Goal: Task Accomplishment & Management: Manage account settings

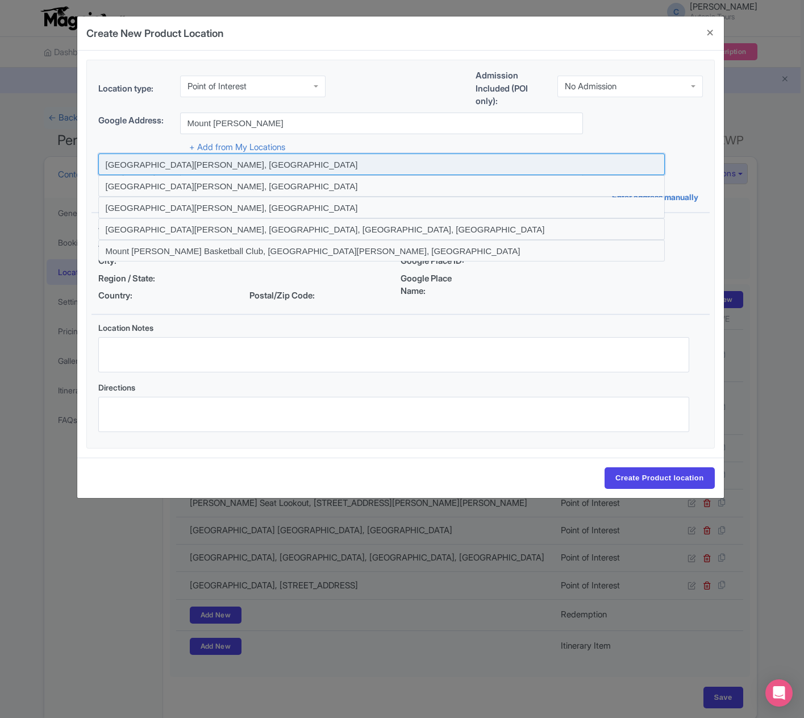
click at [181, 162] on input "Mount Martha VIC, Australia" at bounding box center [381, 164] width 567 height 22
type input "Mount Martha VIC, Australia"
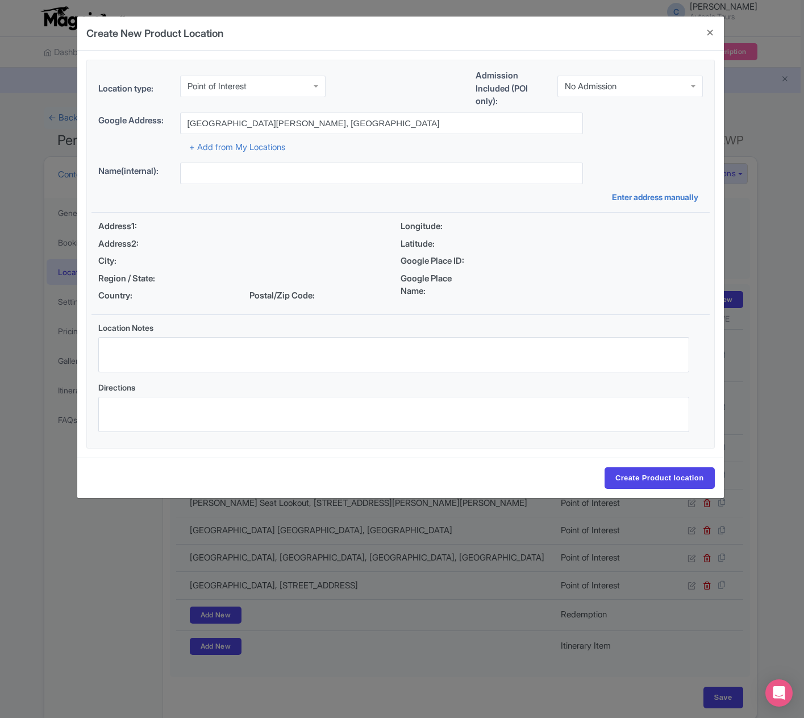
type input "Mount Martha VIC, Australia"
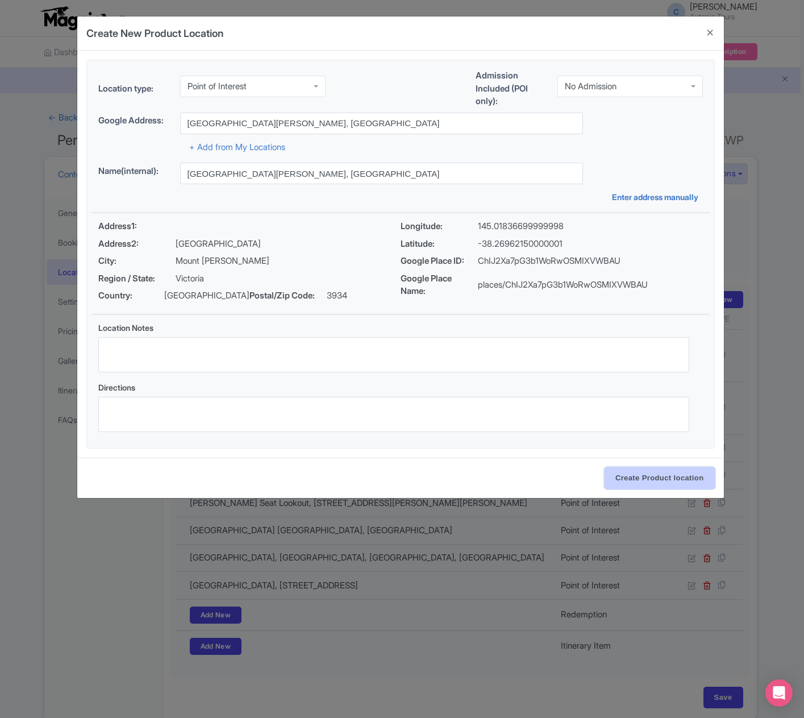
click at [633, 478] on input "Create Product location" at bounding box center [660, 478] width 110 height 22
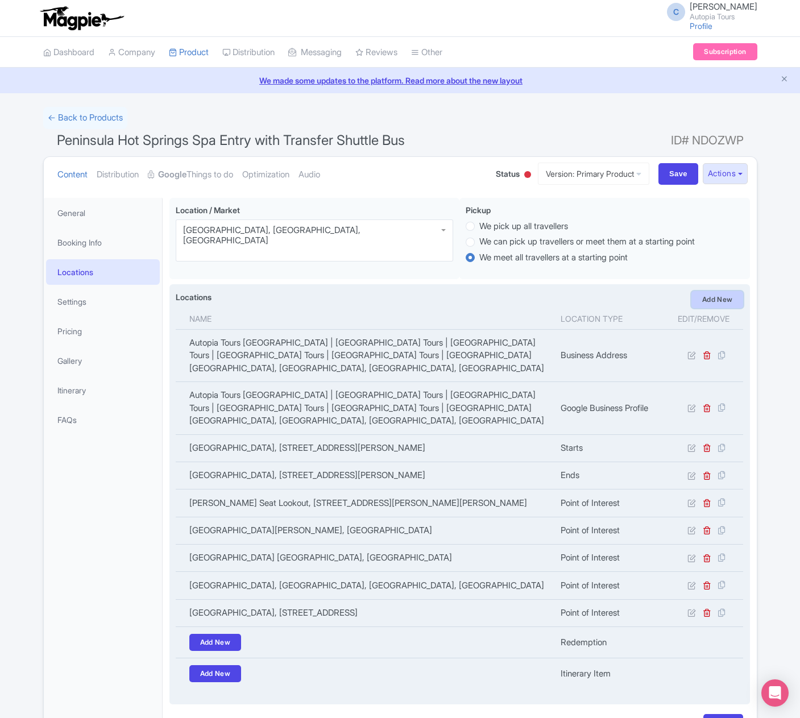
click at [709, 299] on link "Add New" at bounding box center [717, 299] width 52 height 17
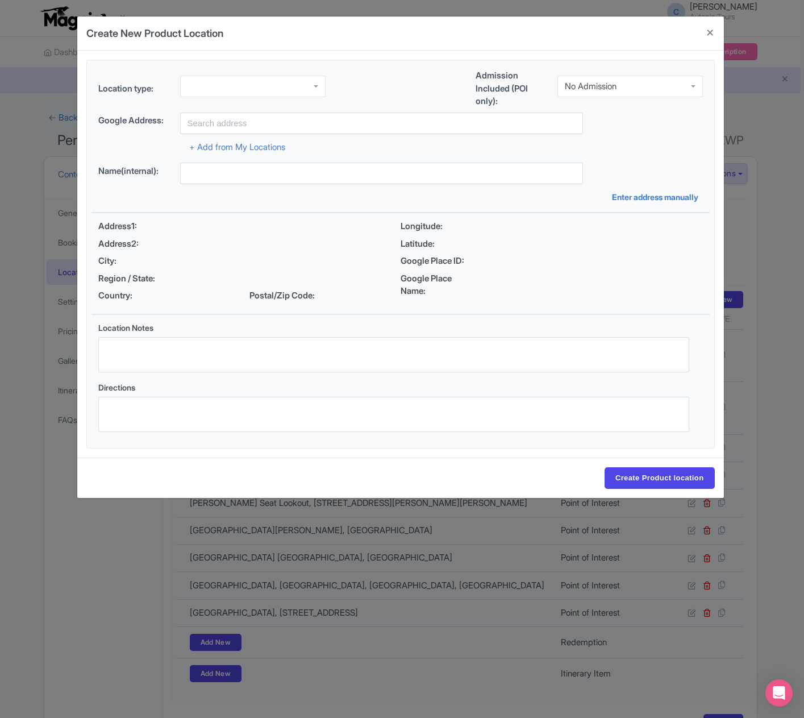
click at [228, 90] on div at bounding box center [252, 87] width 145 height 22
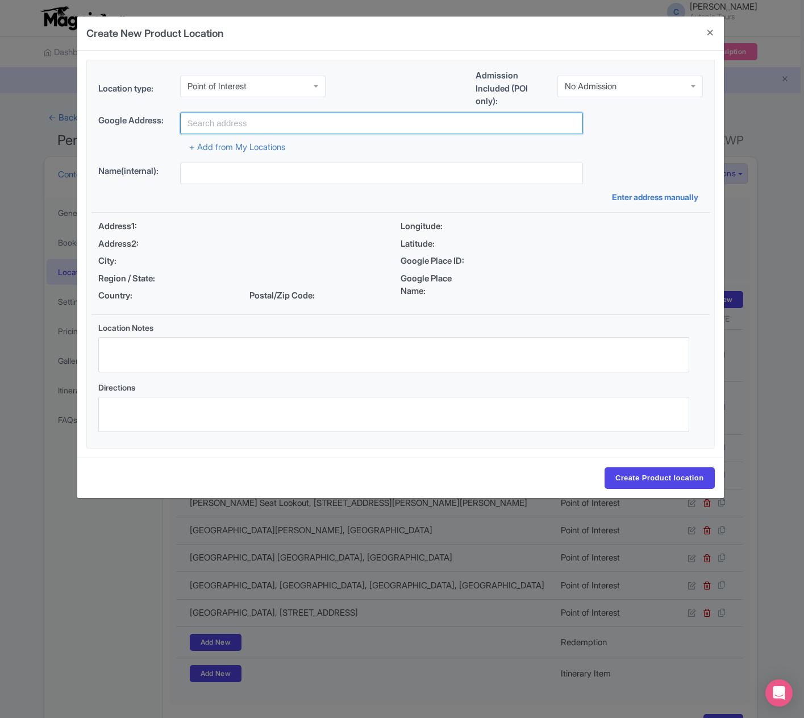
click at [218, 127] on input "text" at bounding box center [381, 124] width 403 height 22
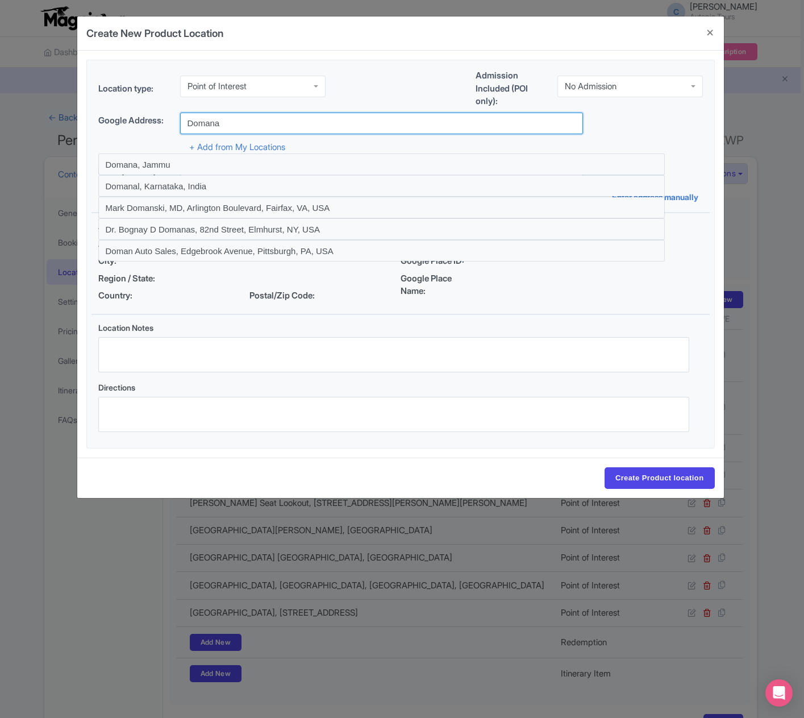
drag, startPoint x: 230, startPoint y: 123, endPoint x: 163, endPoint y: 124, distance: 67.1
click at [163, 124] on div "Google Address: Domana" at bounding box center [400, 124] width 605 height 22
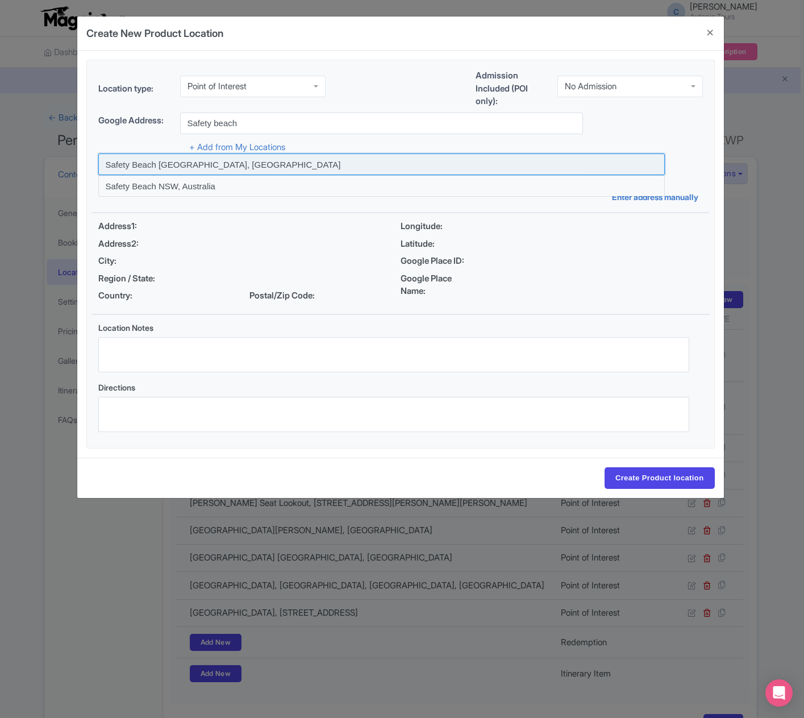
click at [156, 167] on input at bounding box center [381, 164] width 567 height 22
type input "Safety Beach VIC, Australia"
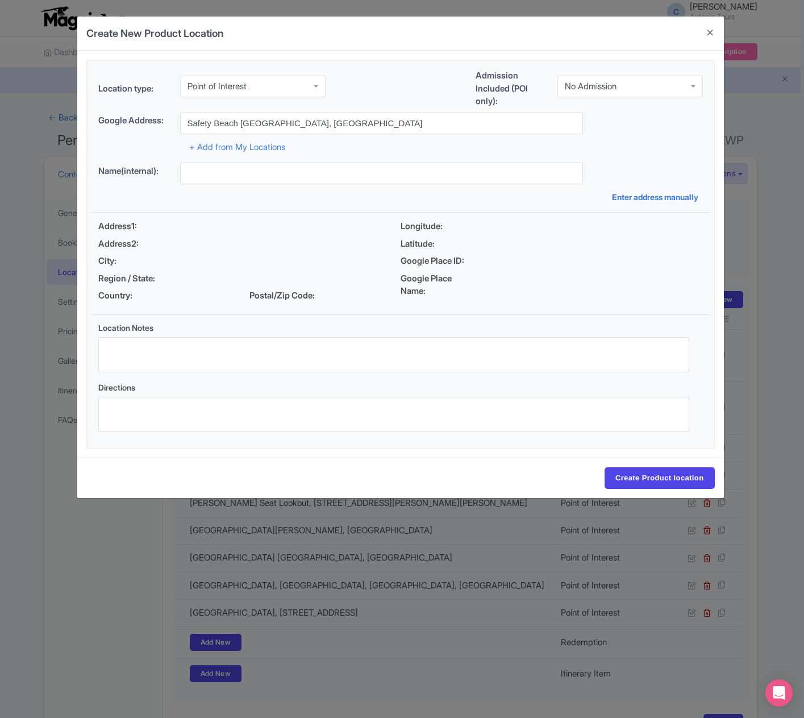
type input "Safety Beach VIC, Australia"
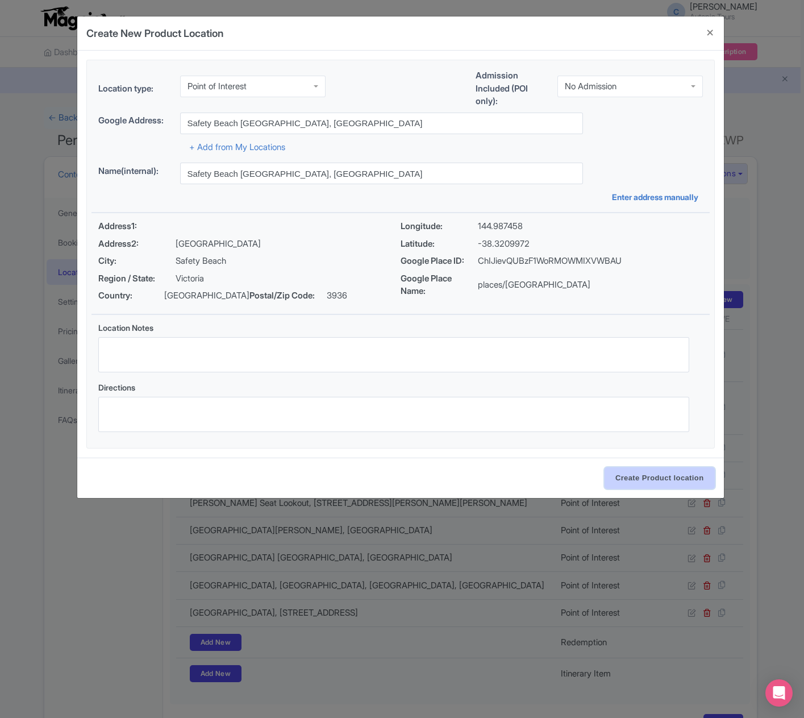
click at [642, 480] on input "Create Product location" at bounding box center [660, 478] width 110 height 22
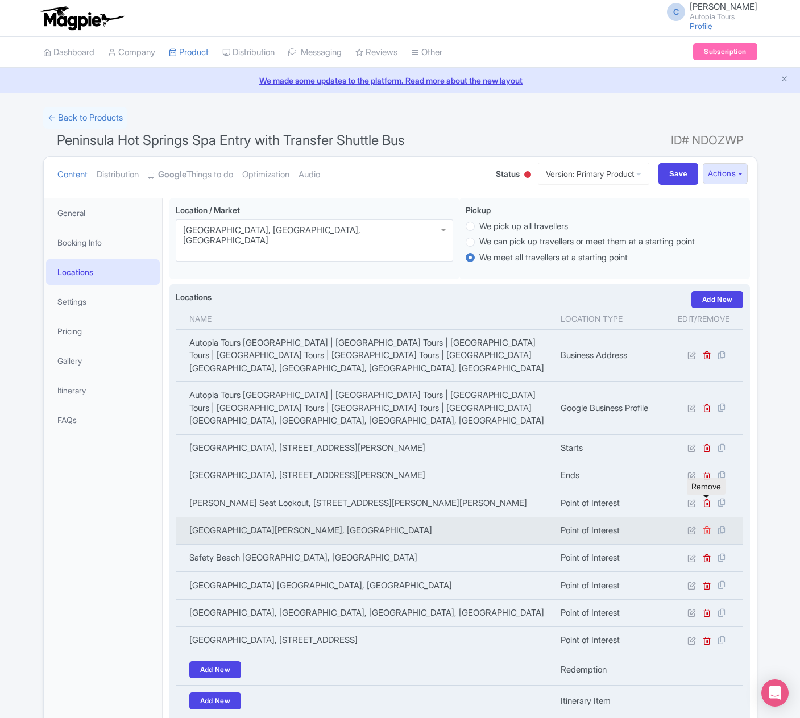
click at [706, 526] on icon at bounding box center [706, 530] width 9 height 9
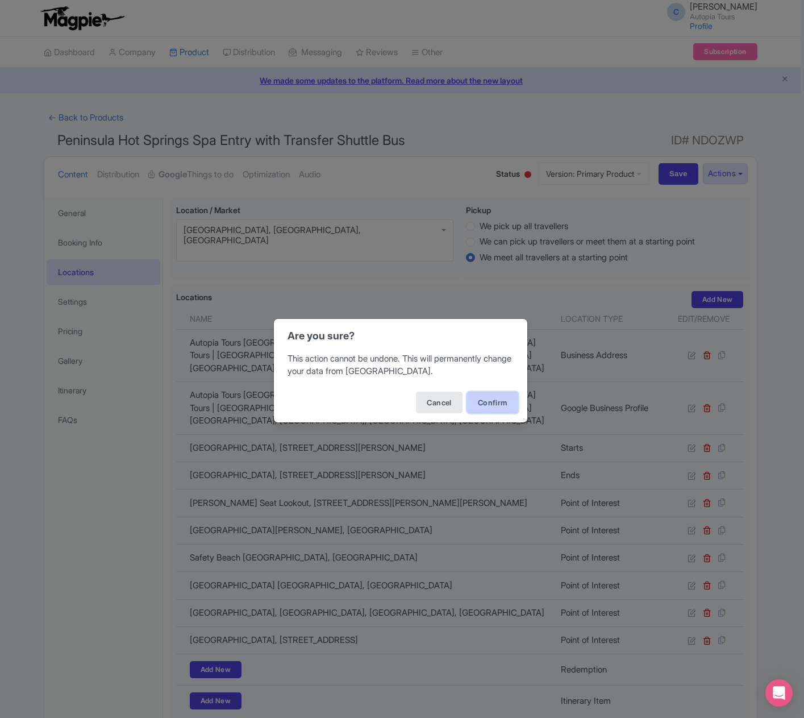
click at [490, 402] on button "Confirm" at bounding box center [492, 403] width 51 height 22
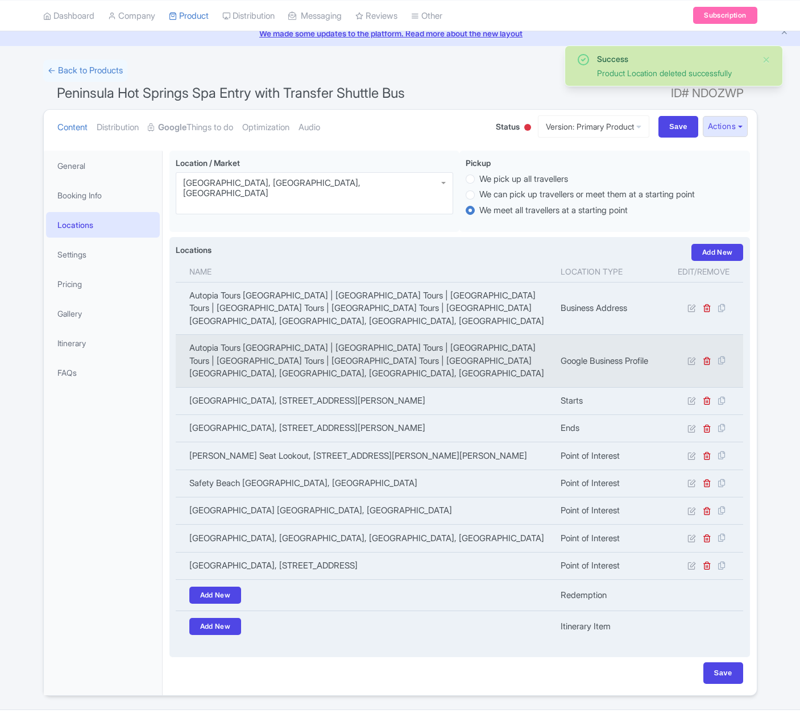
scroll to position [47, 0]
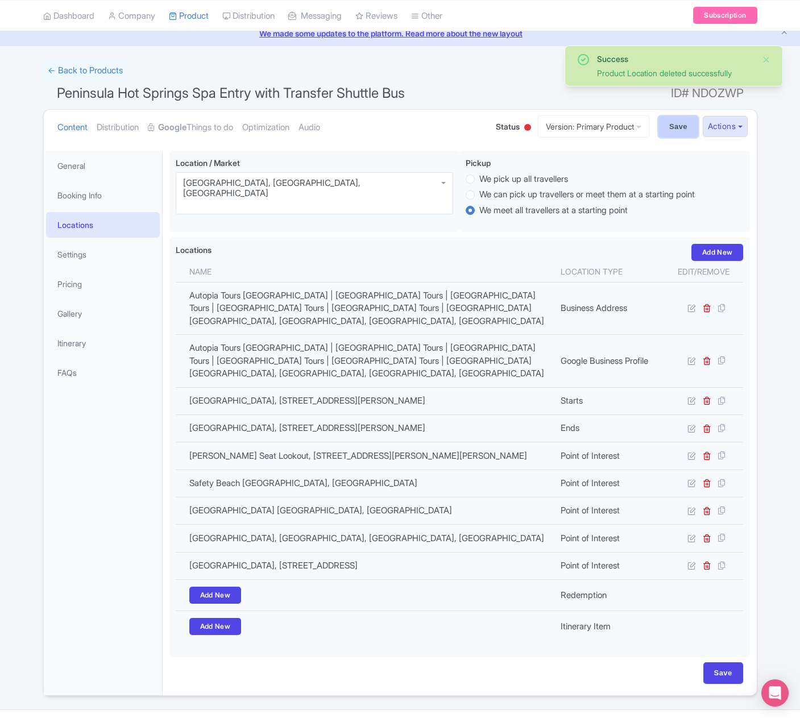
click at [667, 127] on input "Save" at bounding box center [678, 127] width 40 height 22
type input "Saving..."
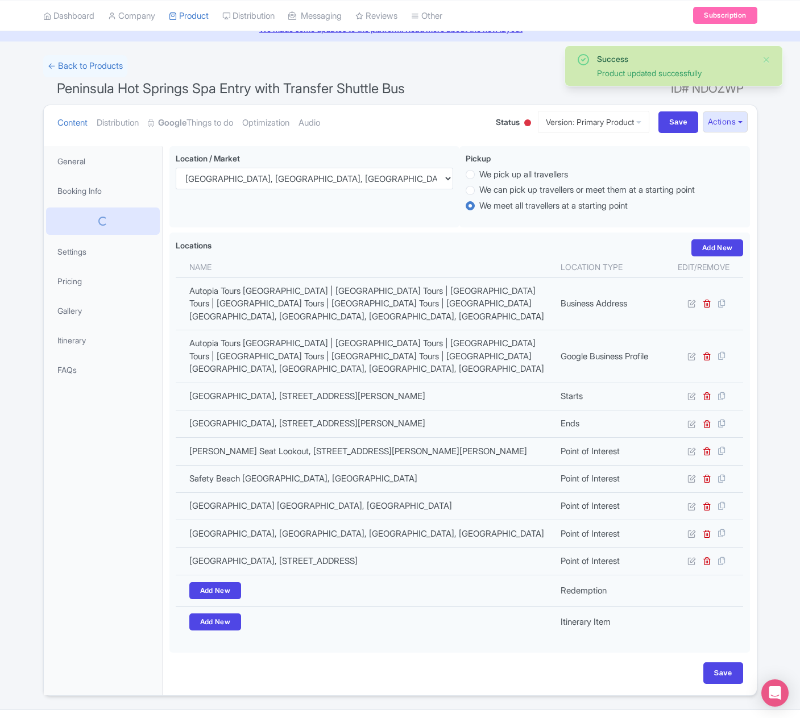
scroll to position [47, 0]
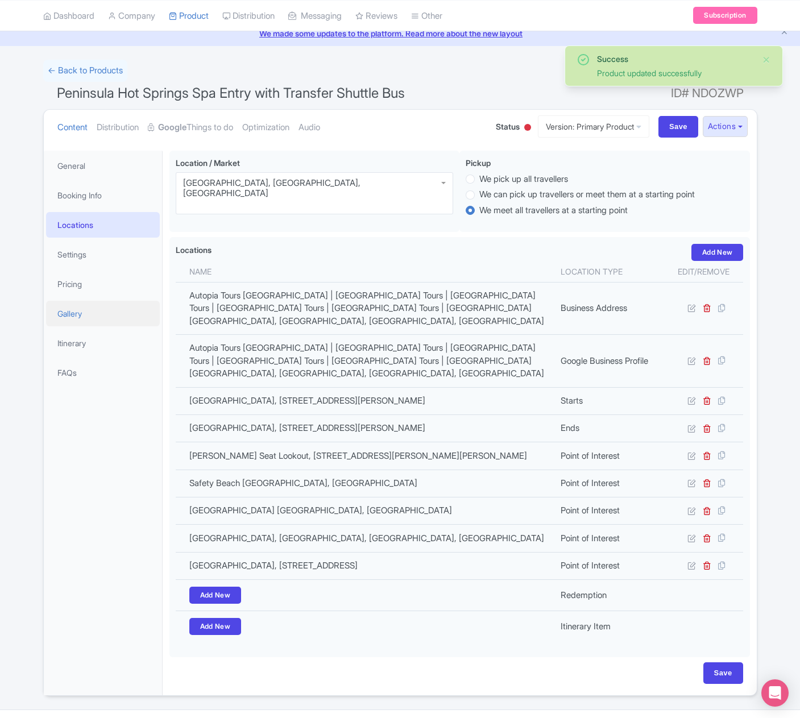
click at [78, 313] on link "Gallery" at bounding box center [103, 314] width 114 height 26
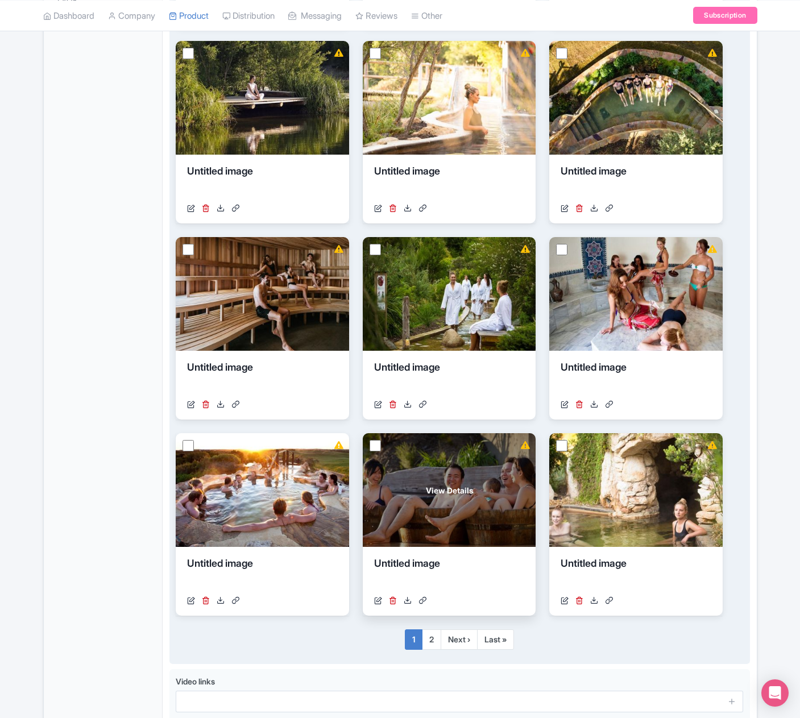
scroll to position [516, 0]
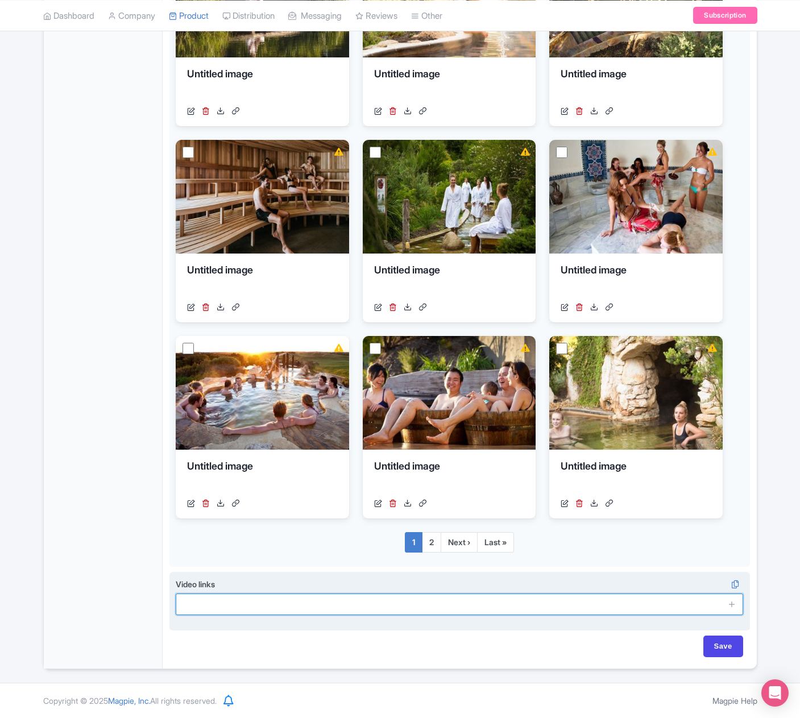
click at [267, 601] on input "text" at bounding box center [460, 604] width 568 height 22
paste input "https://www.youtube.com/watch?v=h3pnFccXocQ&t=7s"
type input "https://www.youtube.com/watch?v=h3pnFccXocQ&t=7s"
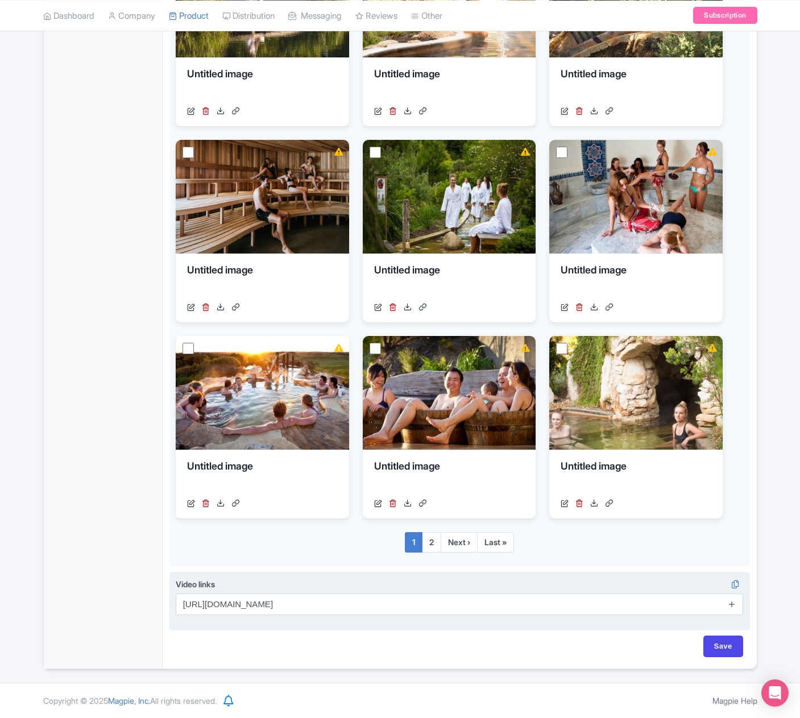
click at [731, 603] on icon at bounding box center [731, 603] width 9 height 9
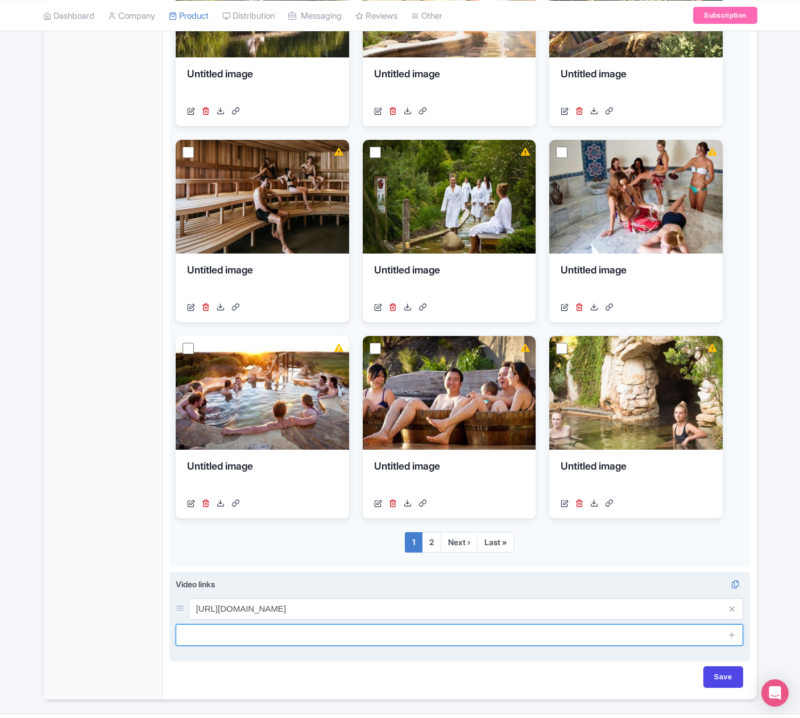
click at [232, 638] on input "text" at bounding box center [460, 635] width 568 height 22
paste input "https://www.youtube.com/watch?v=TZ20Yk4LlLw"
type input "https://www.youtube.com/watch?v=TZ20Yk4LlLw"
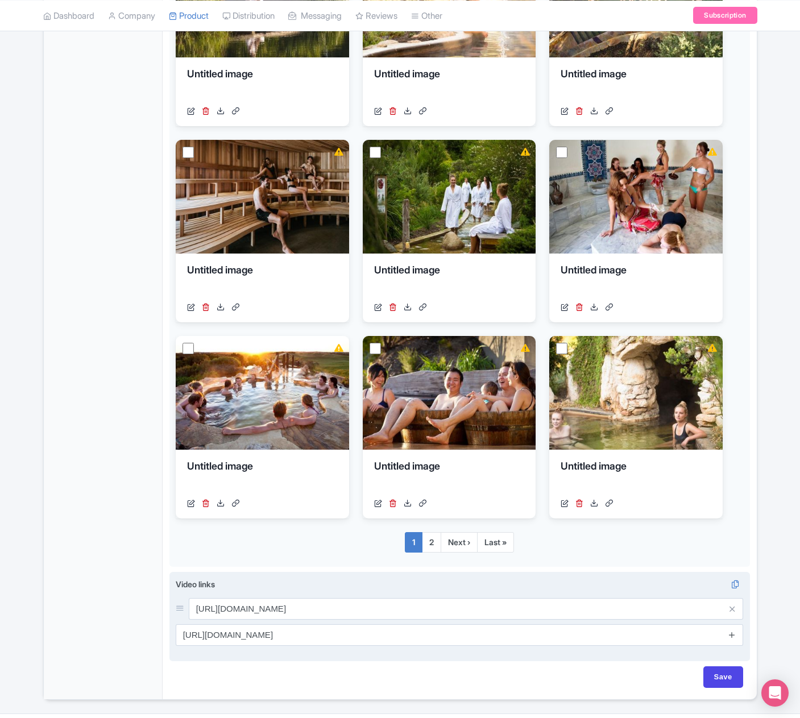
click at [729, 636] on icon at bounding box center [731, 634] width 9 height 9
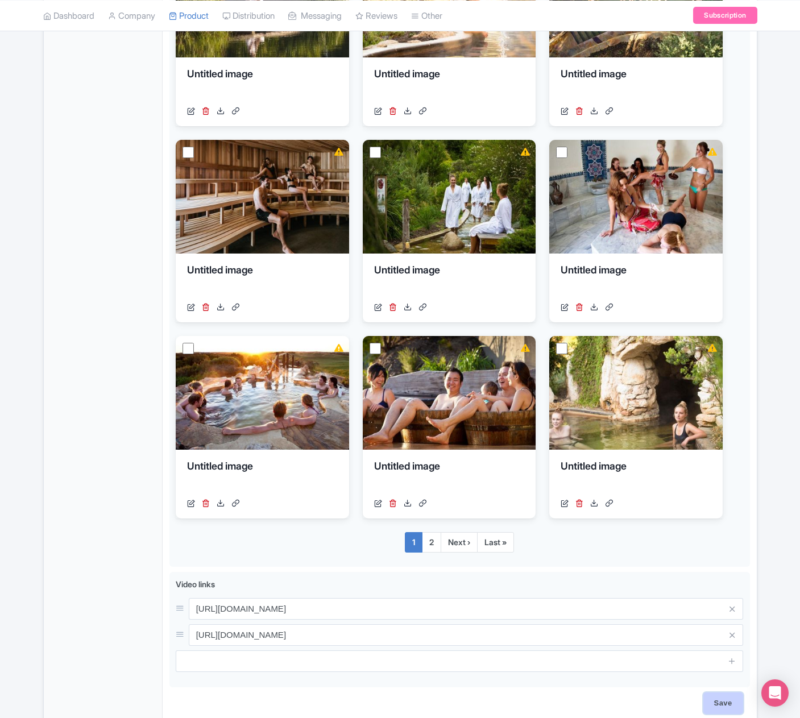
click at [718, 699] on input "Save" at bounding box center [723, 703] width 40 height 22
type input "Saving..."
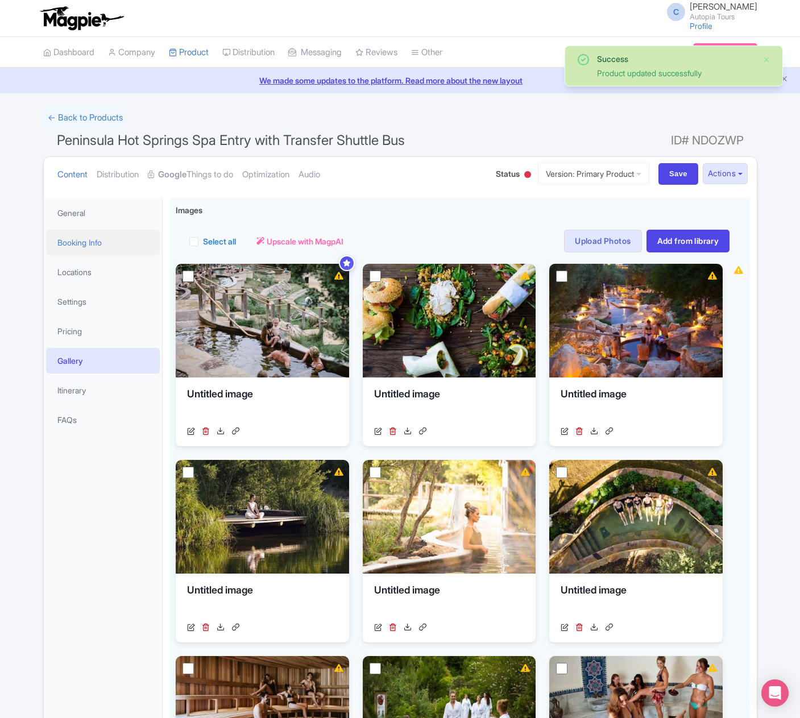
click at [81, 243] on link "Booking Info" at bounding box center [103, 243] width 114 height 26
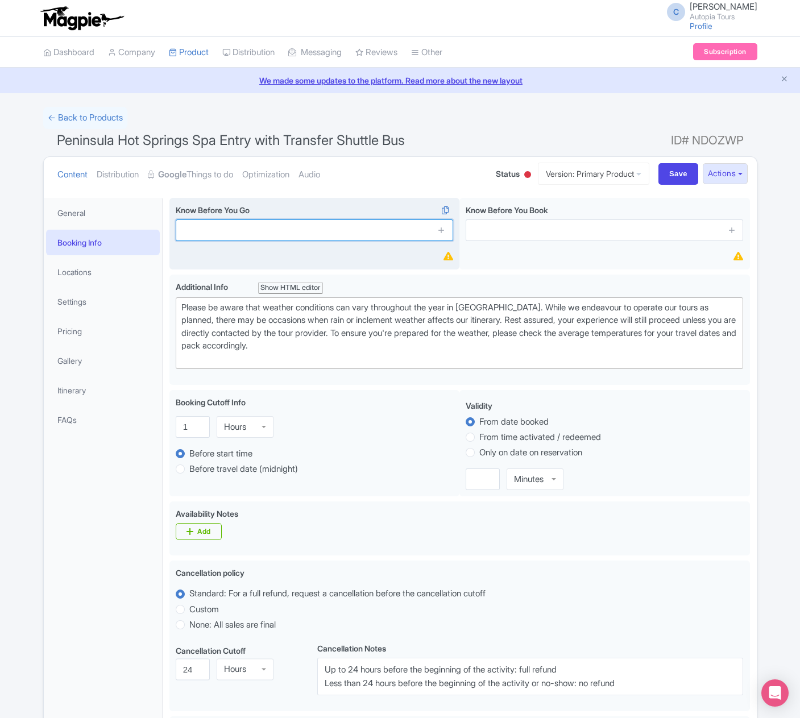
click at [215, 227] on input "text" at bounding box center [314, 230] width 277 height 22
paste input "Travellers must reconfirm tour details by calling [PHONE_NUMBER] [DATE] before …"
type input "Travellers must reconfirm tour details by calling [PHONE_NUMBER] [DATE] before …"
click at [443, 230] on icon at bounding box center [441, 230] width 9 height 9
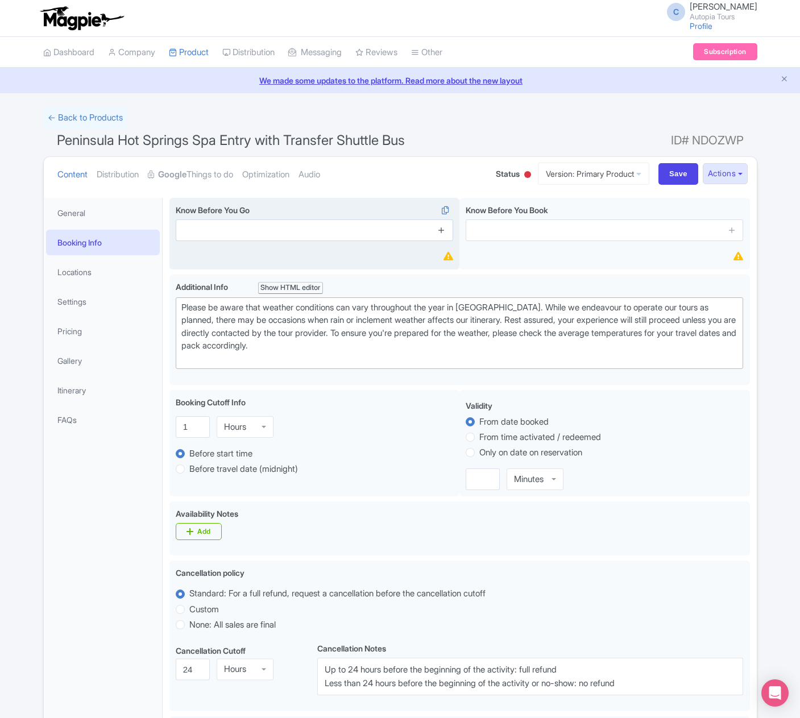
scroll to position [0, 0]
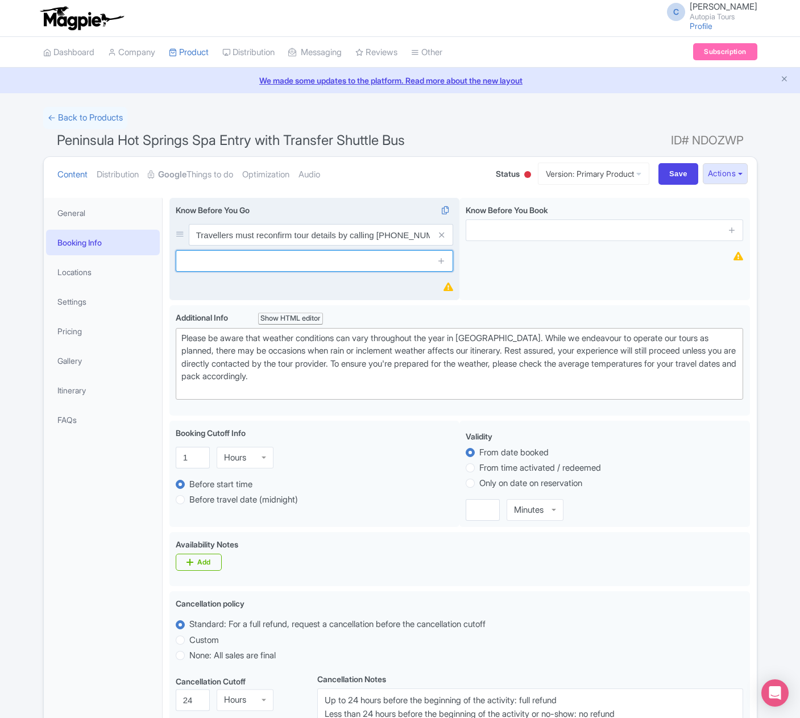
click at [216, 263] on input "text" at bounding box center [314, 261] width 277 height 22
paste input "Routes may change due to weather, park closures, or road conditions. Guest safe…"
type input "Routes may change due to weather, park closures, or road conditions. Guest safe…"
click at [444, 261] on icon at bounding box center [441, 260] width 9 height 9
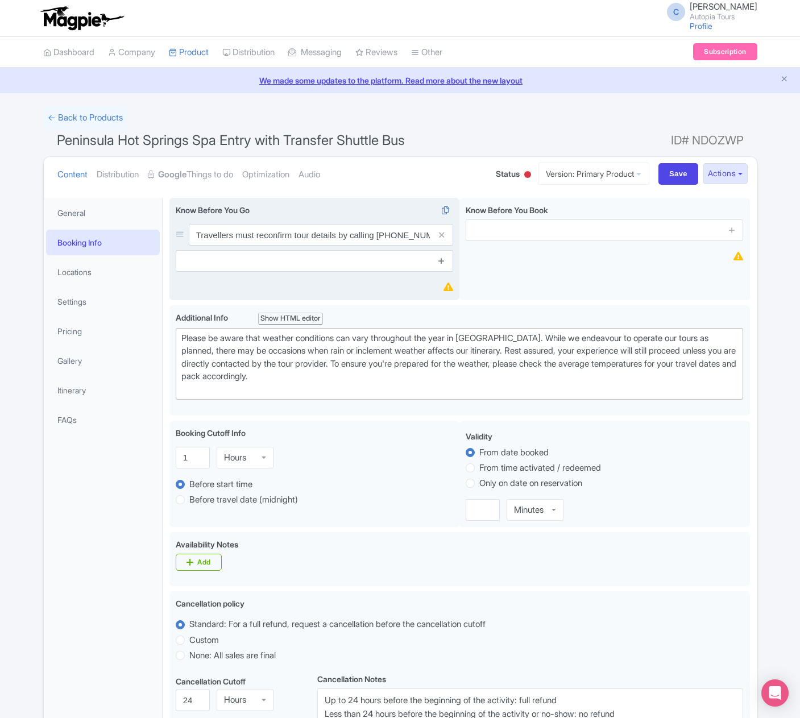
scroll to position [0, 0]
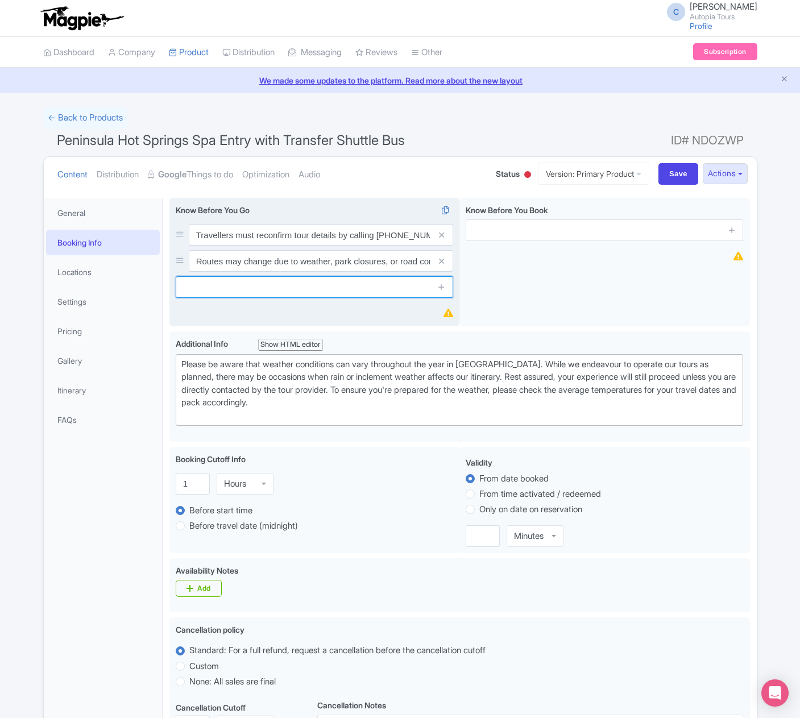
click at [176, 286] on input "text" at bounding box center [314, 287] width 277 height 22
paste input "Limited to 1 small (5–7kg) day bag per person. No suitcases—please store them a…"
type input "Limited to 1 small (5–7kg) day bag per person. No suitcases—please store them a…"
click at [445, 288] on icon at bounding box center [441, 286] width 9 height 9
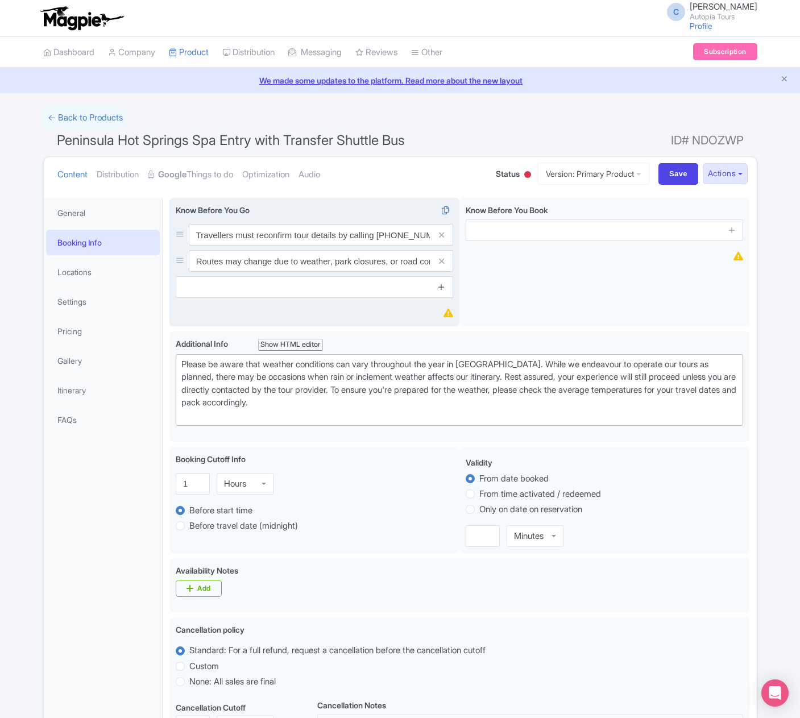
scroll to position [0, 0]
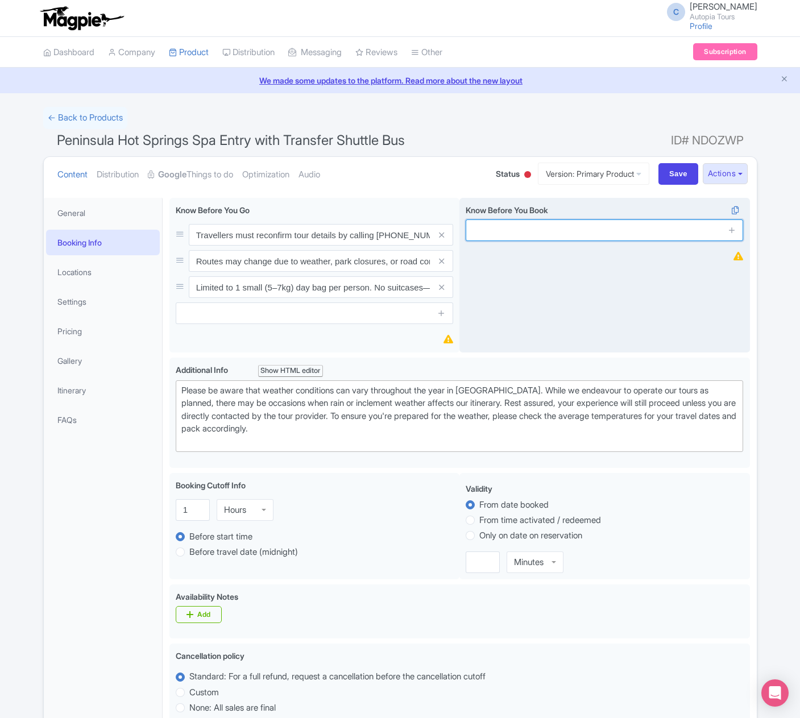
click at [532, 225] on input "text" at bounding box center [603, 230] width 277 height 22
paste input "Passenger details needed at booking: date of birth, [MEDICAL_DATA], and contact…"
type input "Passenger details needed at booking: date of birth, [MEDICAL_DATA], and contact…"
click at [731, 230] on icon at bounding box center [731, 230] width 9 height 9
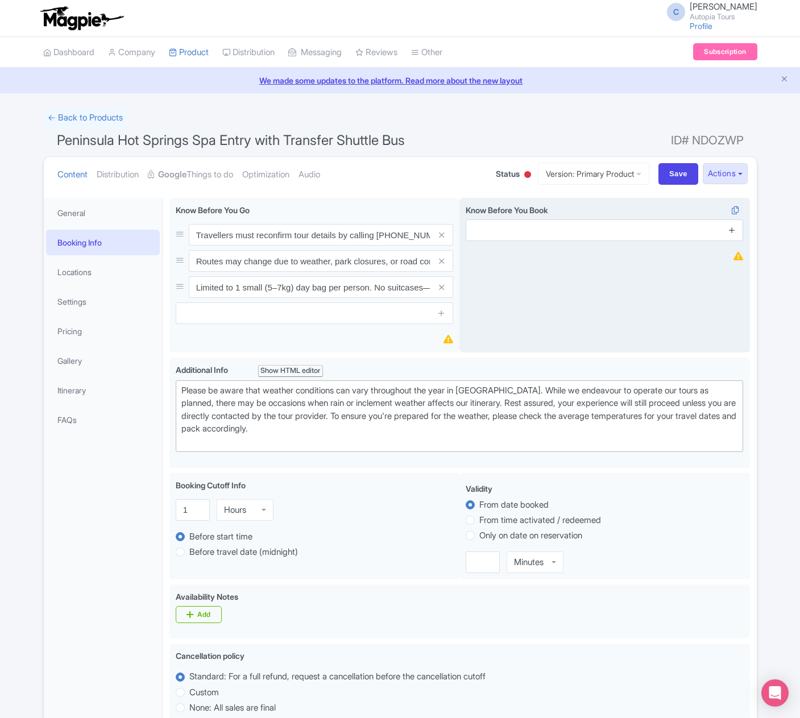
scroll to position [0, 0]
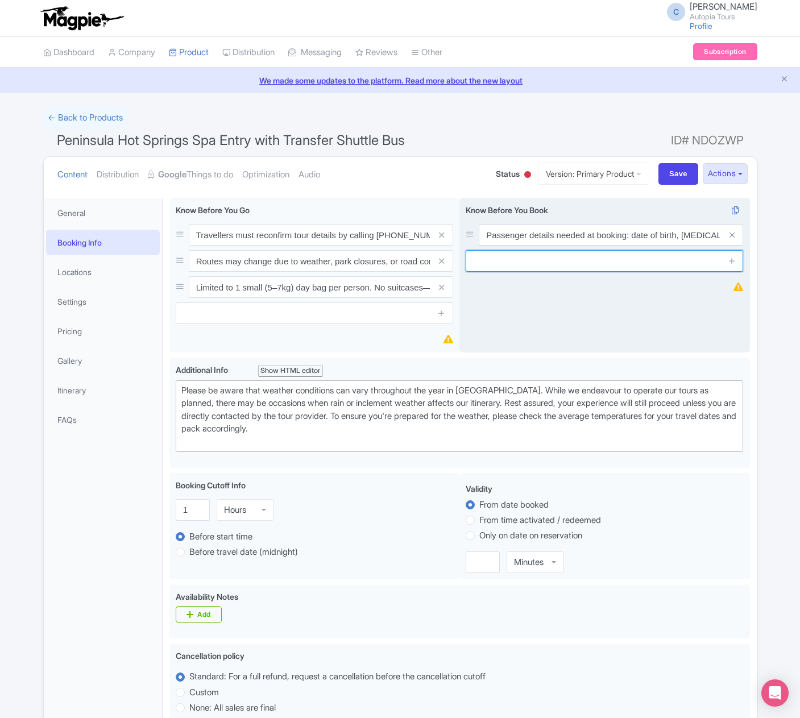
click at [483, 261] on input "text" at bounding box center [603, 261] width 277 height 22
paste input "Child fares apply to ages [DEMOGRAPHIC_DATA]. All children 0–17 must be with an…"
type input "Child fares apply to ages [DEMOGRAPHIC_DATA]. All children 0–17 must be with an…"
click at [729, 263] on icon at bounding box center [731, 260] width 9 height 9
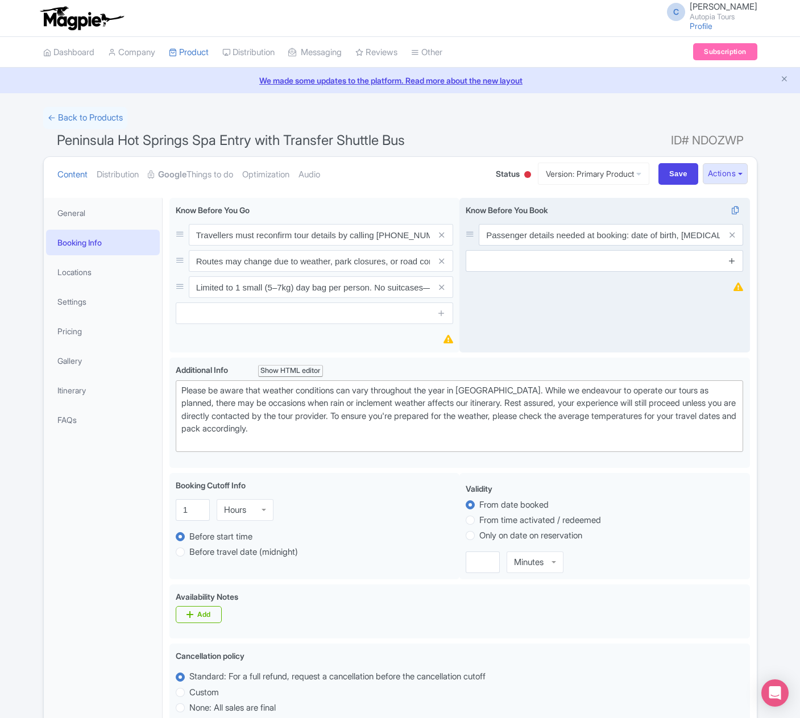
scroll to position [0, 0]
click at [480, 287] on input "text" at bounding box center [603, 287] width 277 height 22
paste input "An easy to moderate level of fitness is required to complete beach walks."
type input "An easy to moderate level of fitness is required to complete beach walks."
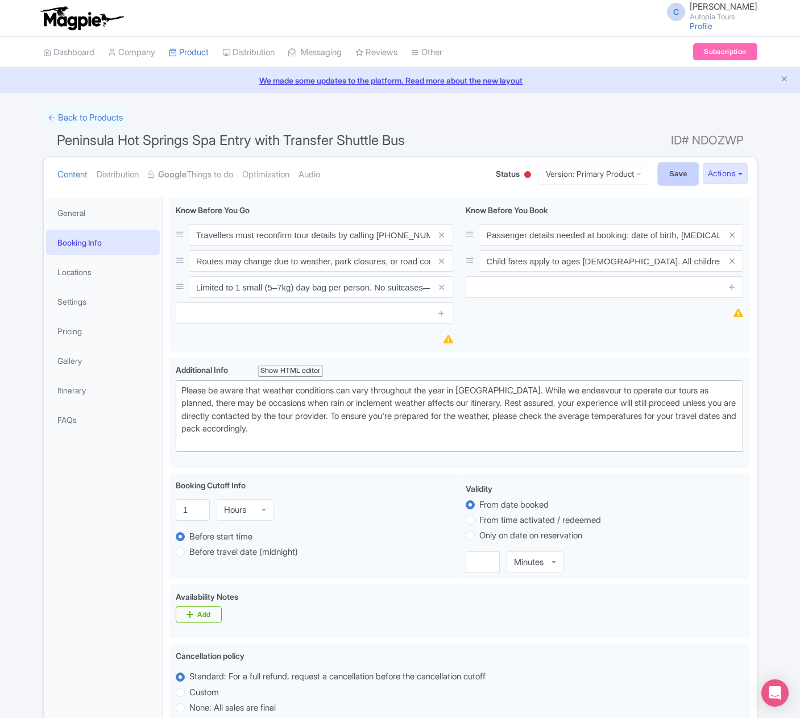
click at [664, 178] on input "Save" at bounding box center [678, 174] width 40 height 22
type input "Saving..."
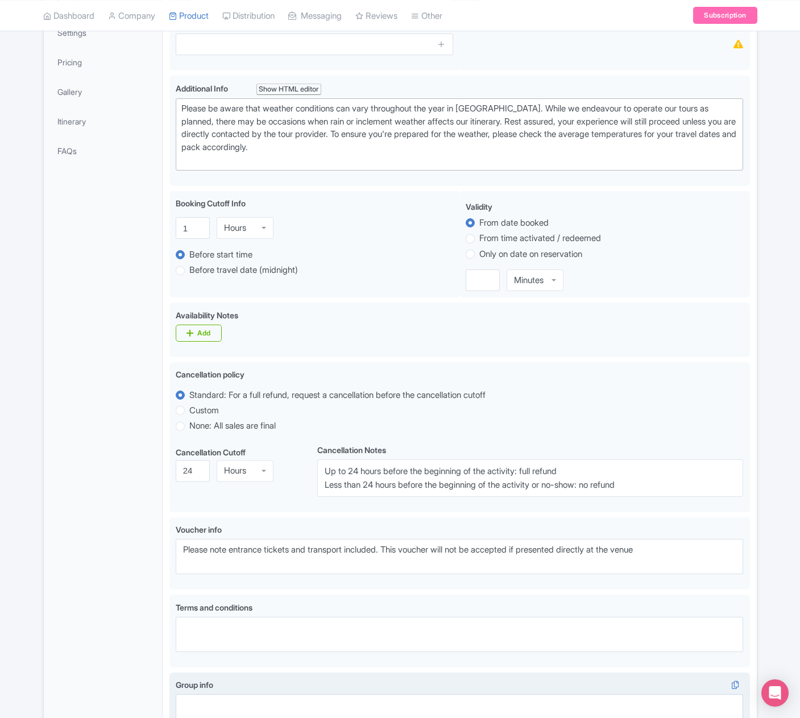
scroll to position [392, 0]
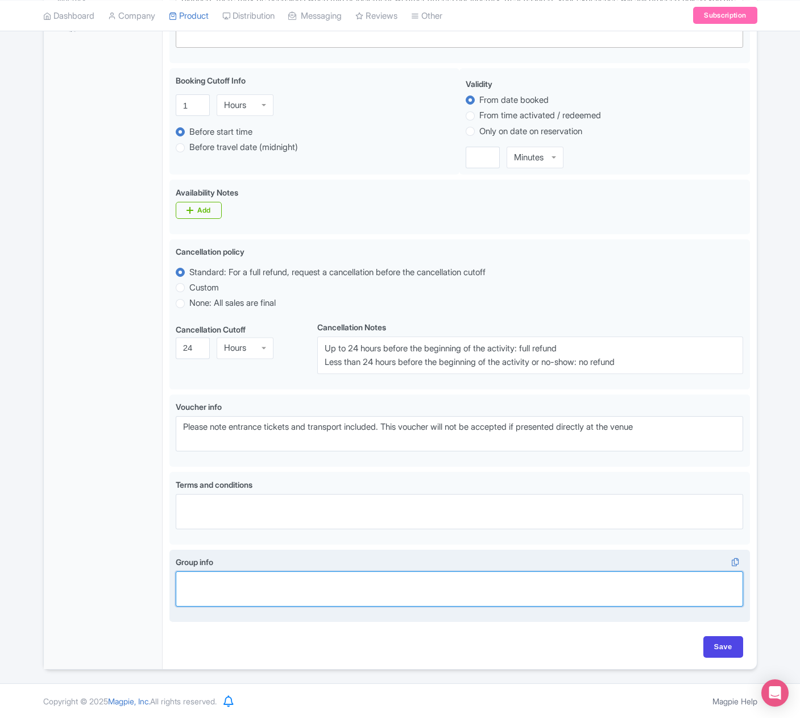
click at [238, 581] on textarea "Group info" at bounding box center [460, 588] width 568 height 35
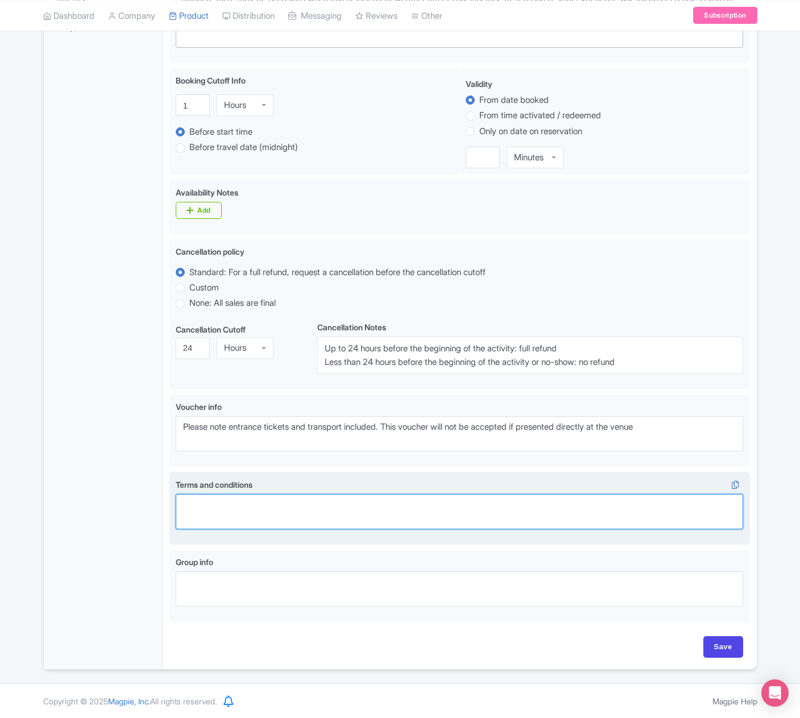
click at [201, 519] on textarea "Terms and conditions" at bounding box center [460, 511] width 568 height 35
paste textarea "Click here to view full version: [URL][DOMAIN_NAME]"
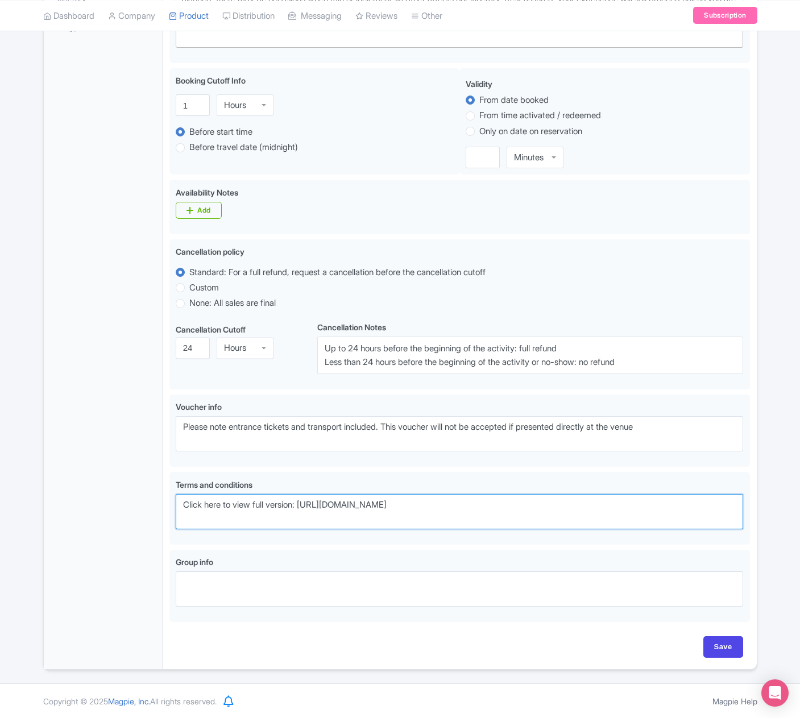
type textarea "Click here to view full version: [URL][DOMAIN_NAME]"
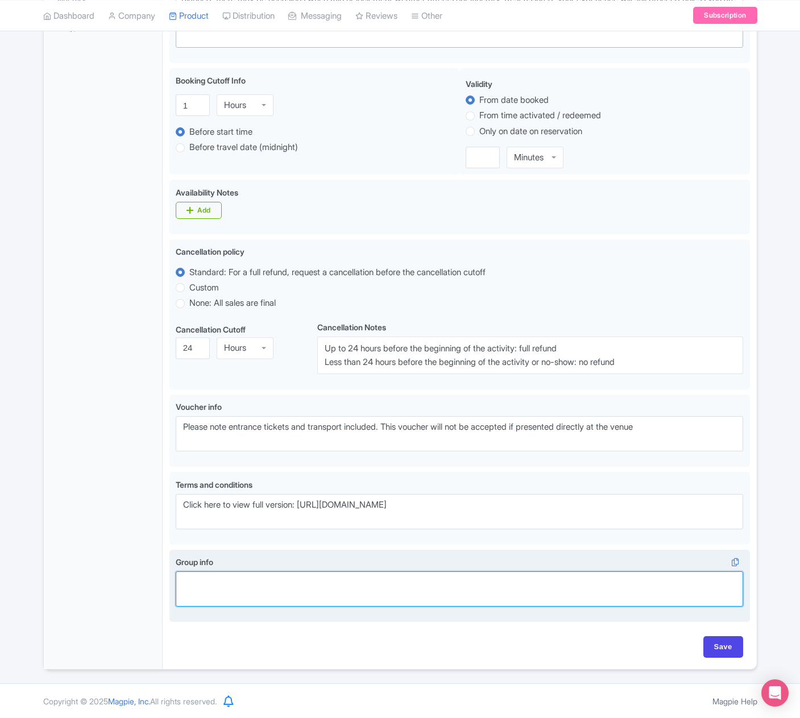
click at [199, 592] on textarea "Group info" at bounding box center [460, 588] width 568 height 35
paste textarea "Private Tours: Private charters services are available on request at [EMAIL_ADD…"
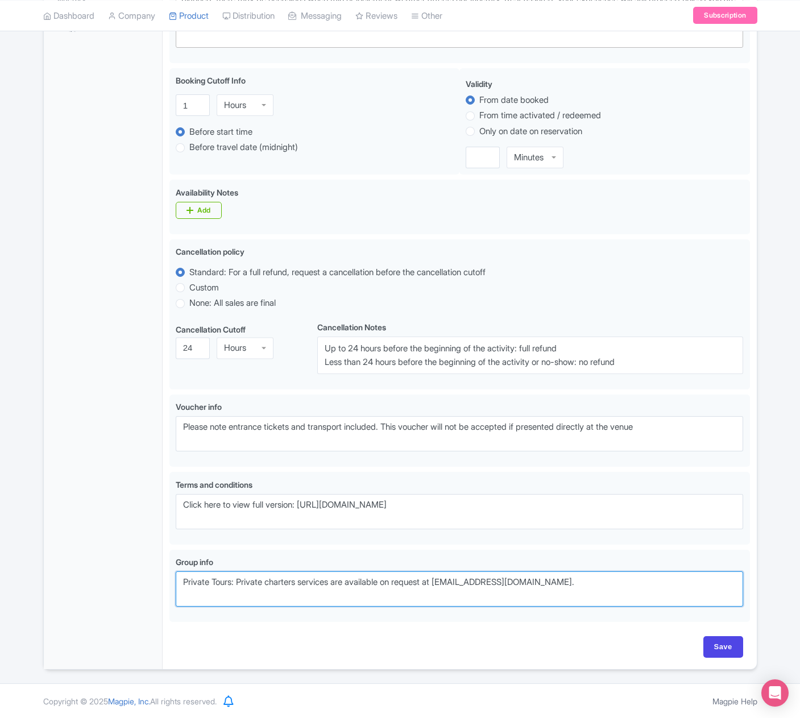
type textarea "Private Tours: Private charters services are available on request at [EMAIL_ADD…"
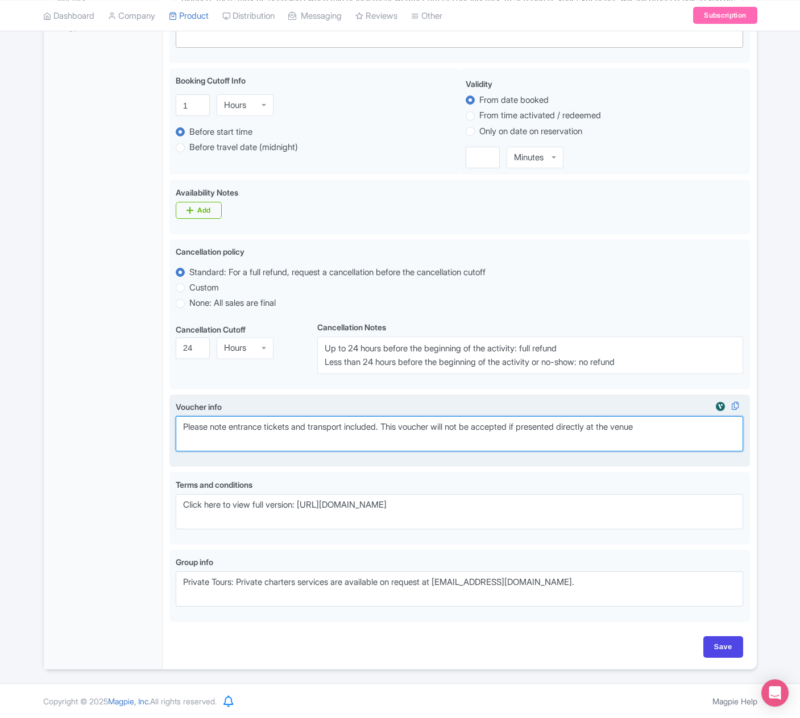
click at [674, 426] on textarea "Please note entrance tickets and transport included. This voucher will not be a…" at bounding box center [460, 433] width 568 height 35
paste textarea "Please re-confirm your tour details [DATE] prior to departure directly with the…"
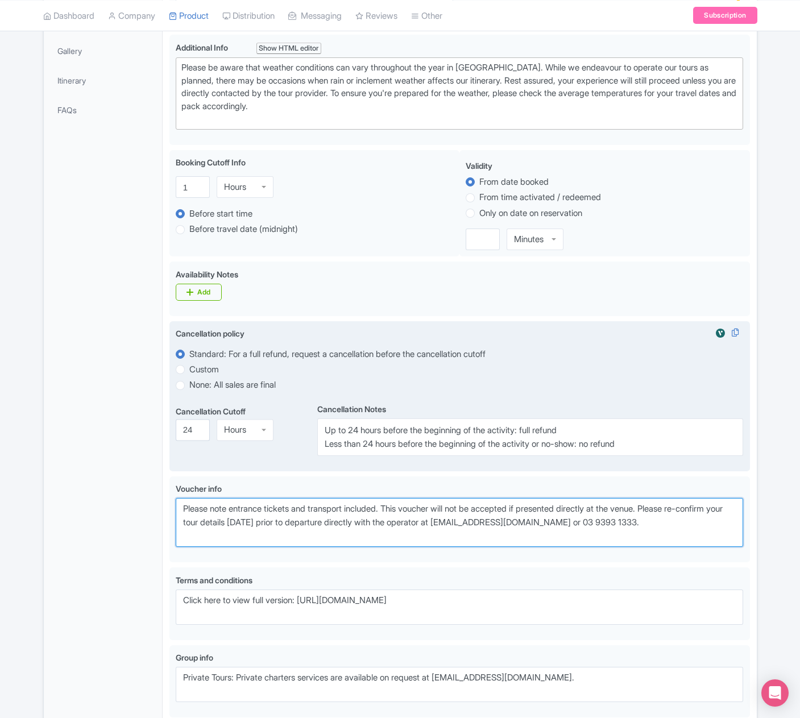
scroll to position [278, 0]
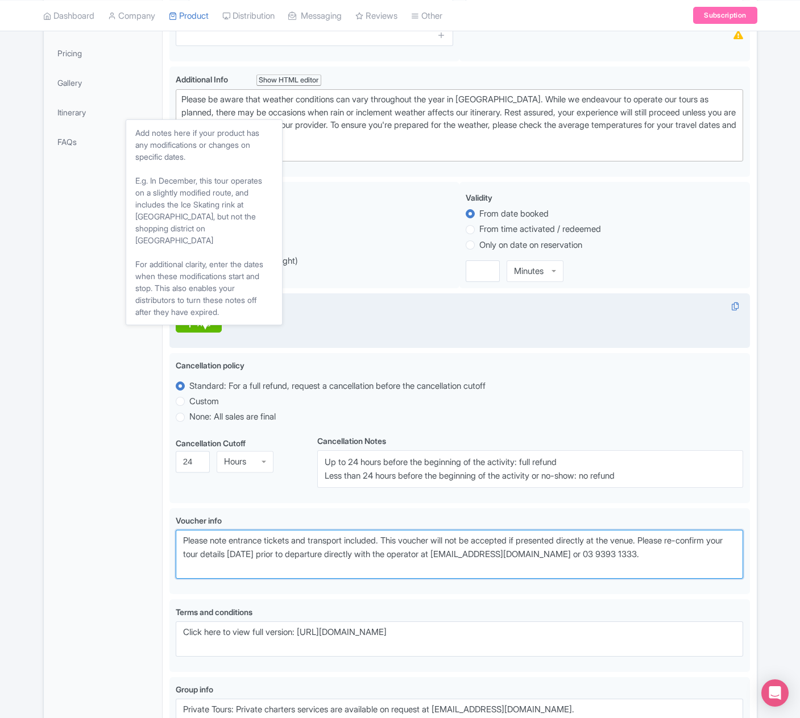
type textarea "Please note entrance tickets and transport included. This voucher will not be a…"
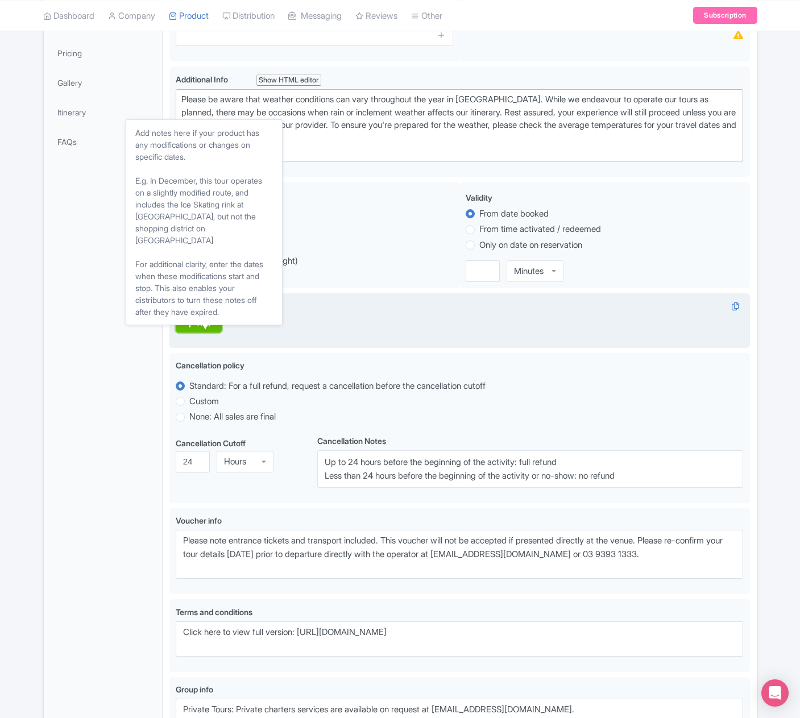
click at [198, 321] on div "Add" at bounding box center [203, 323] width 13 height 9
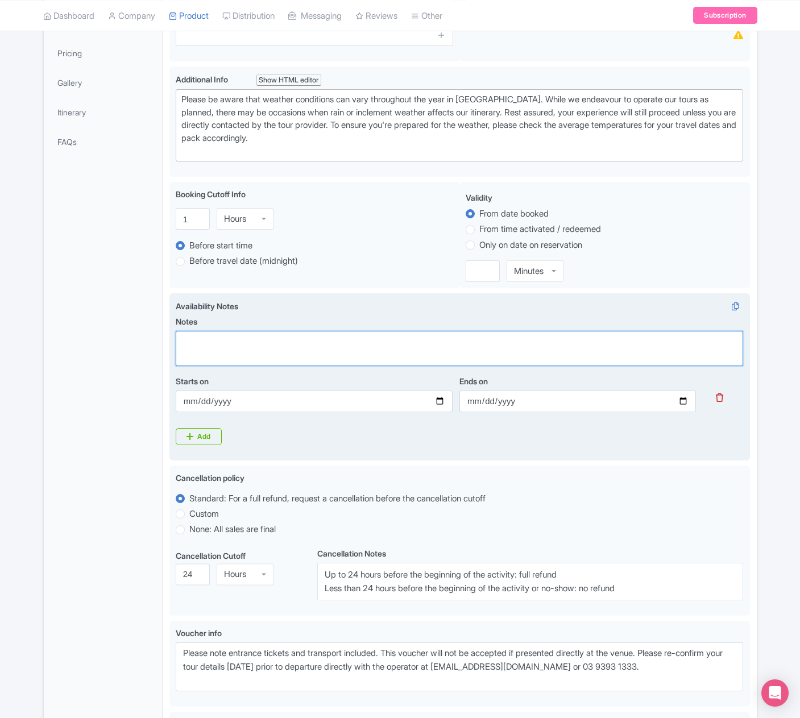
click at [207, 343] on textarea "Notes" at bounding box center [460, 348] width 568 height 35
drag, startPoint x: 208, startPoint y: 342, endPoint x: 204, endPoint y: 336, distance: 6.9
click at [207, 340] on textarea "Notes" at bounding box center [460, 348] width 568 height 35
paste textarea "Operates: Daily"
type textarea "Operates: Daily"
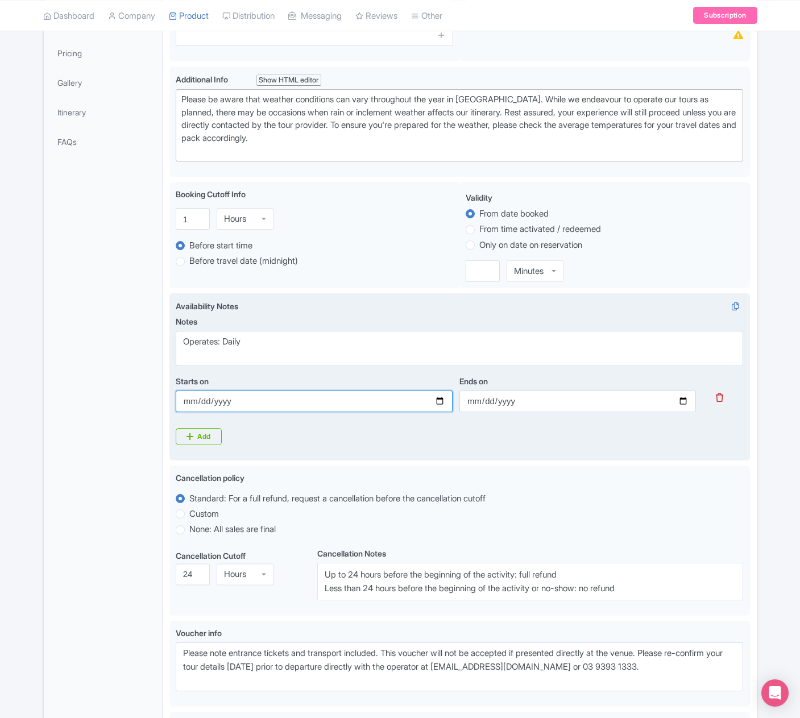
click at [216, 400] on input "Starts on" at bounding box center [314, 401] width 277 height 22
click at [438, 401] on input "Starts on" at bounding box center [314, 401] width 277 height 22
click at [371, 399] on input "2025-04-01" at bounding box center [314, 401] width 277 height 22
click at [223, 398] on input "2025-04-01" at bounding box center [314, 401] width 277 height 22
type input "2024-04-01"
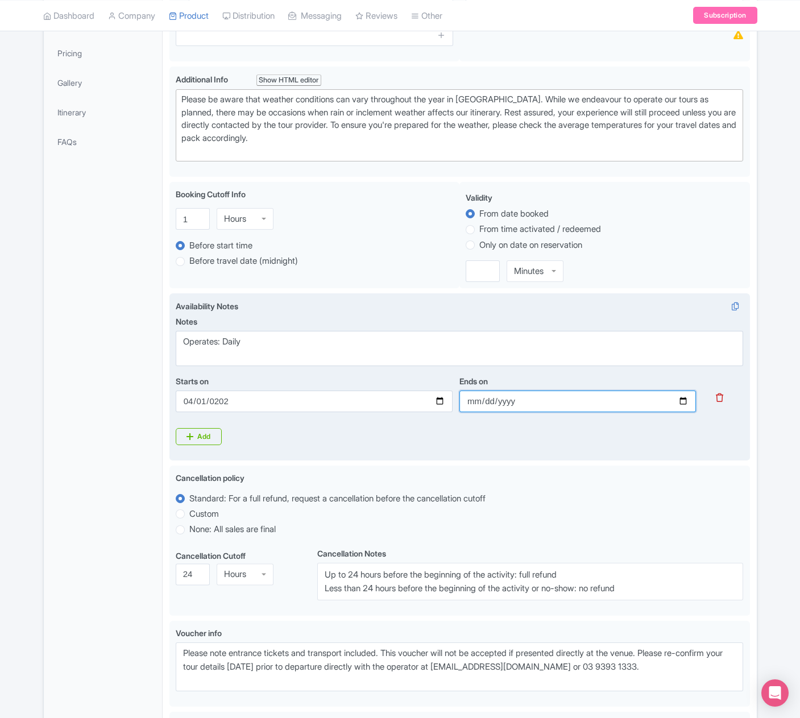
click at [684, 403] on input "Ends on" at bounding box center [577, 401] width 236 height 22
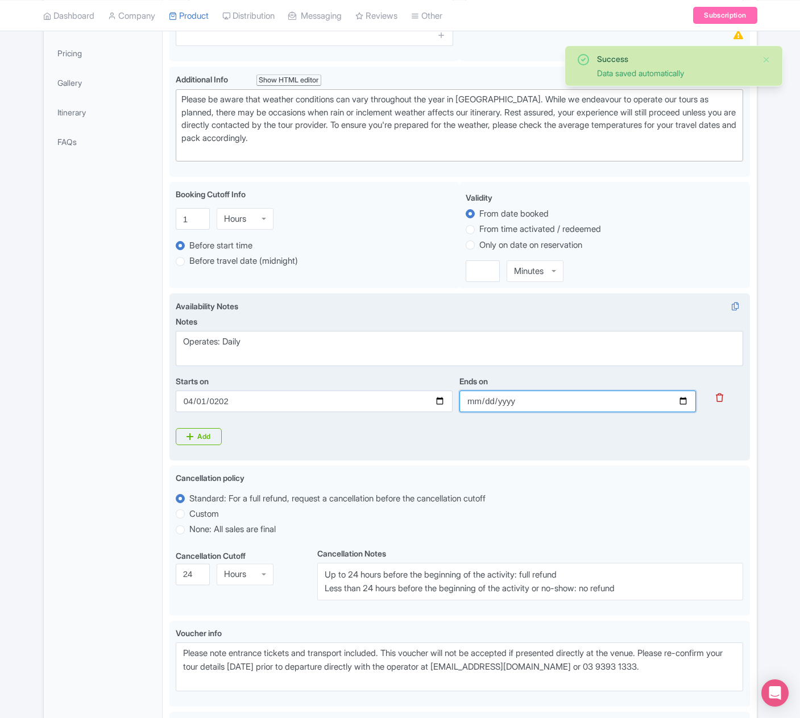
type input "2030-03-31"
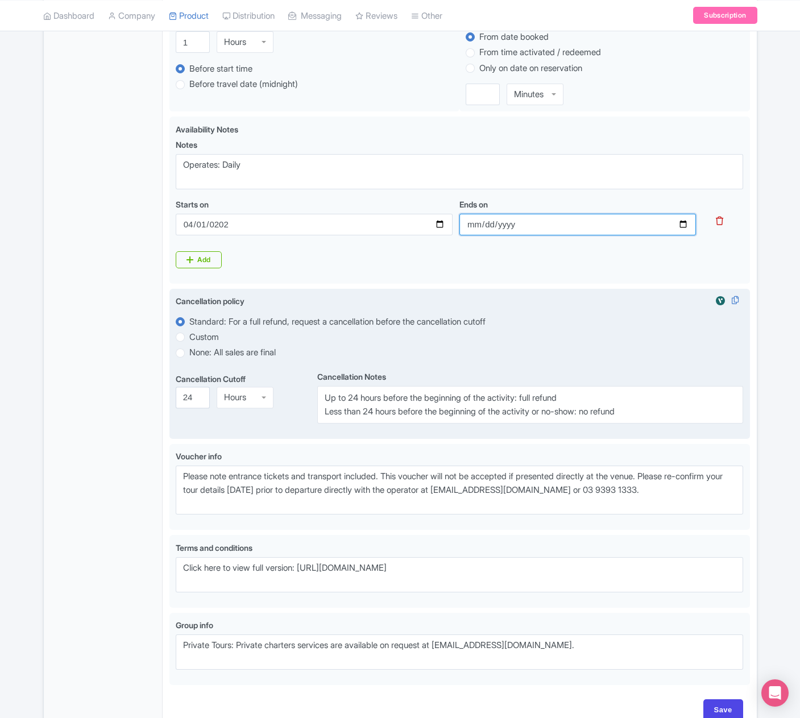
scroll to position [518, 0]
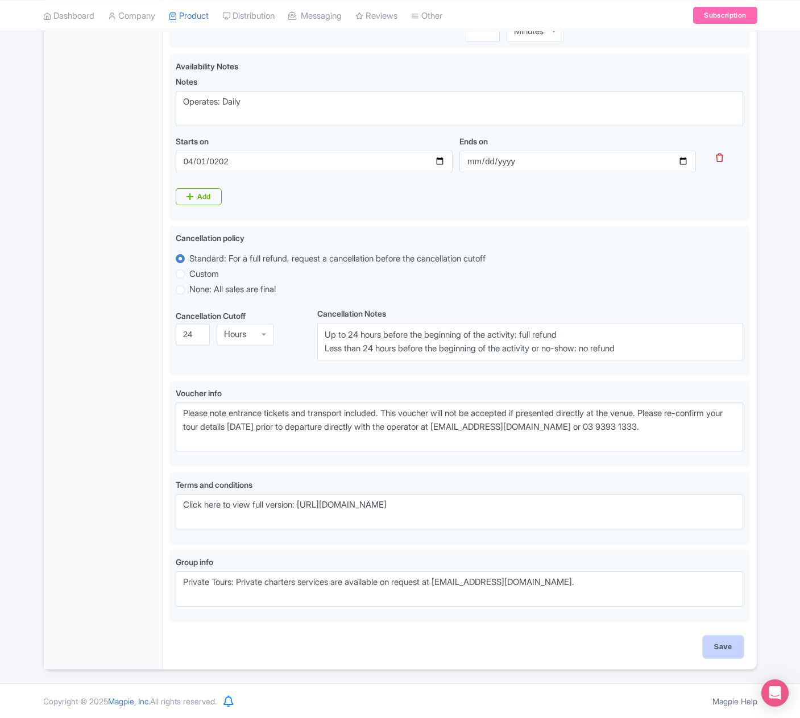
click at [717, 646] on input "Save" at bounding box center [723, 647] width 40 height 22
type input "Saving..."
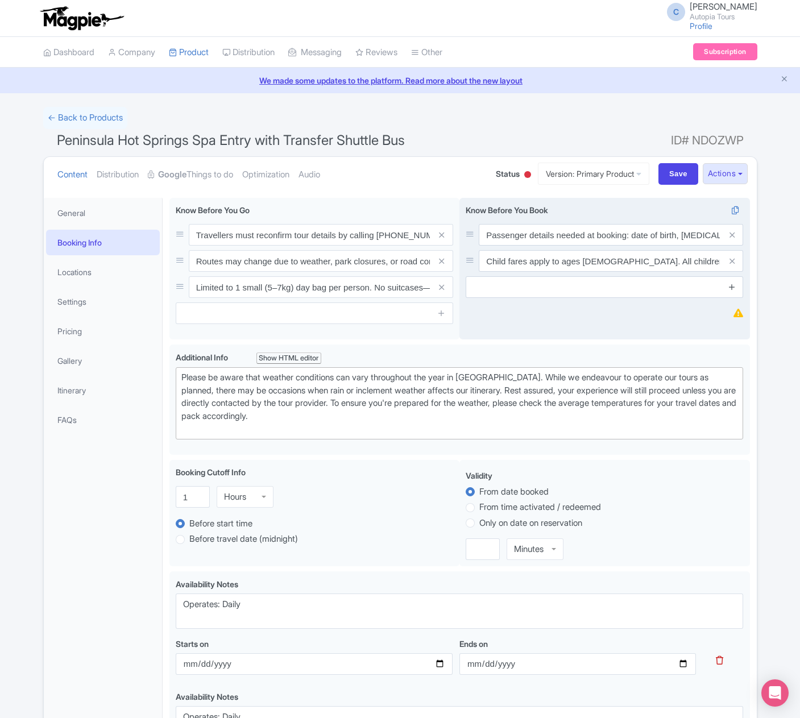
click at [732, 287] on icon at bounding box center [731, 286] width 9 height 9
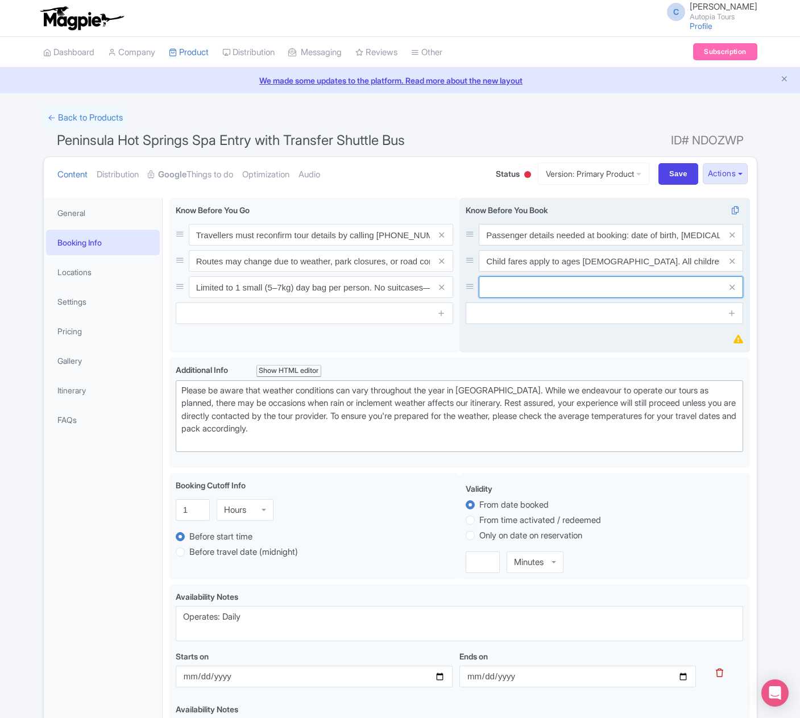
click at [517, 291] on input "text" at bounding box center [610, 287] width 264 height 22
paste input "Notify us of medical conditions when booking. Tour requires moderate to high fi…"
type input "Notify us of medical conditions when booking. Tour requires moderate to high fi…"
click at [727, 313] on icon at bounding box center [731, 313] width 9 height 9
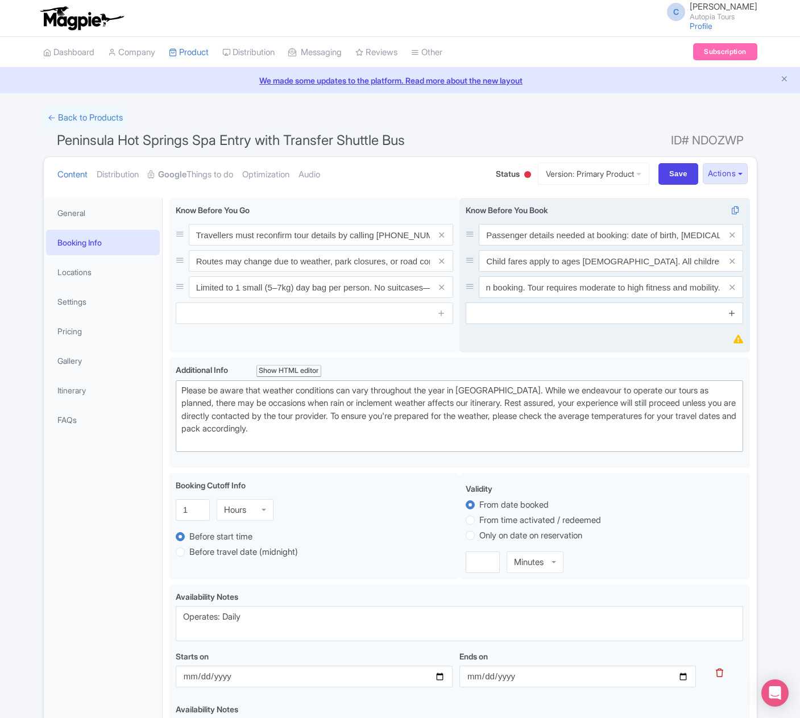
scroll to position [0, 0]
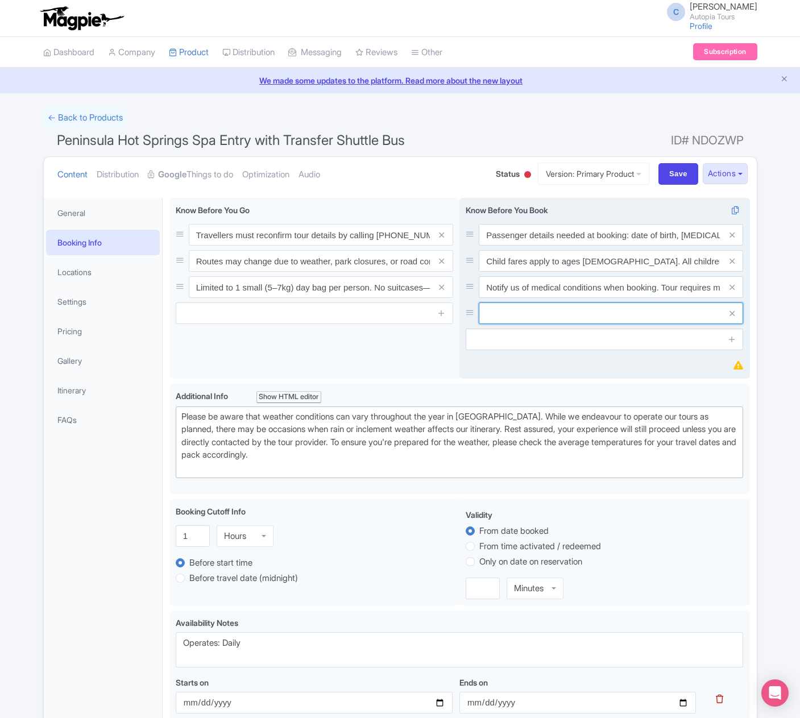
click at [535, 320] on input "text" at bounding box center [610, 313] width 264 height 22
paste input "Dress Code: Swimsuits are required in the Bath House bathing area, rash vests a…"
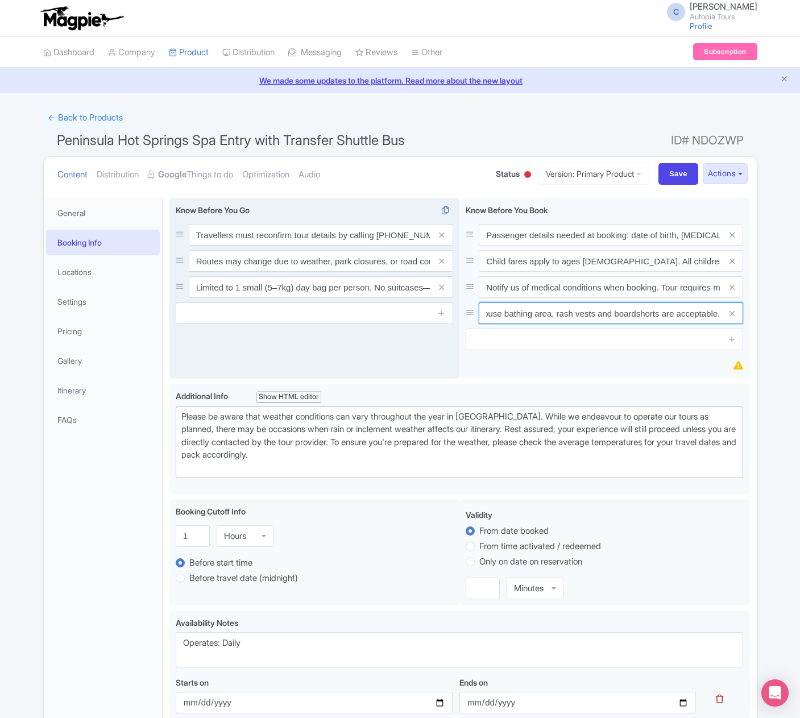
type input "Dress Code: Swimsuits are required in the Bath House bathing area, rash vests a…"
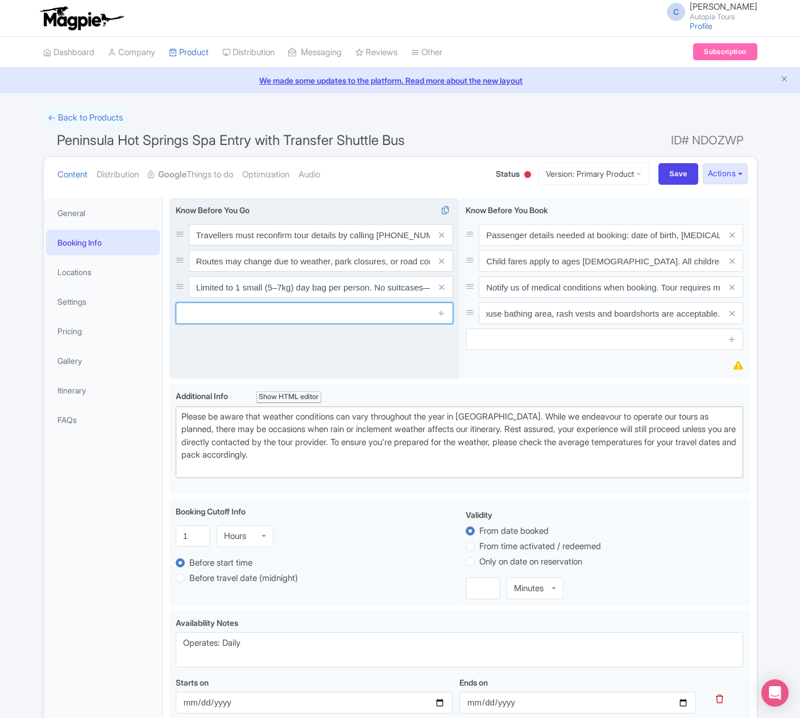
click at [288, 312] on input "text" at bounding box center [314, 313] width 277 height 22
paste input "Dress Code: Swimsuits are required in the Bath House bathing area, rash vests a…"
type input "Dress Code: Swimsuits are required in the Bath House bathing area, rash vests a…"
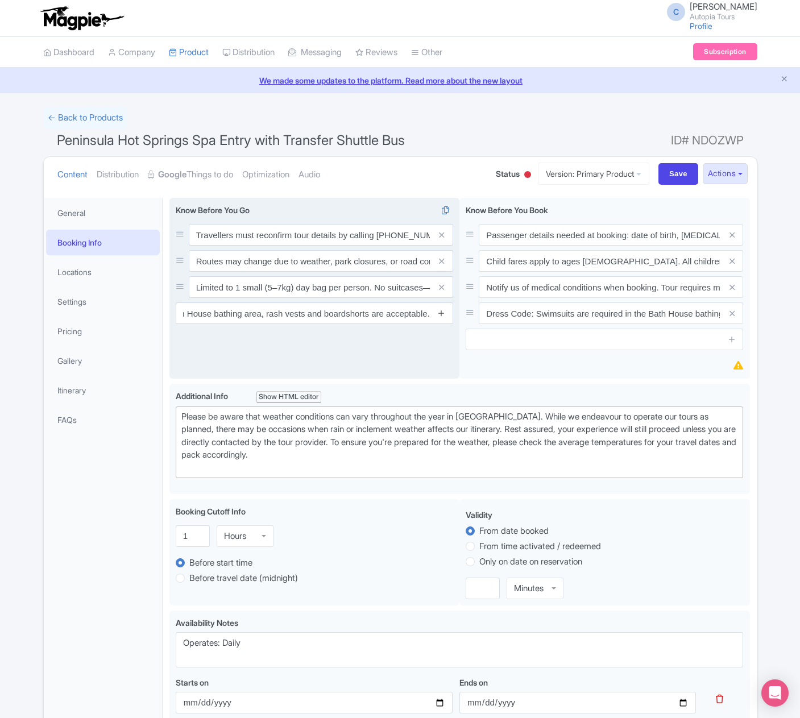
click at [440, 310] on icon at bounding box center [441, 313] width 9 height 9
click at [220, 340] on input "text" at bounding box center [314, 339] width 277 height 22
paste input "Footwear: To reduce the risk of slips, thongs (flip flops) are recommended arou…"
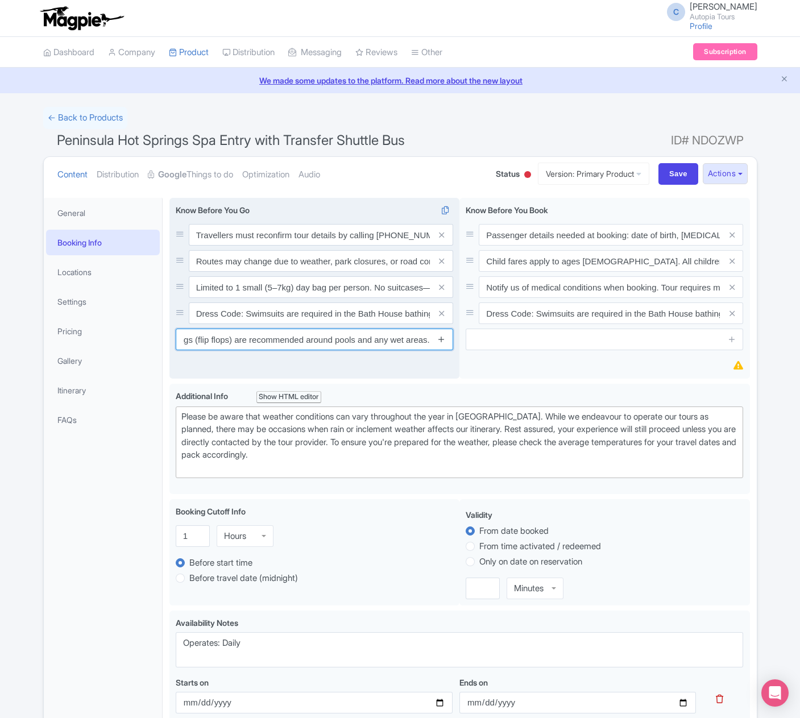
type input "Footwear: To reduce the risk of slips, thongs (flip flops) are recommended arou…"
click at [443, 340] on icon at bounding box center [441, 339] width 9 height 9
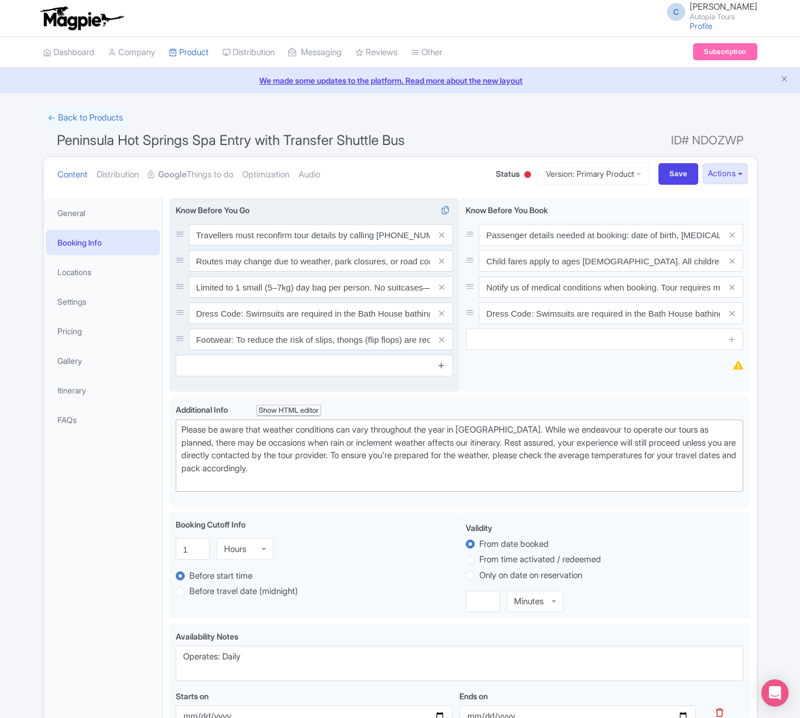
scroll to position [0, 0]
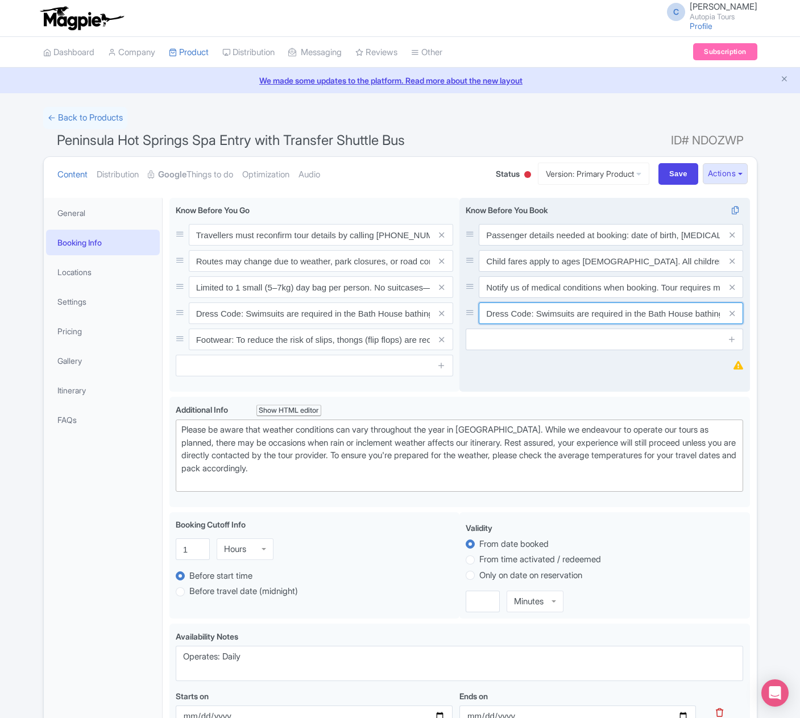
click at [513, 319] on input "Dress Code: Swimsuits are required in the Bath House bathing area, rash vests a…" at bounding box center [610, 313] width 264 height 22
paste input "Optional Expenses: Locker ($8), robe ($15) and towel ($6) hire is available on …"
type input "Optional Expenses: Locker ($8), robe ($15) and towel ($6) hire is available on …"
click at [585, 367] on div "Passenger details needed at booking: date of birth, [MEDICAL_DATA], and contact…" at bounding box center [604, 295] width 290 height 194
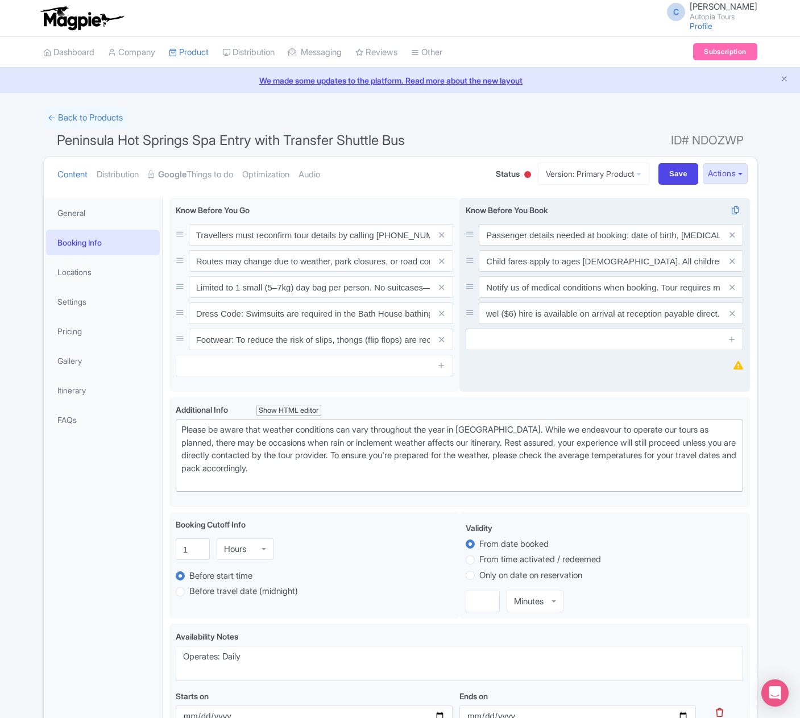
scroll to position [0, 0]
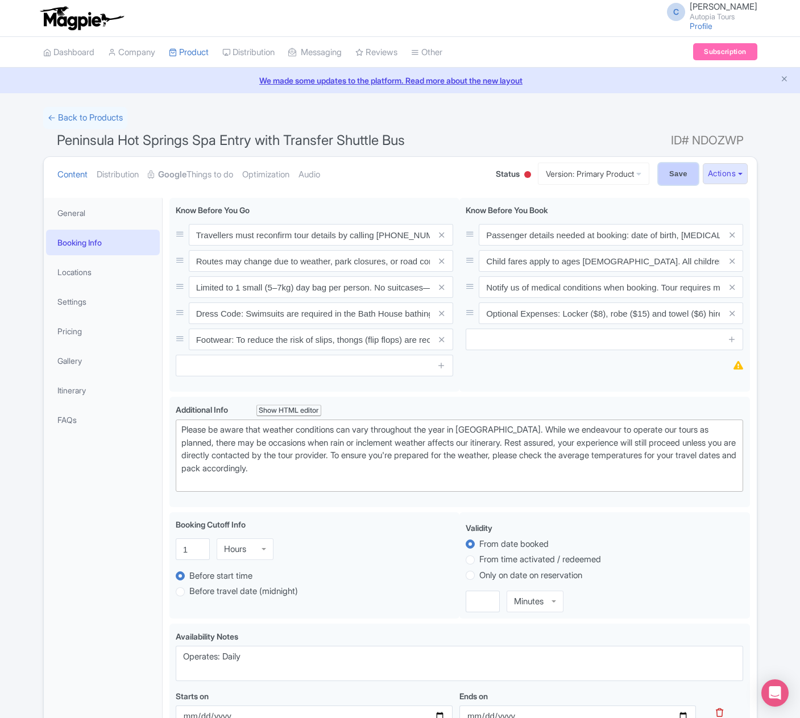
click at [662, 178] on input "Save" at bounding box center [678, 174] width 40 height 22
type input "Saving..."
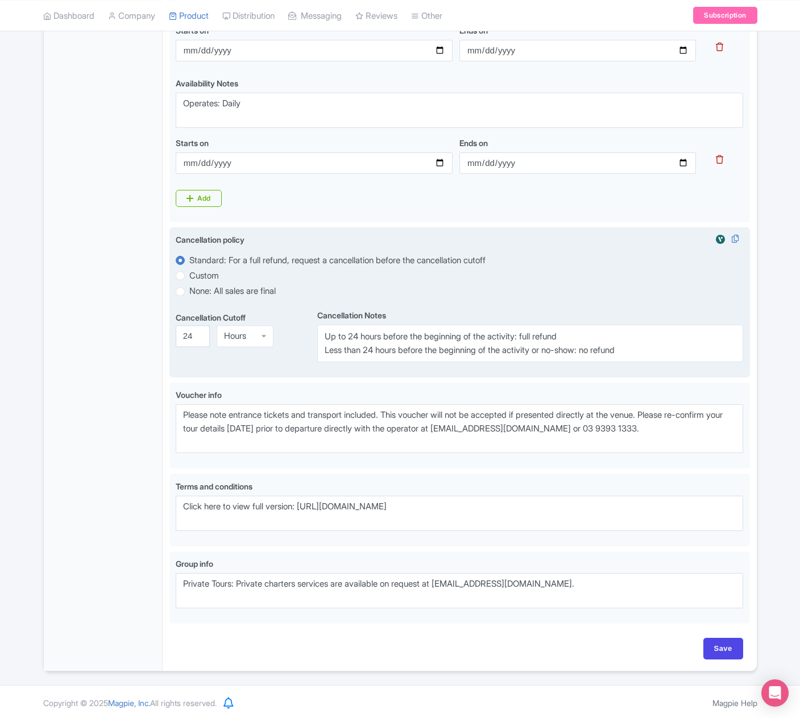
scroll to position [667, 0]
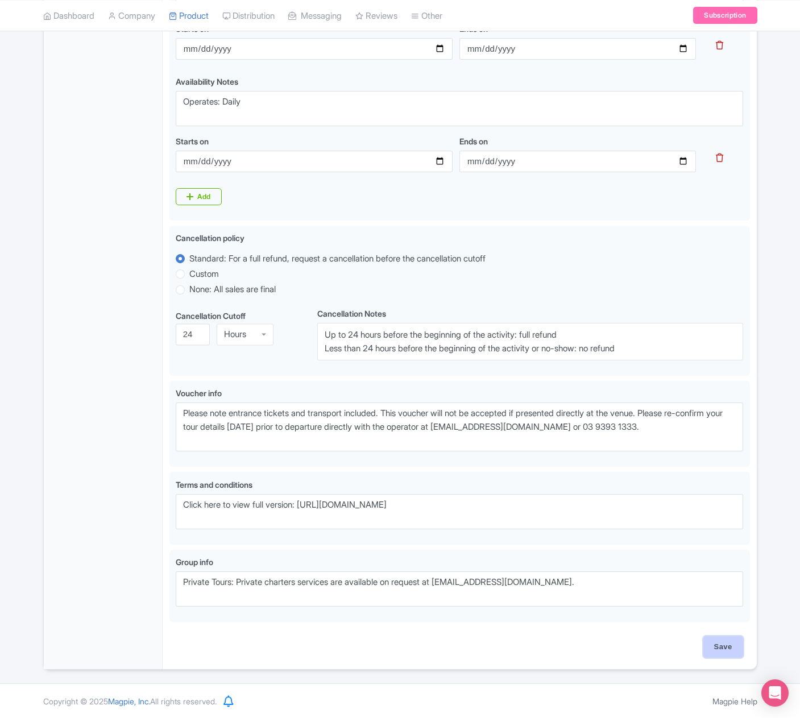
click at [717, 642] on input "Save" at bounding box center [723, 647] width 40 height 22
type input "Saving..."
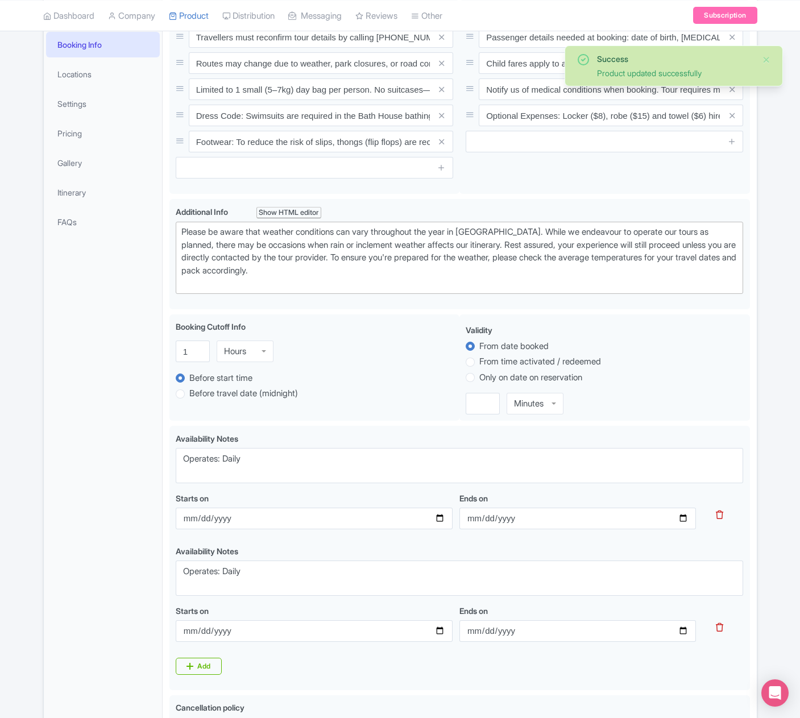
scroll to position [27, 0]
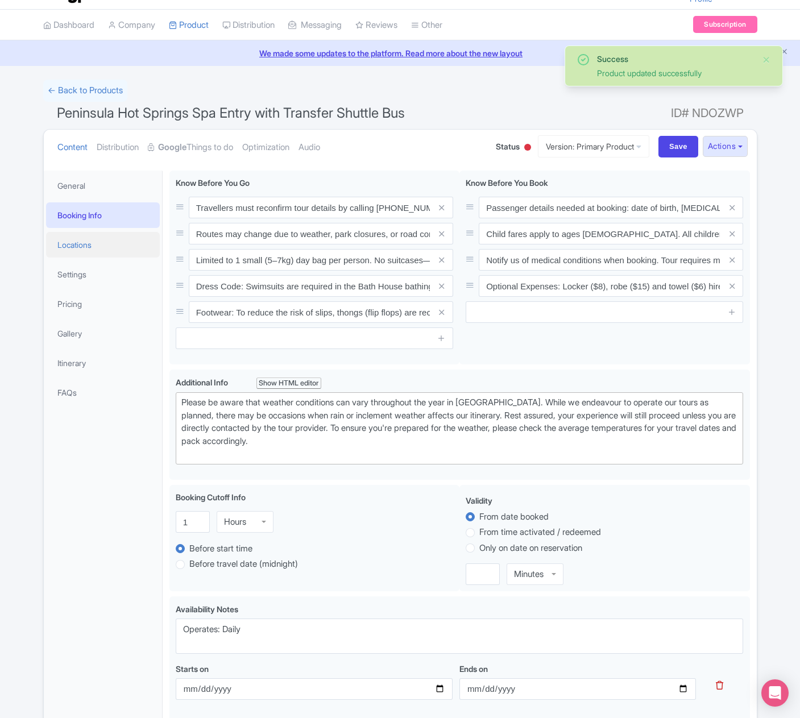
click at [80, 247] on link "Locations" at bounding box center [103, 245] width 114 height 26
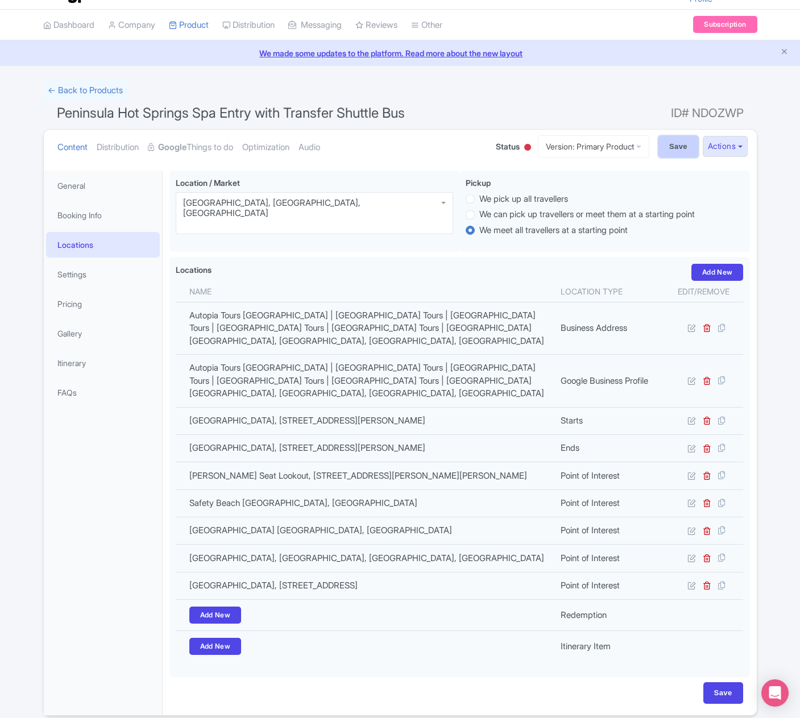
click at [668, 149] on input "Save" at bounding box center [678, 147] width 40 height 22
type input "Saving..."
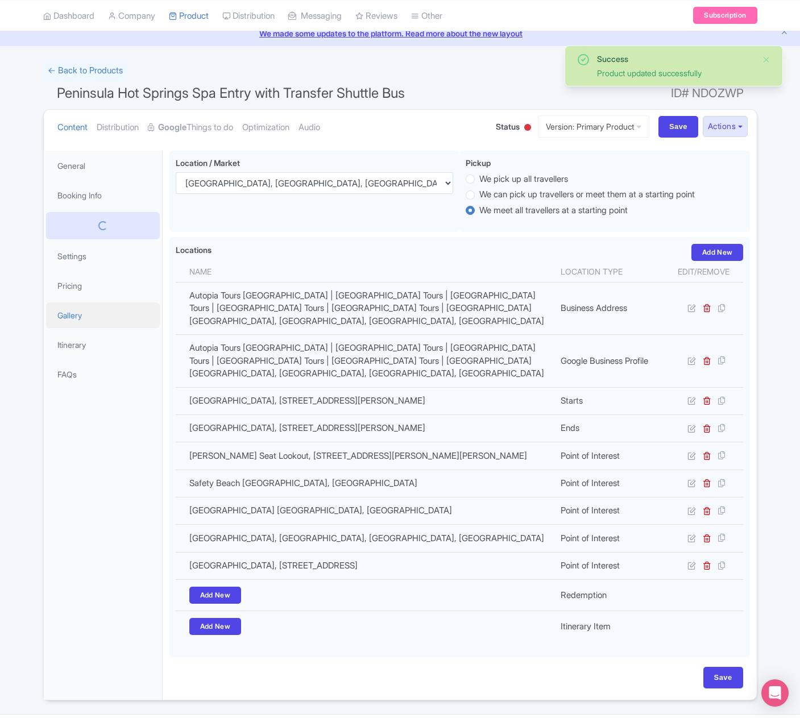
scroll to position [47, 0]
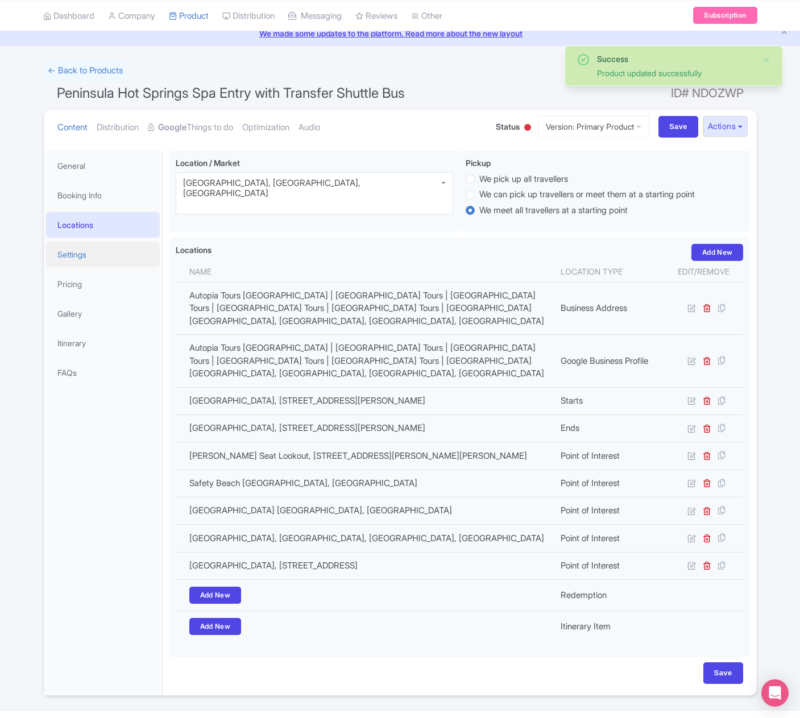
click at [78, 255] on link "Settings" at bounding box center [103, 254] width 114 height 26
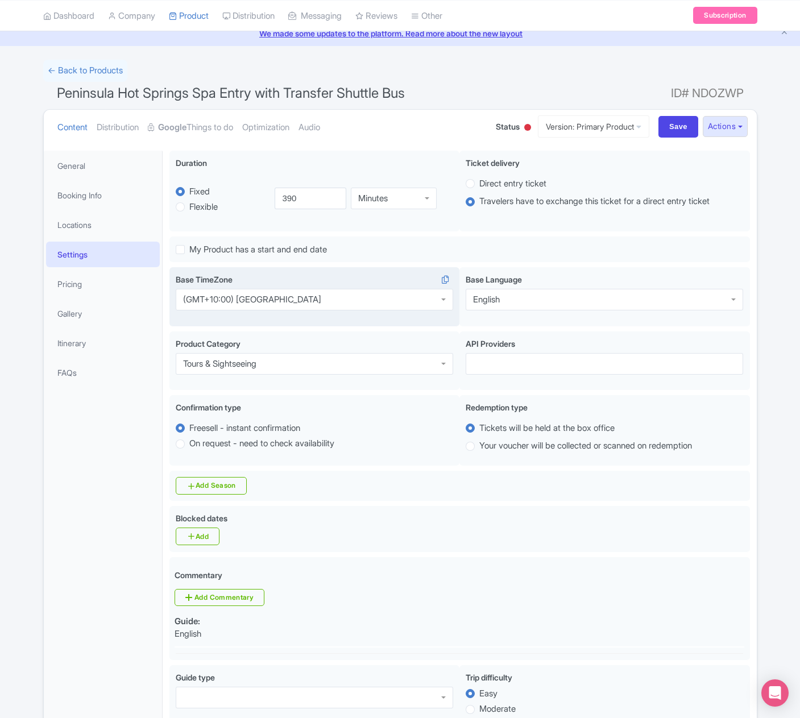
click at [350, 294] on div "(GMT+10:00) [GEOGRAPHIC_DATA]" at bounding box center [314, 300] width 277 height 22
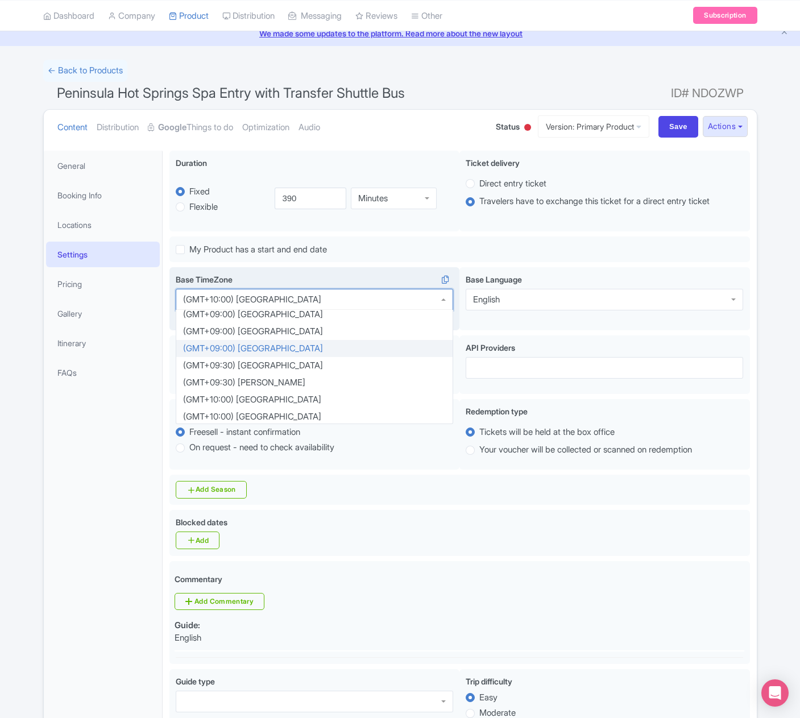
scroll to position [2199, 0]
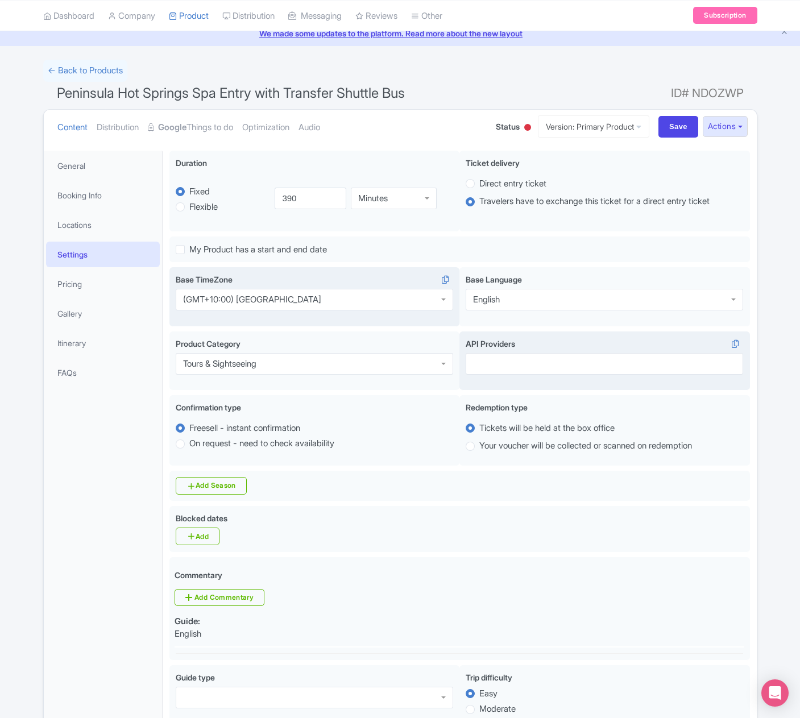
click at [489, 360] on div at bounding box center [603, 364] width 277 height 22
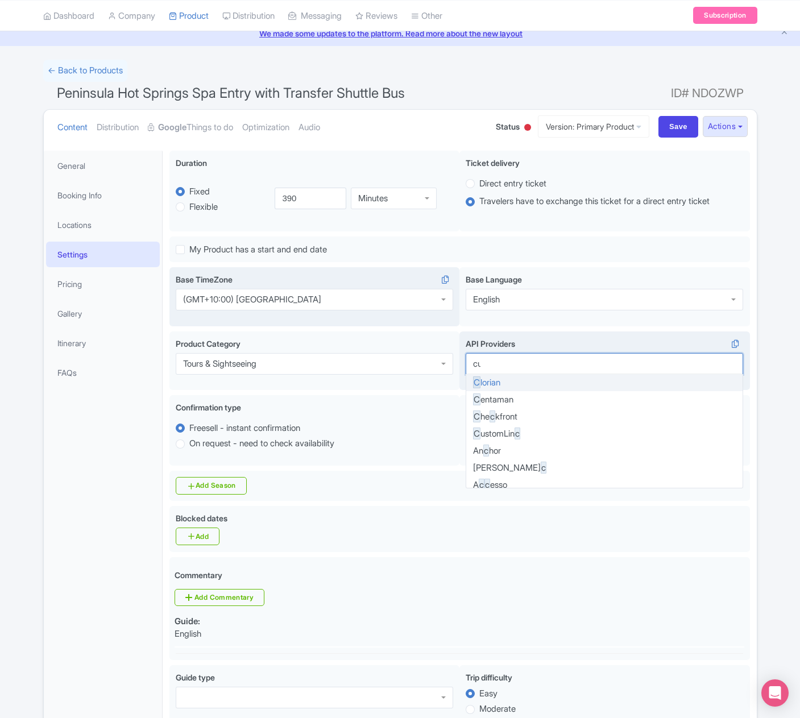
type input "cus"
type input "rezd"
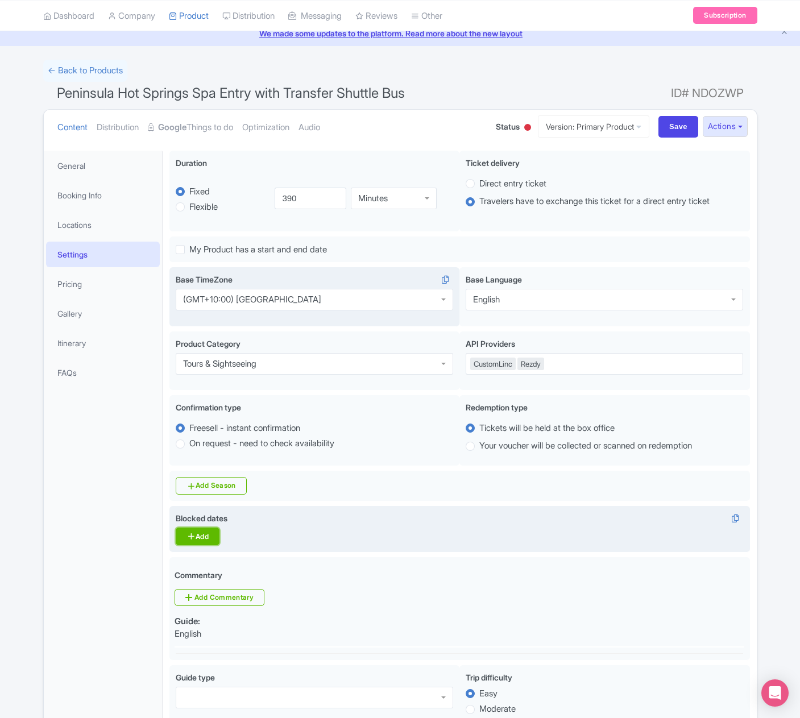
click at [190, 538] on icon at bounding box center [190, 535] width 9 height 9
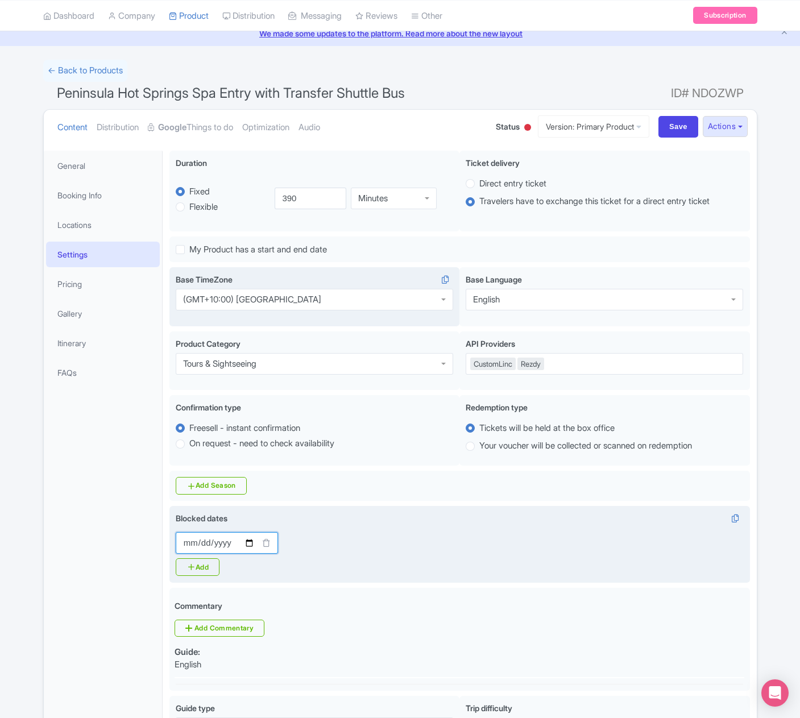
click at [247, 542] on input "Blocked dates" at bounding box center [227, 543] width 102 height 22
type input "[DATE]"
click at [208, 569] on link "Add" at bounding box center [198, 567] width 44 height 18
click at [342, 548] on input "Blocked dates" at bounding box center [368, 543] width 102 height 22
click at [390, 543] on input "Blocked dates" at bounding box center [368, 543] width 102 height 22
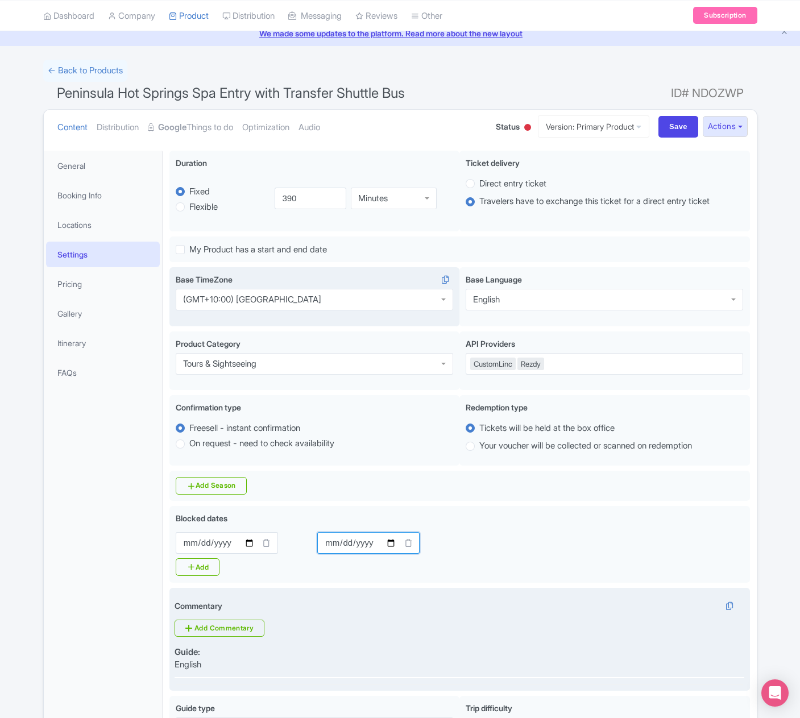
type input "[DATE]"
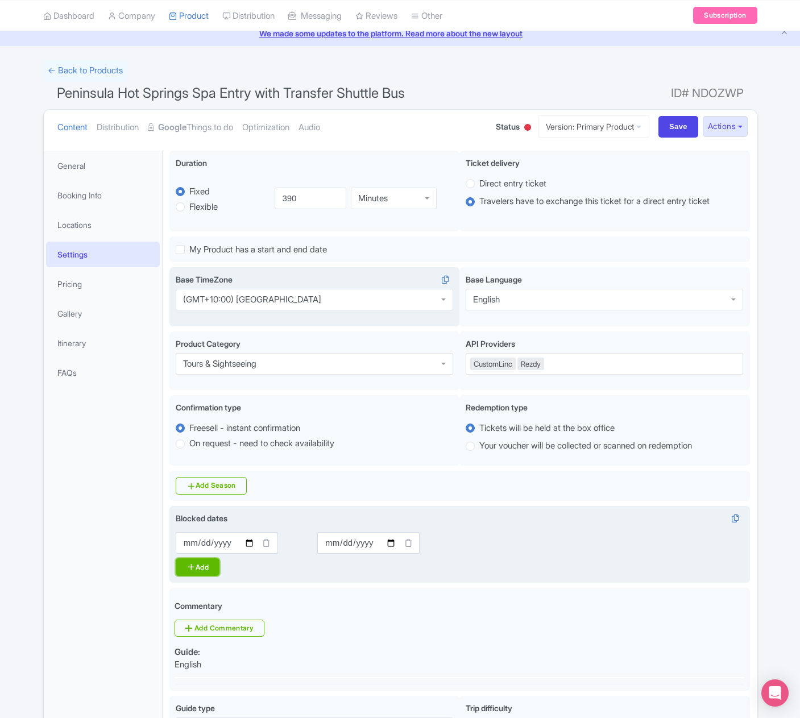
click at [195, 568] on link "Add" at bounding box center [198, 567] width 44 height 18
click at [485, 540] on input "Blocked dates" at bounding box center [510, 543] width 102 height 22
click at [532, 541] on input "Blocked dates" at bounding box center [510, 543] width 102 height 22
type input "[DATE]"
click at [194, 571] on icon at bounding box center [190, 566] width 9 height 9
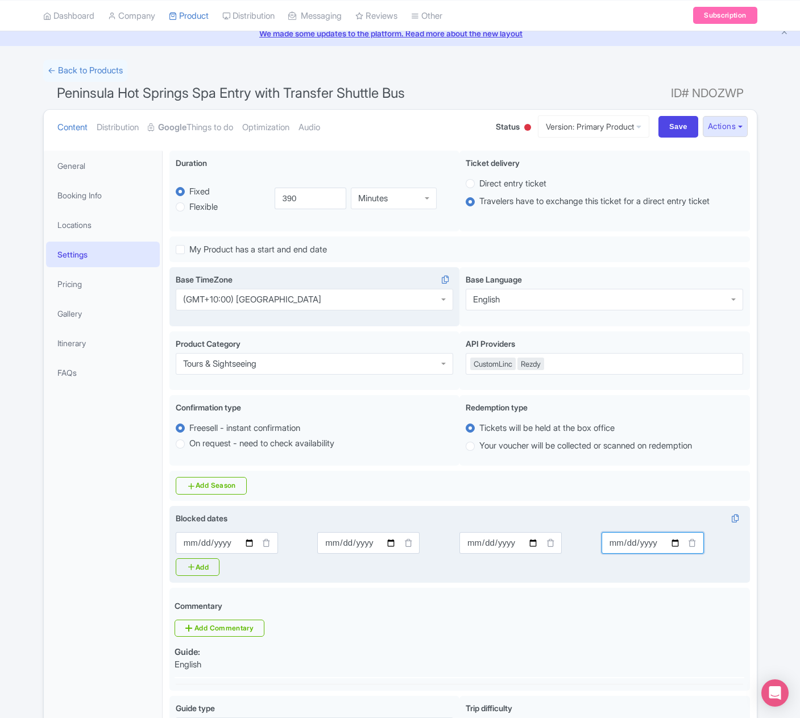
click at [629, 541] on input "Blocked dates" at bounding box center [652, 543] width 102 height 22
click at [673, 544] on input "Blocked dates" at bounding box center [652, 543] width 102 height 22
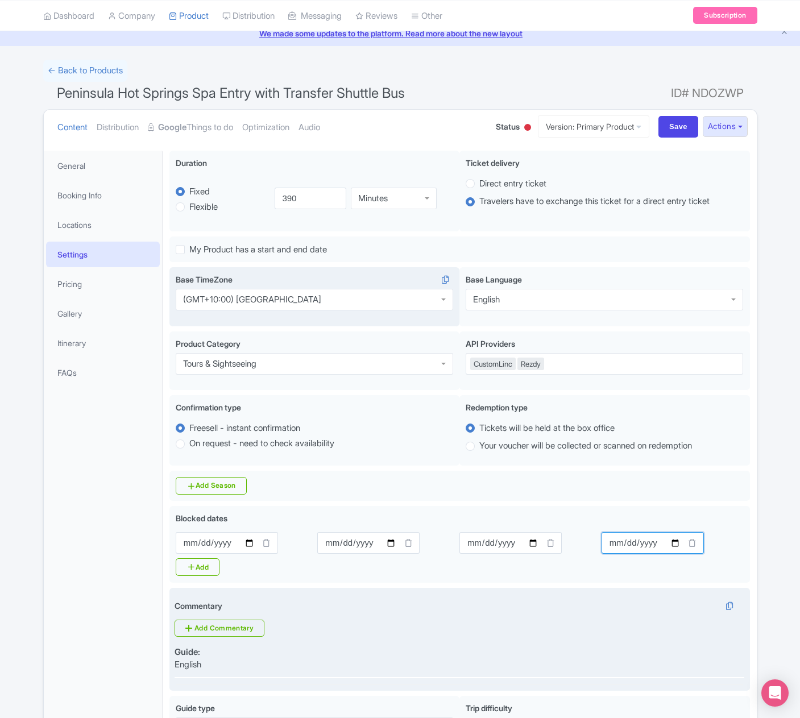
type input "[DATE]"
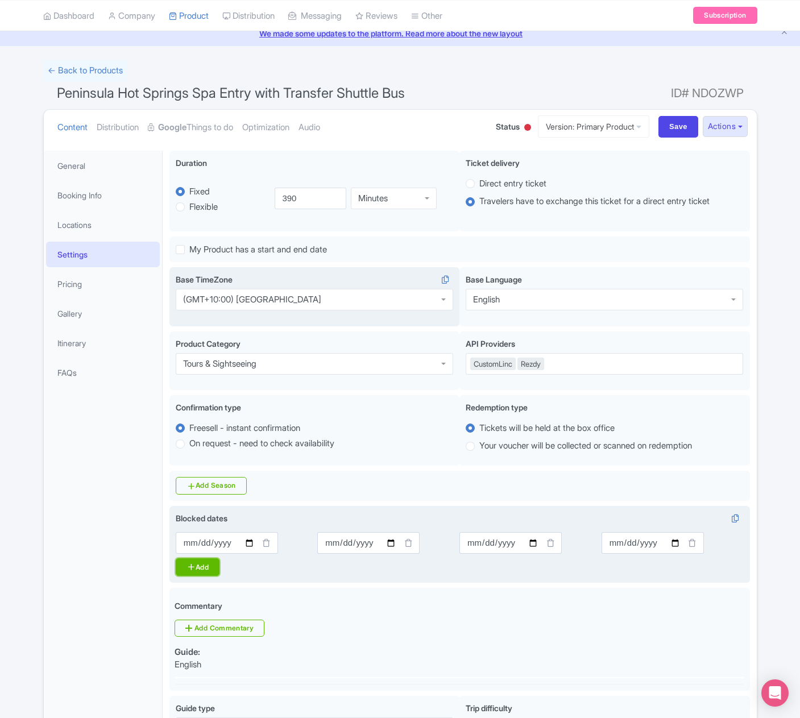
click at [205, 569] on link "Add" at bounding box center [198, 567] width 44 height 18
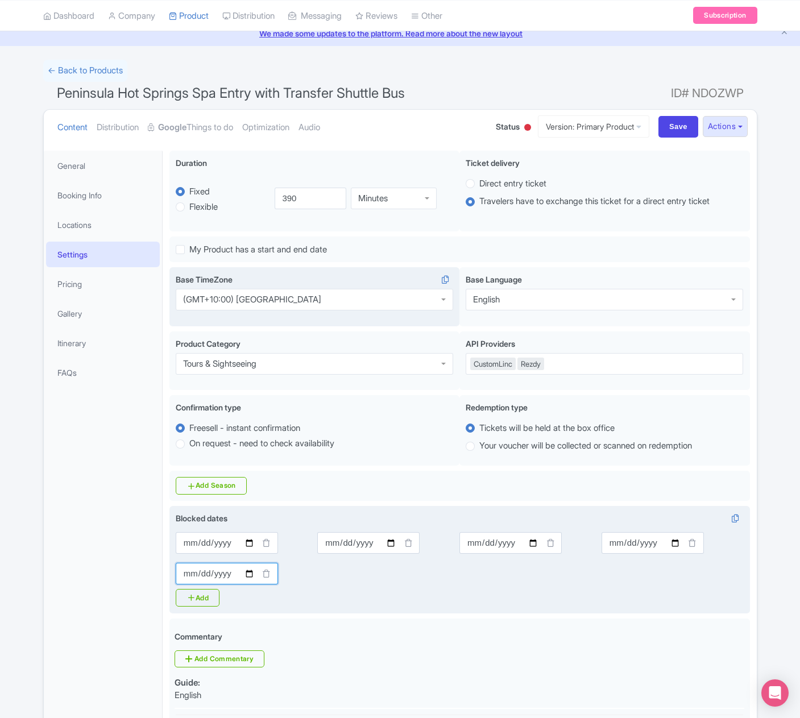
click at [245, 573] on input "Blocked dates" at bounding box center [227, 574] width 102 height 22
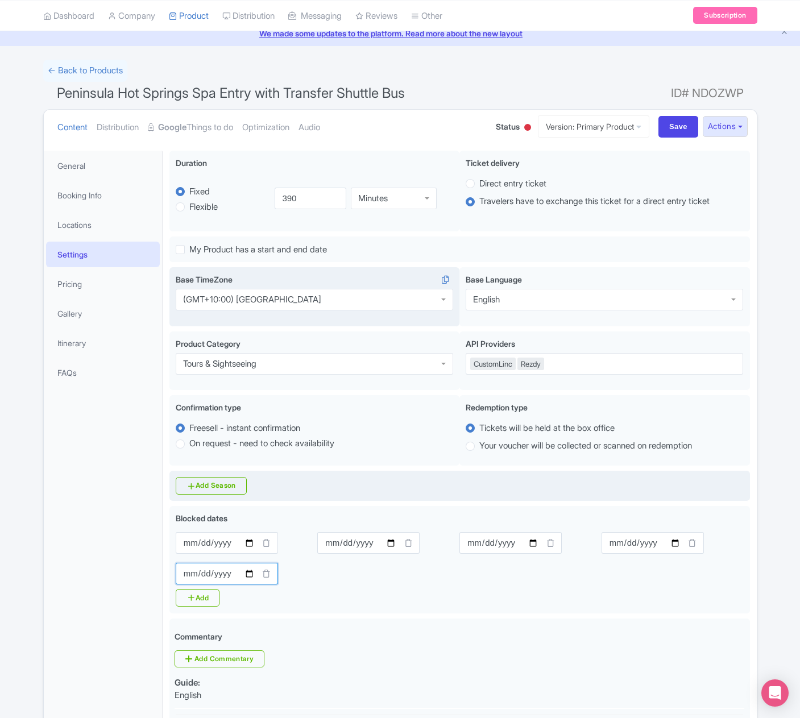
type input "[DATE]"
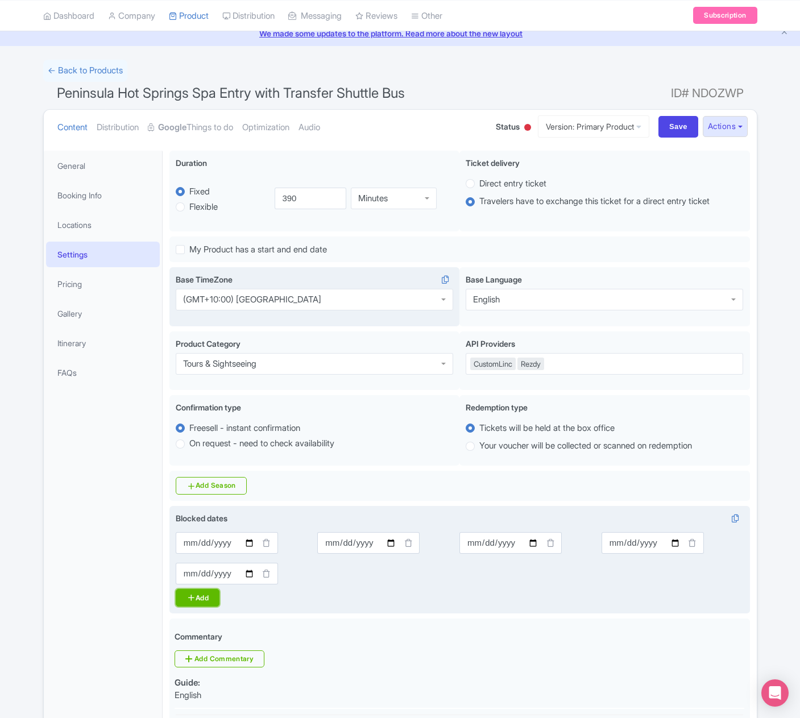
click at [206, 596] on link "Add" at bounding box center [198, 598] width 44 height 18
click at [387, 573] on input "Blocked dates" at bounding box center [368, 574] width 102 height 22
type input "[DATE]"
click at [199, 594] on link "Add" at bounding box center [198, 598] width 44 height 18
click at [532, 572] on input "Blocked dates" at bounding box center [510, 574] width 102 height 22
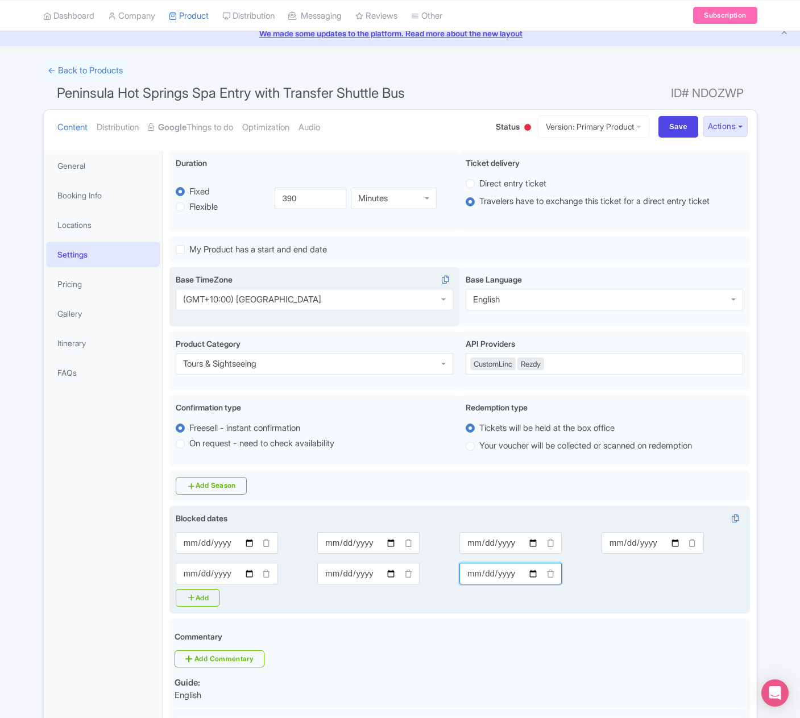
type input "[DATE]"
click at [206, 601] on link "Add" at bounding box center [198, 598] width 44 height 18
click at [673, 575] on input "Blocked dates" at bounding box center [652, 574] width 102 height 22
type input "[DATE]"
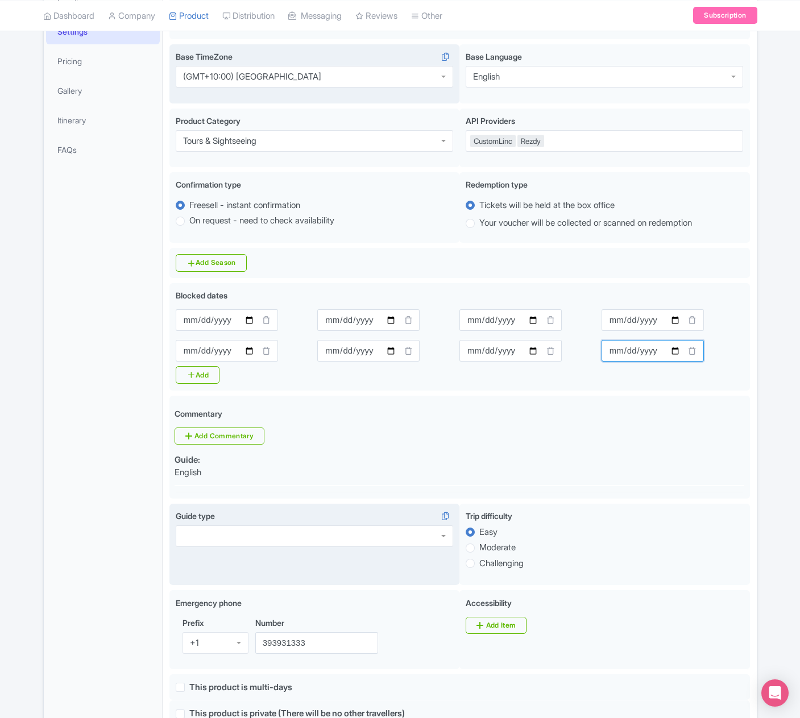
scroll to position [274, 0]
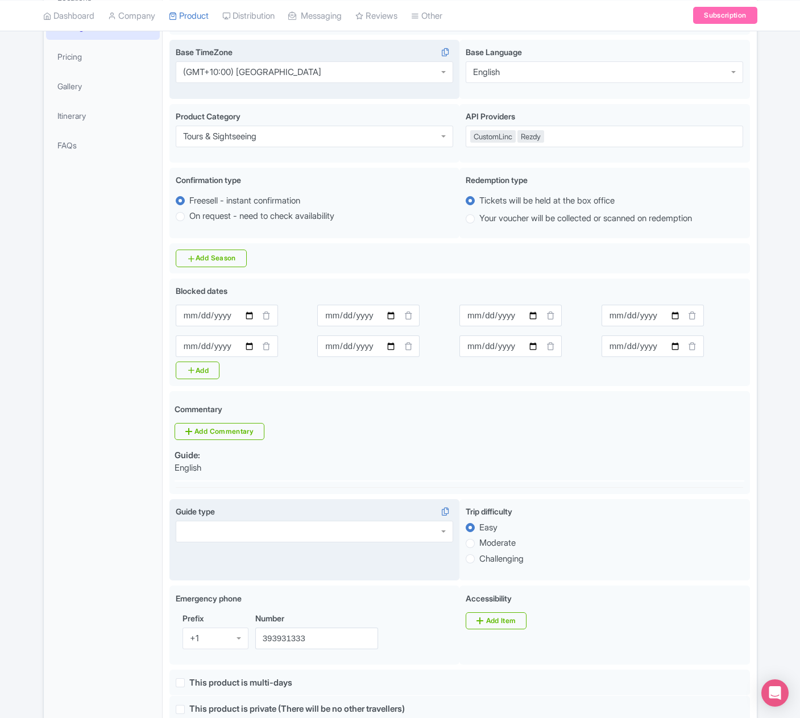
click at [266, 528] on div at bounding box center [314, 532] width 277 height 22
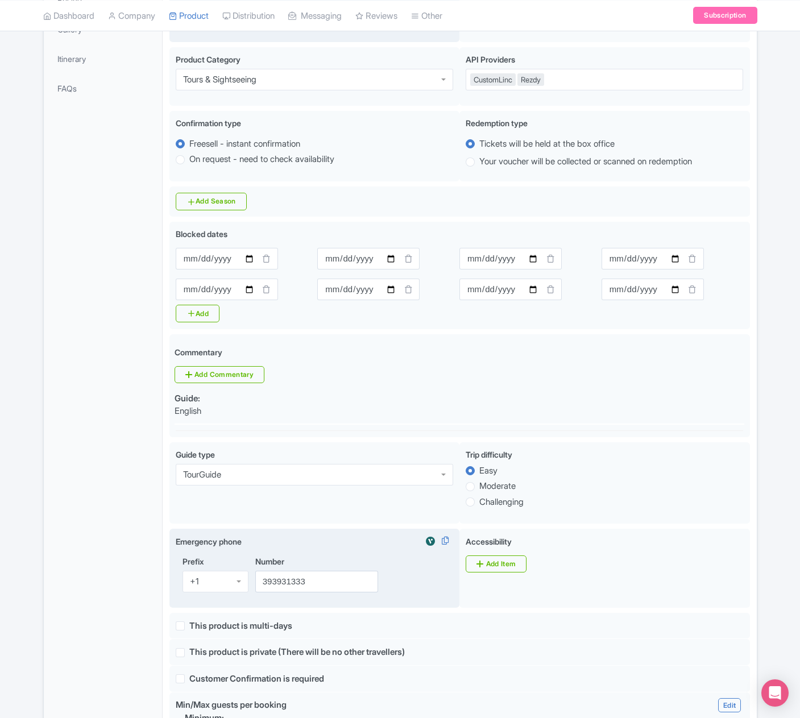
click at [230, 578] on div "+1" at bounding box center [215, 582] width 66 height 22
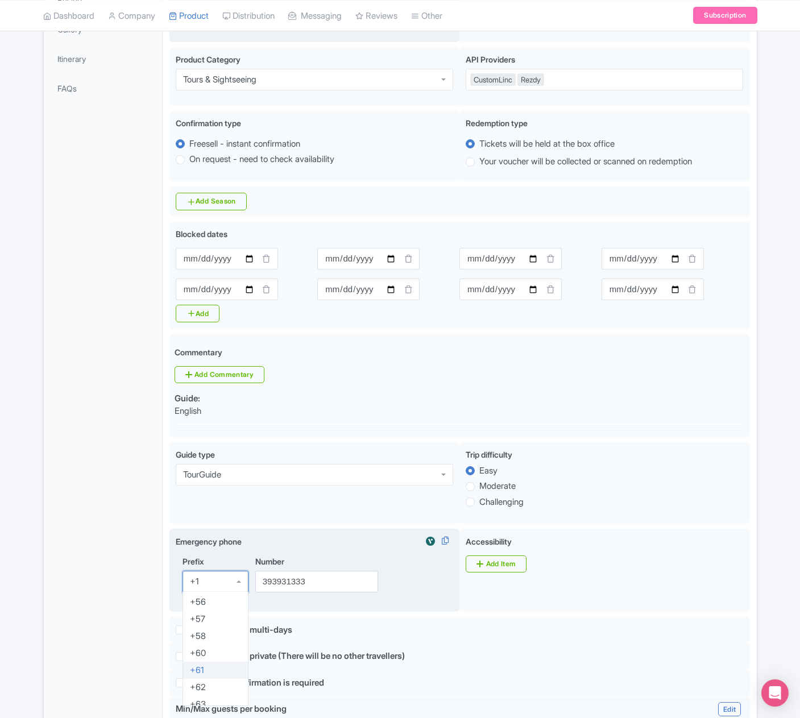
scroll to position [455, 0]
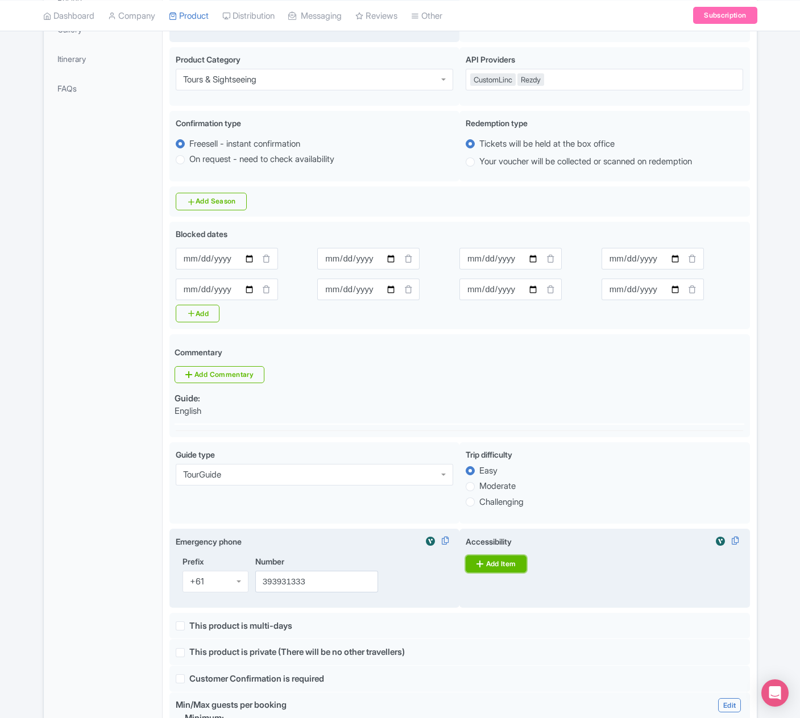
click at [485, 563] on link "Add Item" at bounding box center [495, 563] width 61 height 17
click at [485, 563] on div at bounding box center [596, 566] width 263 height 22
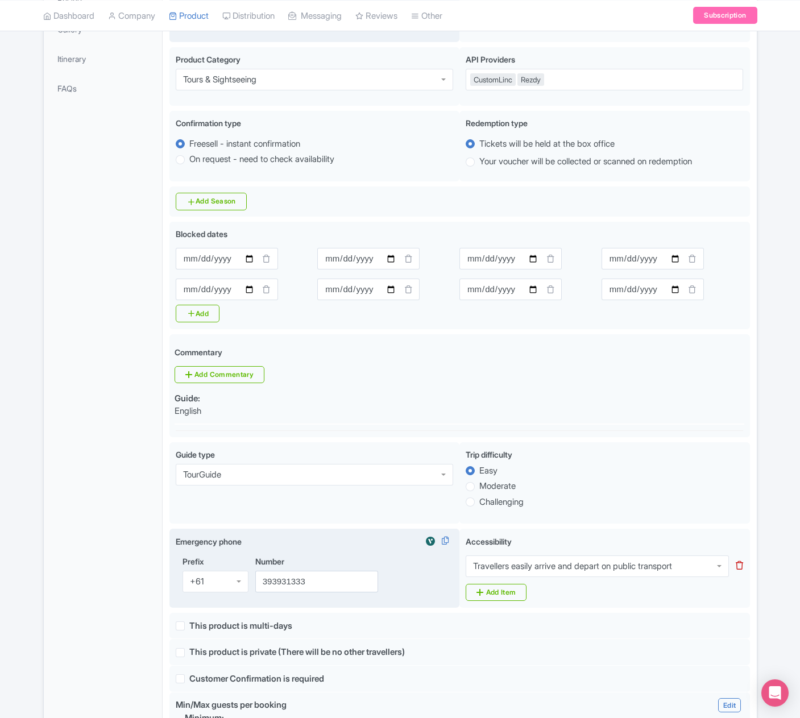
scroll to position [0, 0]
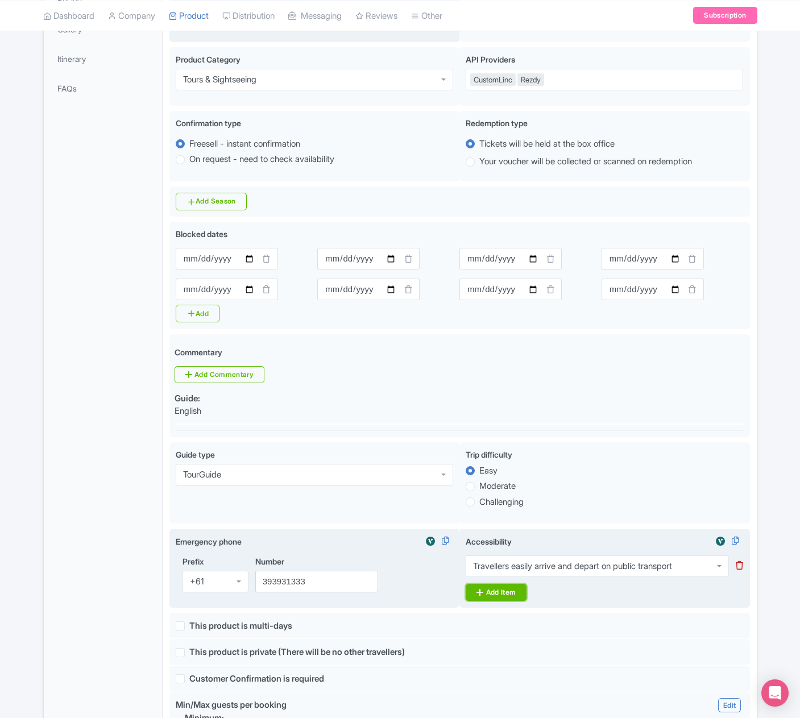
click at [501, 594] on link "Add Item" at bounding box center [495, 592] width 61 height 17
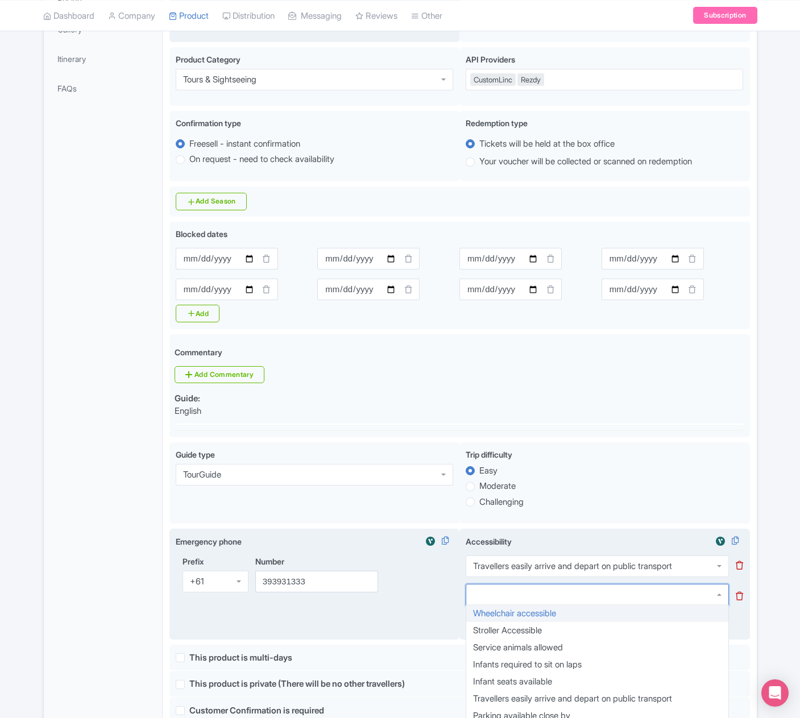
click at [501, 594] on div at bounding box center [596, 595] width 263 height 22
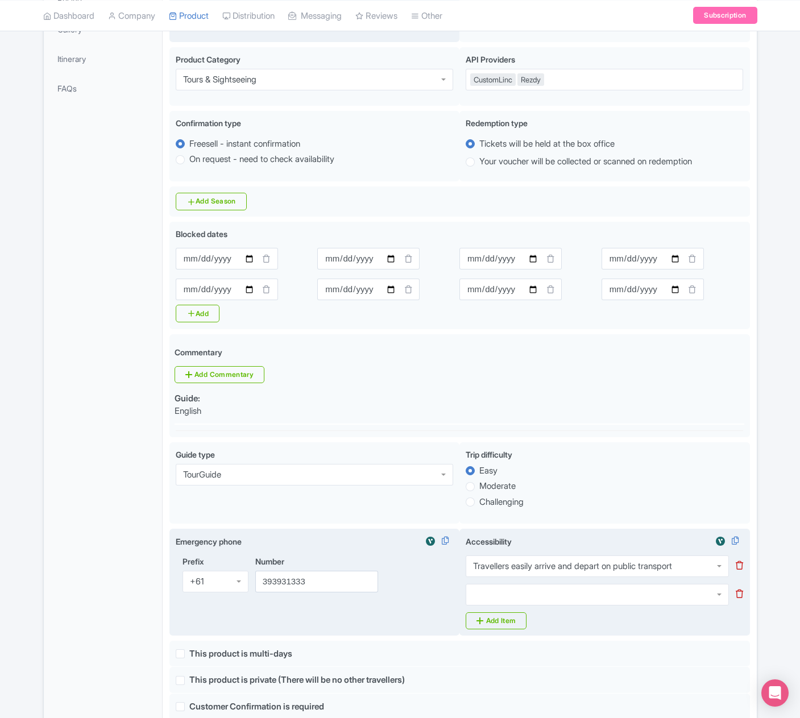
click at [739, 594] on icon at bounding box center [738, 593] width 7 height 9
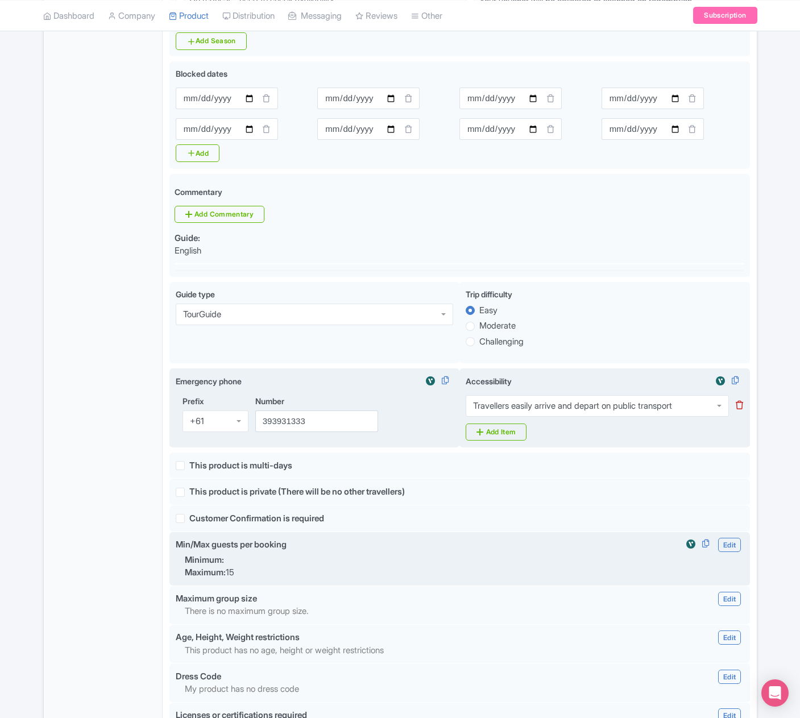
scroll to position [559, 0]
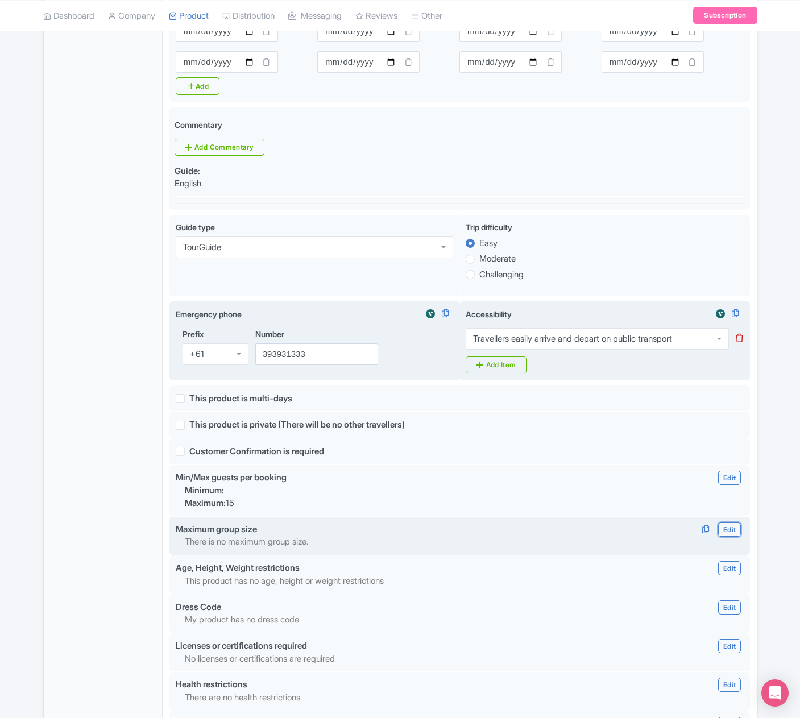
click at [723, 530] on link "Edit" at bounding box center [729, 529] width 23 height 14
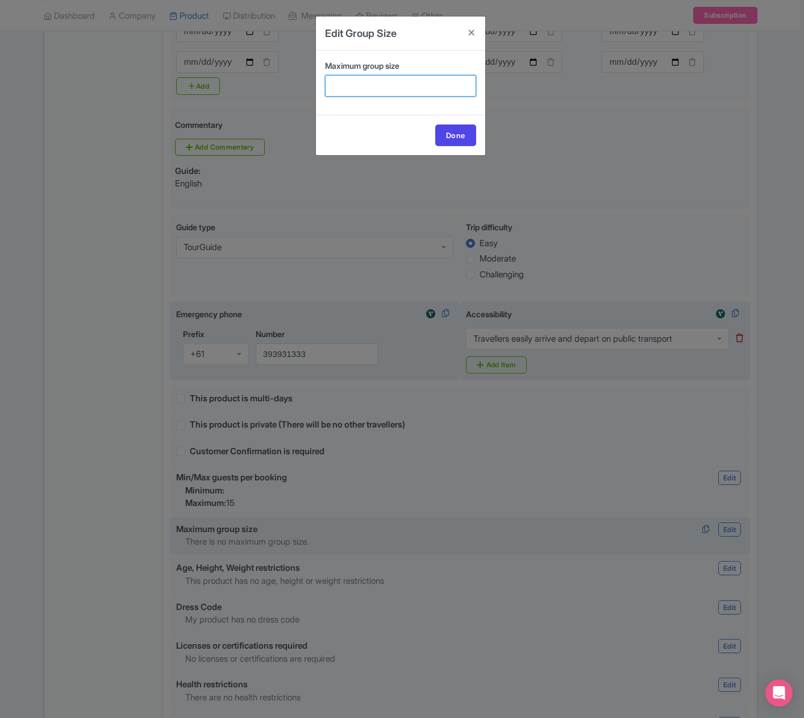
click at [393, 81] on input "Maximum group size" at bounding box center [400, 86] width 151 height 22
type input "28"
click at [461, 134] on link "Done" at bounding box center [455, 135] width 41 height 22
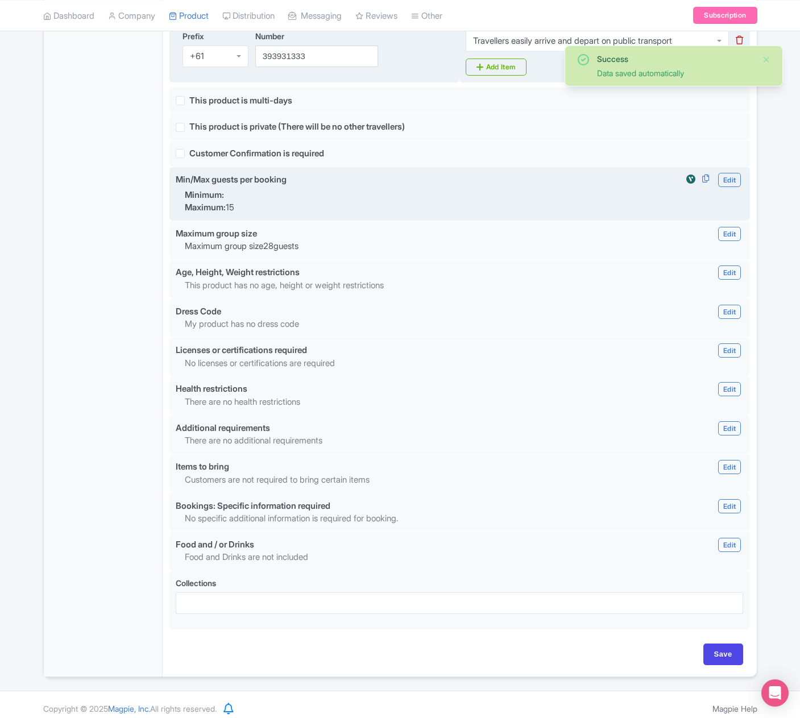
scroll to position [861, 0]
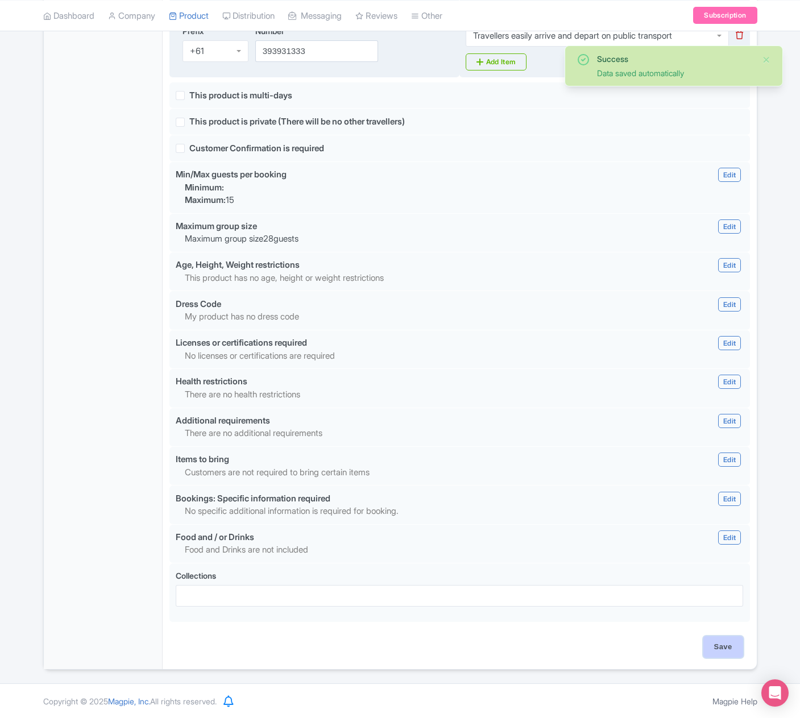
click at [720, 644] on input "Save" at bounding box center [723, 647] width 40 height 22
type input "Saving..."
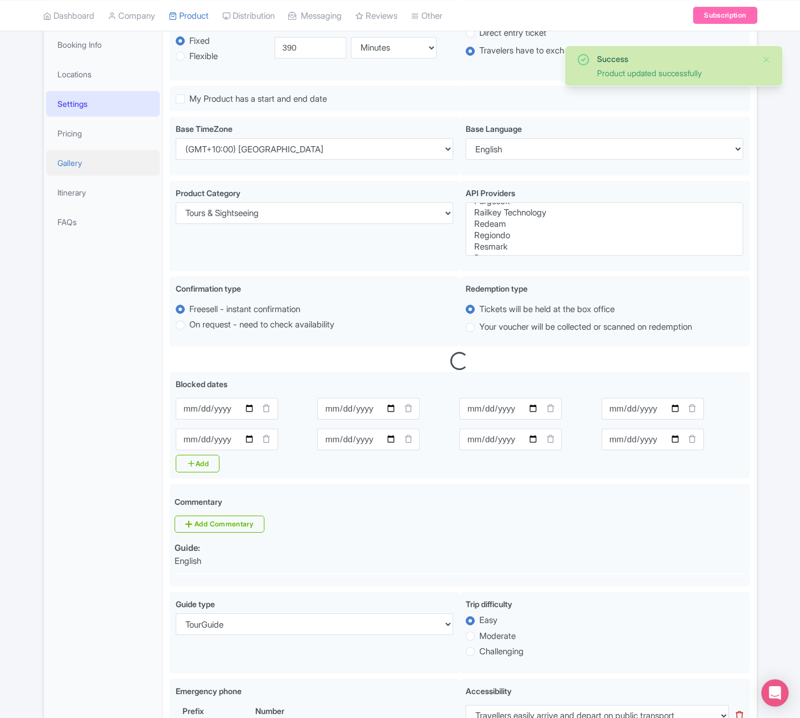
scroll to position [198, 0]
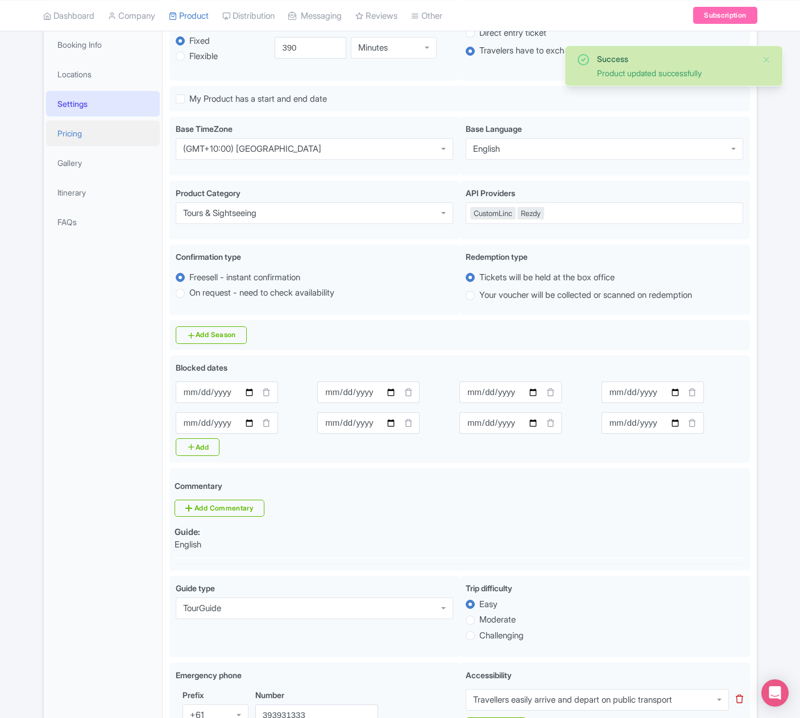
click at [76, 132] on link "Pricing" at bounding box center [103, 133] width 114 height 26
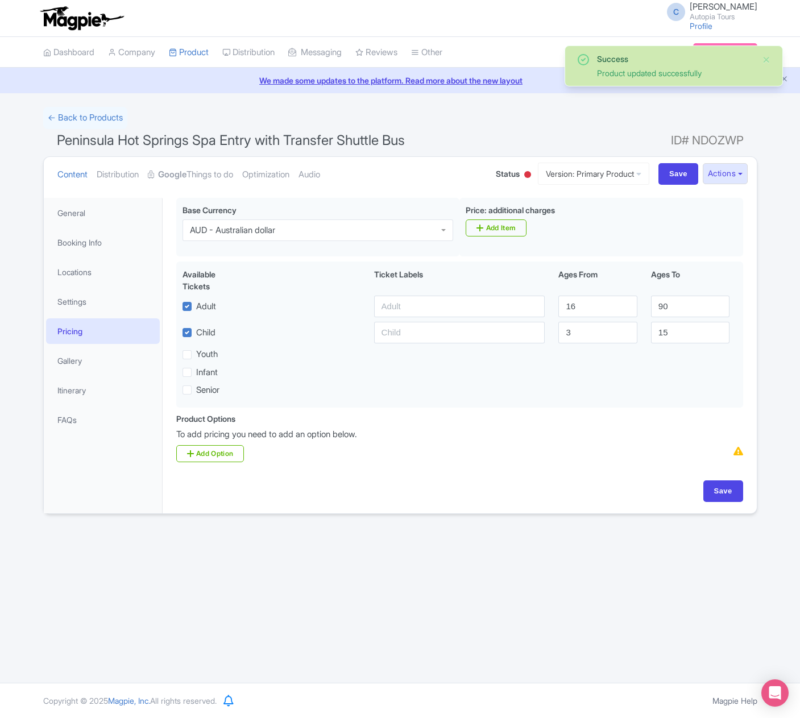
scroll to position [0, 0]
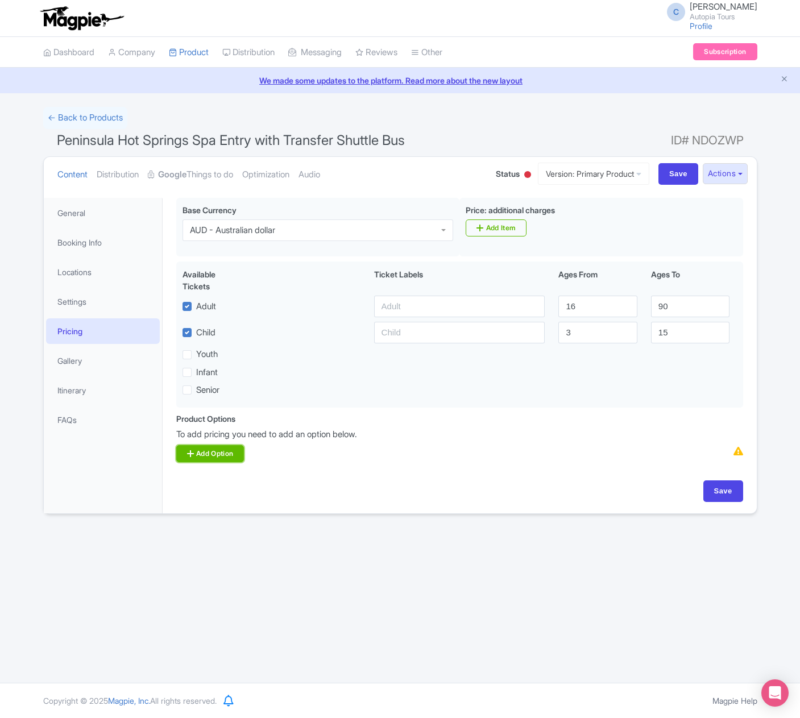
click at [232, 452] on link "Add Option" at bounding box center [210, 453] width 68 height 17
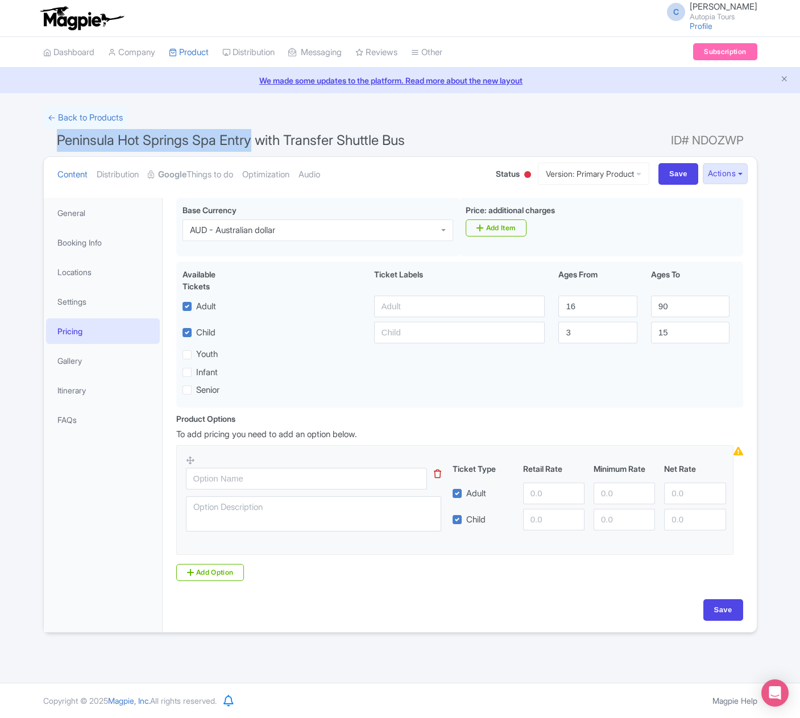
drag, startPoint x: 254, startPoint y: 140, endPoint x: 56, endPoint y: 133, distance: 197.9
click at [57, 133] on span "Peninsula Hot Springs Spa Entry with Transfer Shuttle Bus" at bounding box center [231, 140] width 348 height 16
copy span "Peninsula Hot Springs Spa Entry"
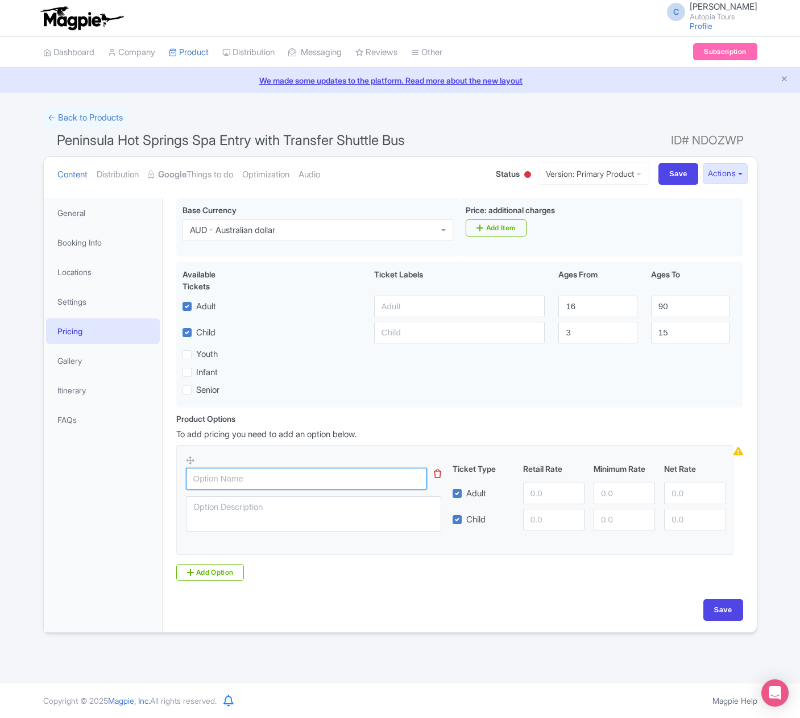
click at [223, 478] on input "text" at bounding box center [306, 479] width 241 height 22
paste input "Peninsula Hot Springs Spa Entry"
type input "[GEOGRAPHIC_DATA] Entry (2025-26 season)"
click at [228, 572] on link "Add Option" at bounding box center [210, 572] width 68 height 17
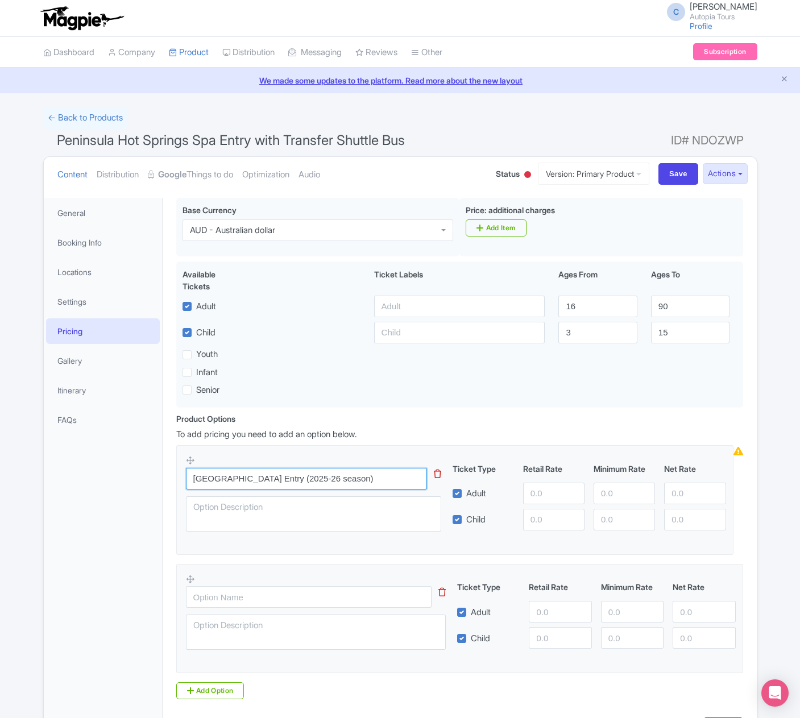
click at [327, 484] on input "[GEOGRAPHIC_DATA] Entry (2025-26 season)" at bounding box center [306, 479] width 241 height 22
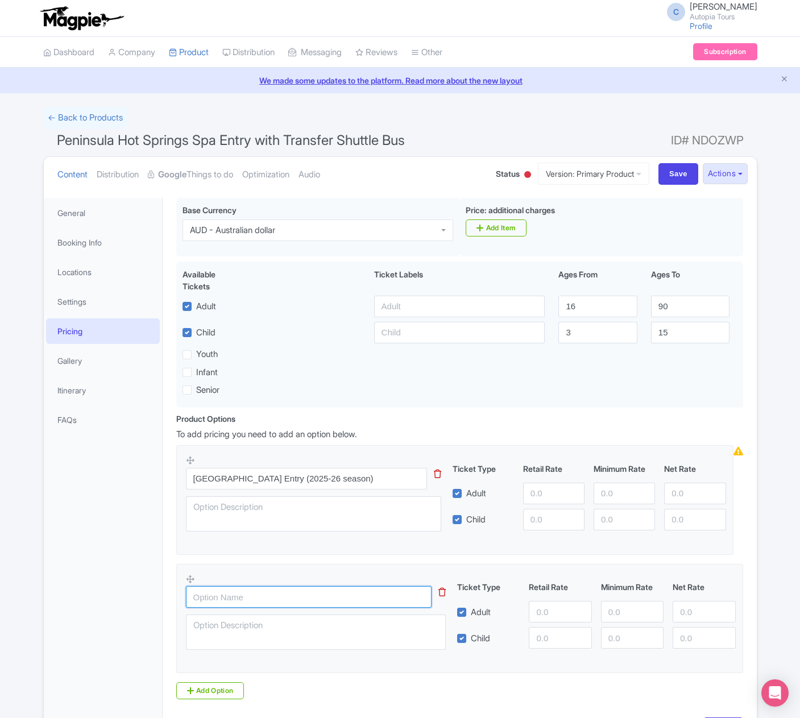
click at [288, 588] on input "text" at bounding box center [309, 597] width 246 height 22
paste input "[GEOGRAPHIC_DATA] Entry (2025-26 season)"
click at [339, 595] on input "[GEOGRAPHIC_DATA] Entry (2025-26 season)" at bounding box center [309, 597] width 246 height 22
click at [351, 596] on input "Peninsula Hot Springs Spa Entry (2026-26 season)" at bounding box center [309, 597] width 246 height 22
type input "[GEOGRAPHIC_DATA] Entry (2026-27 season)"
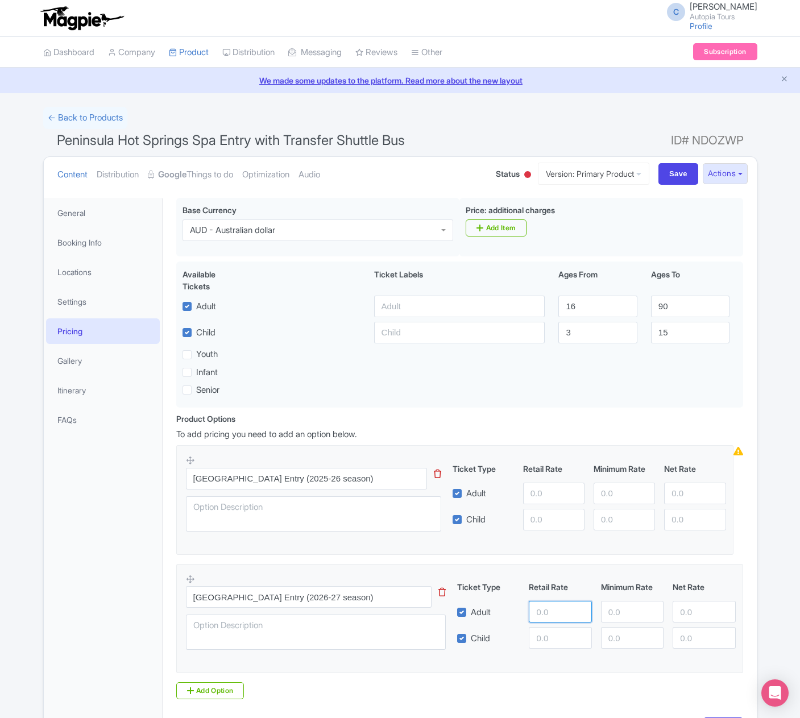
click at [560, 618] on input "number" at bounding box center [559, 612] width 63 height 22
type input "190"
click at [552, 641] on input "number" at bounding box center [559, 638] width 63 height 22
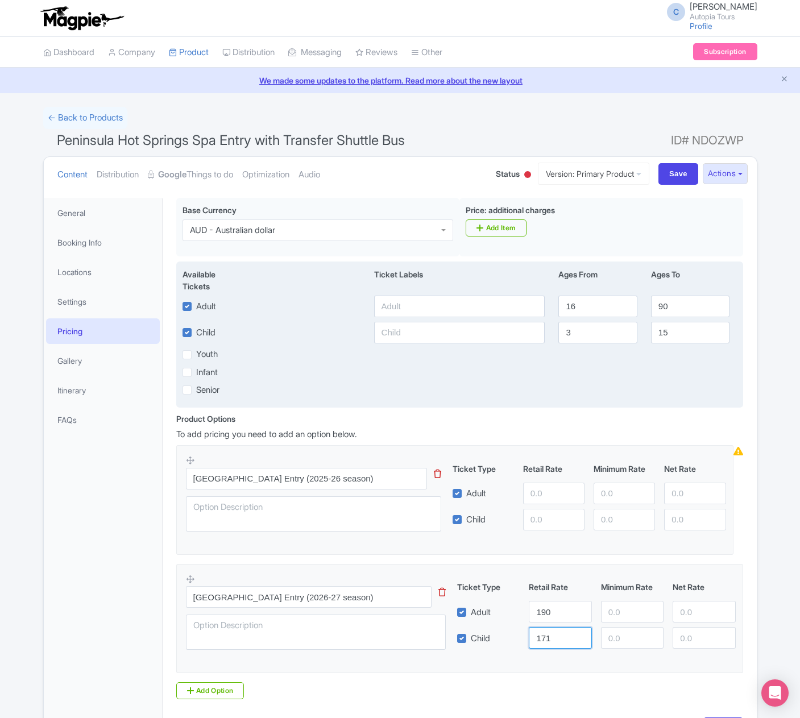
type input "171"
click at [196, 372] on label "Infant" at bounding box center [207, 372] width 22 height 13
click at [196, 372] on input "Infant" at bounding box center [199, 368] width 7 height 7
checkbox input "true"
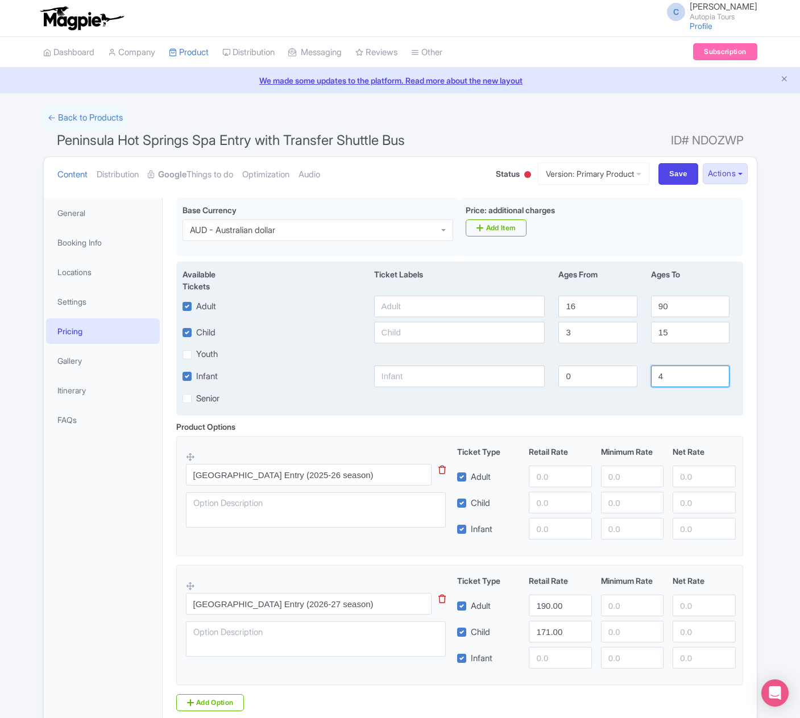
drag, startPoint x: 667, startPoint y: 376, endPoint x: 654, endPoint y: 376, distance: 12.5
click at [654, 376] on input "4" at bounding box center [690, 376] width 78 height 22
type input "2"
click at [583, 376] on input "0" at bounding box center [597, 376] width 78 height 22
click at [416, 376] on input "text" at bounding box center [459, 376] width 171 height 22
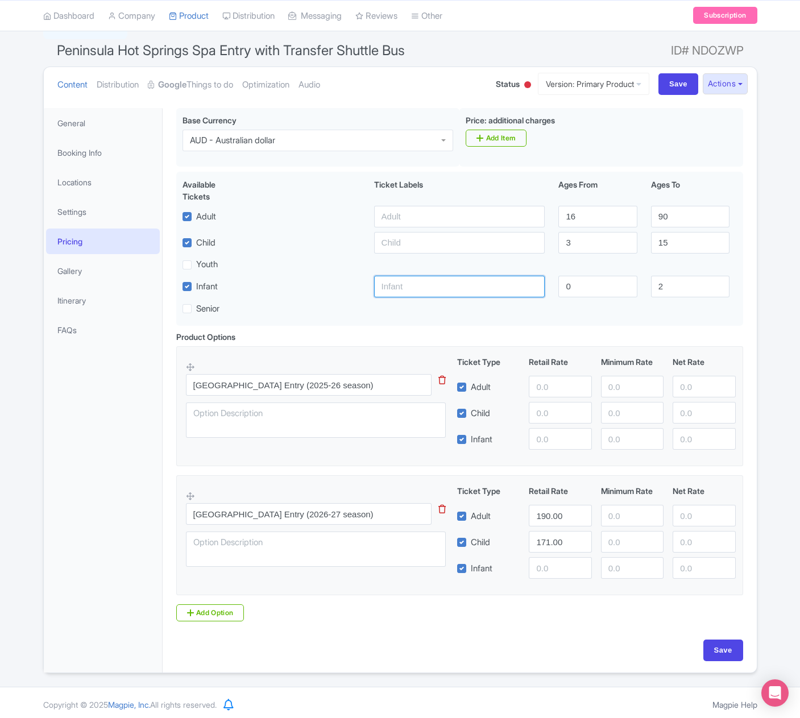
scroll to position [94, 0]
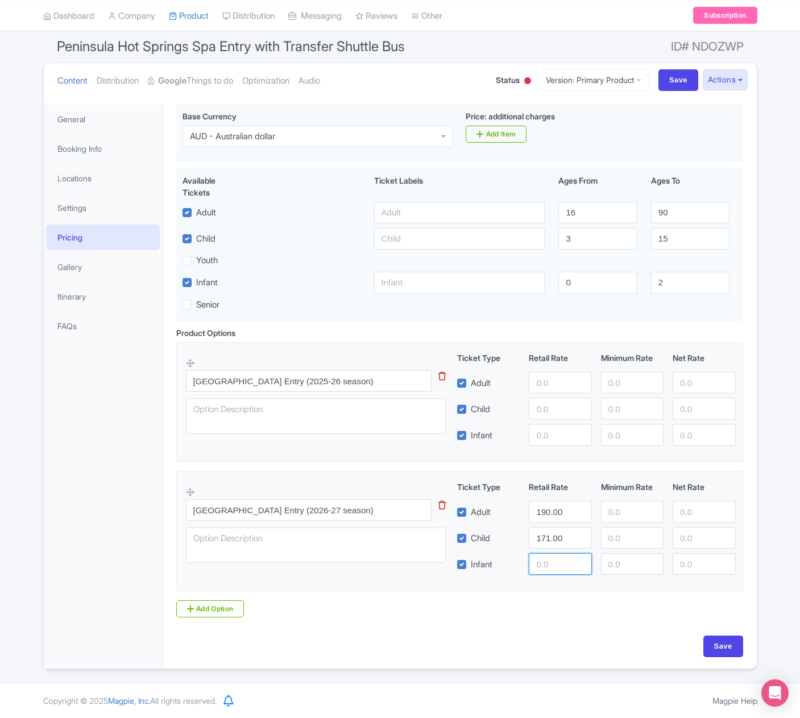
click at [540, 561] on input "number" at bounding box center [559, 564] width 63 height 22
type input "100"
click at [560, 384] on input "number" at bounding box center [559, 383] width 63 height 22
type input "175"
click at [540, 406] on input "number" at bounding box center [559, 409] width 63 height 22
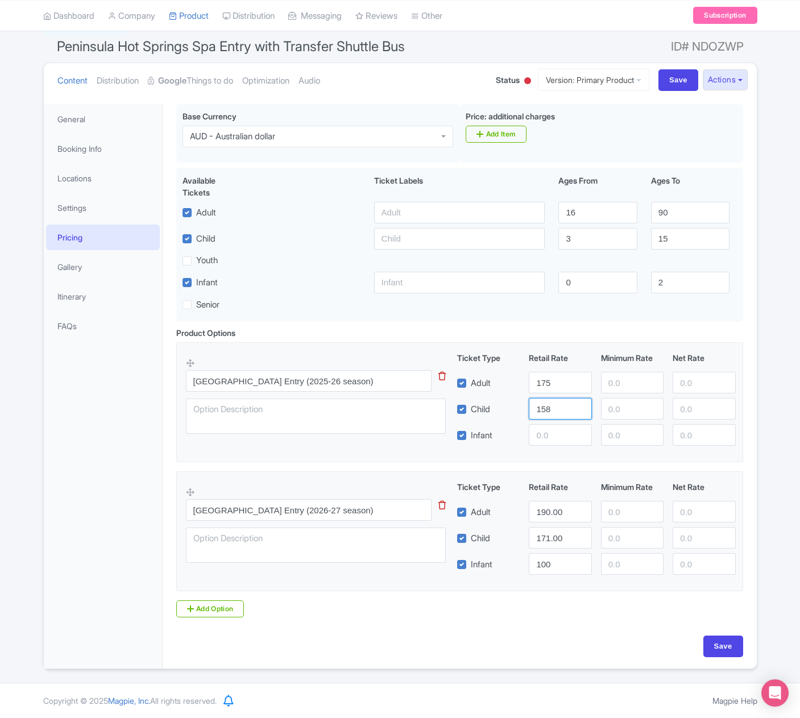
drag, startPoint x: 555, startPoint y: 414, endPoint x: 512, endPoint y: 408, distance: 43.0
click at [511, 408] on div "Child 158" at bounding box center [596, 409] width 288 height 22
type input "162"
click at [560, 432] on input "number" at bounding box center [559, 435] width 63 height 22
type input "100"
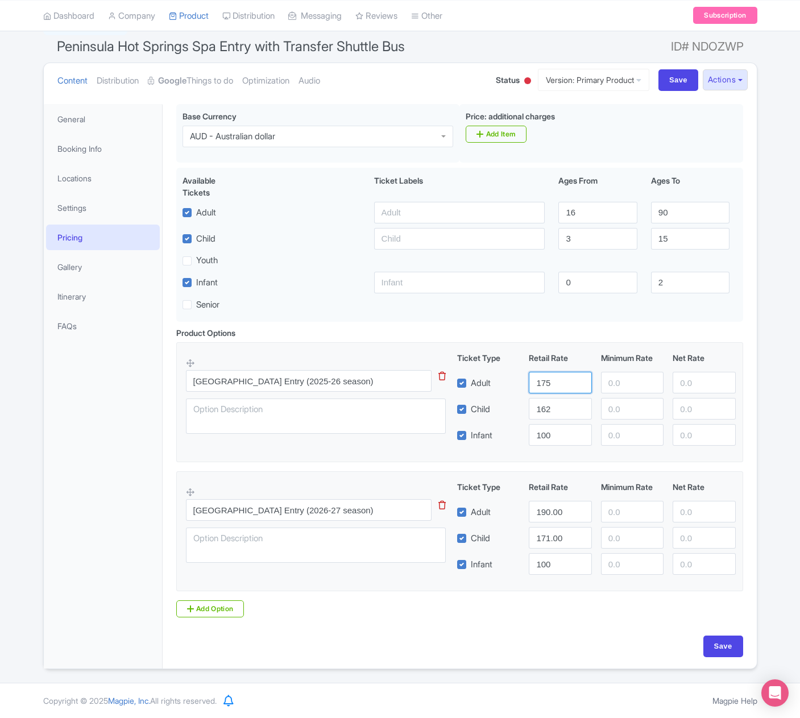
drag, startPoint x: 555, startPoint y: 384, endPoint x: 503, endPoint y: 385, distance: 51.7
click at [503, 385] on div "Adult 175" at bounding box center [596, 383] width 288 height 22
type input "180"
click at [660, 83] on input "Save" at bounding box center [678, 80] width 40 height 22
type input "Update Product"
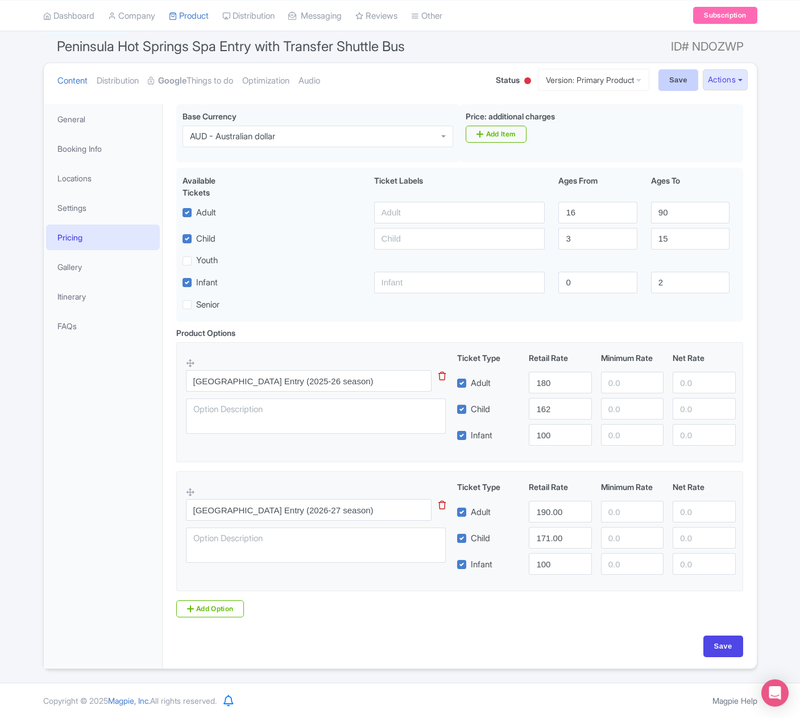
type input "Update Product"
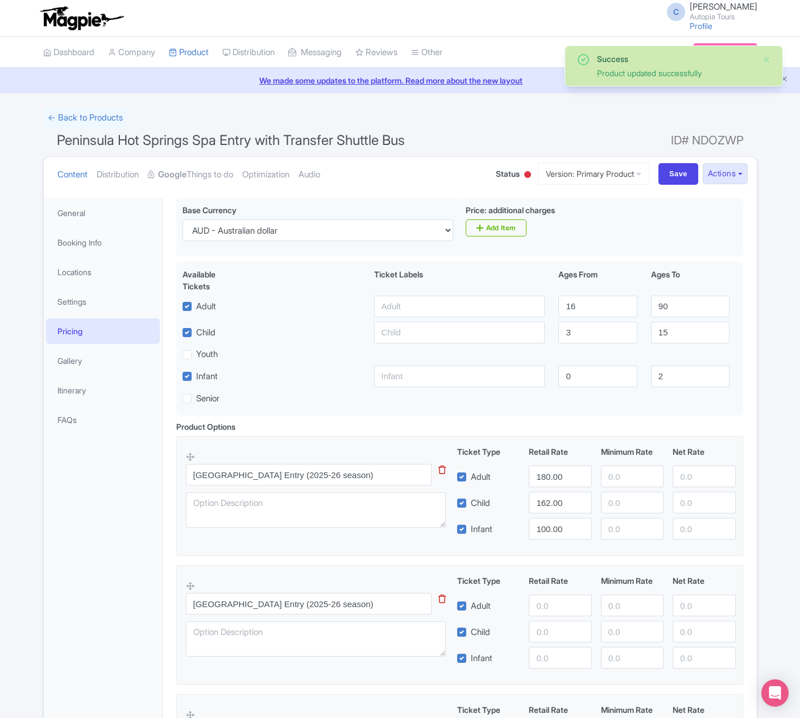
scroll to position [198, 0]
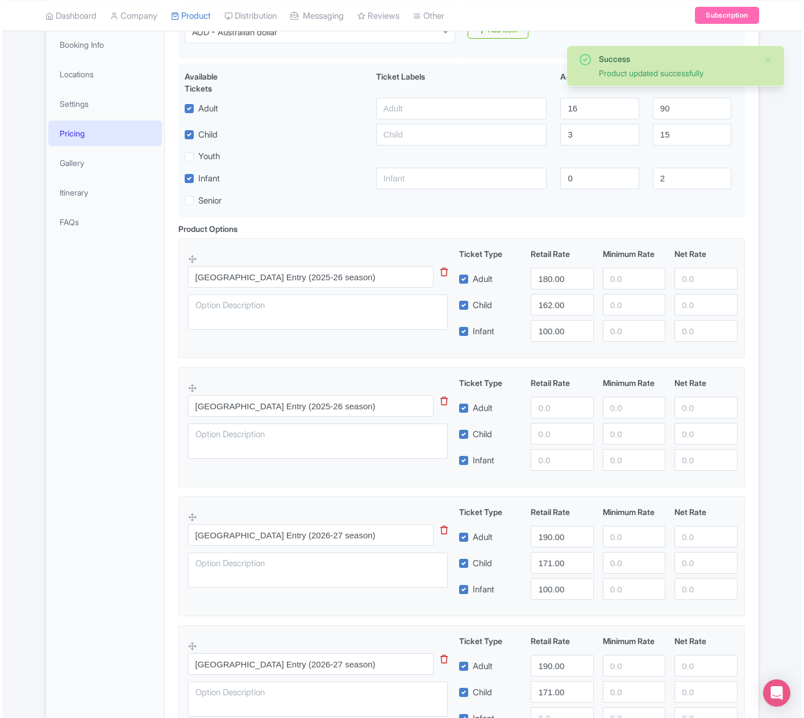
scroll to position [198, 0]
click at [442, 398] on icon at bounding box center [441, 401] width 7 height 9
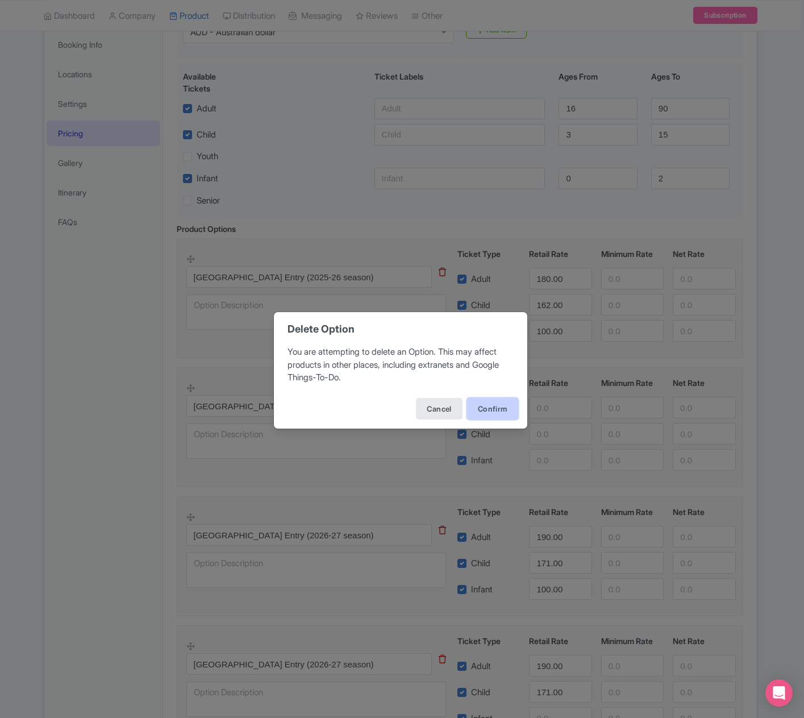
click at [490, 405] on button "Confirm" at bounding box center [492, 409] width 51 height 22
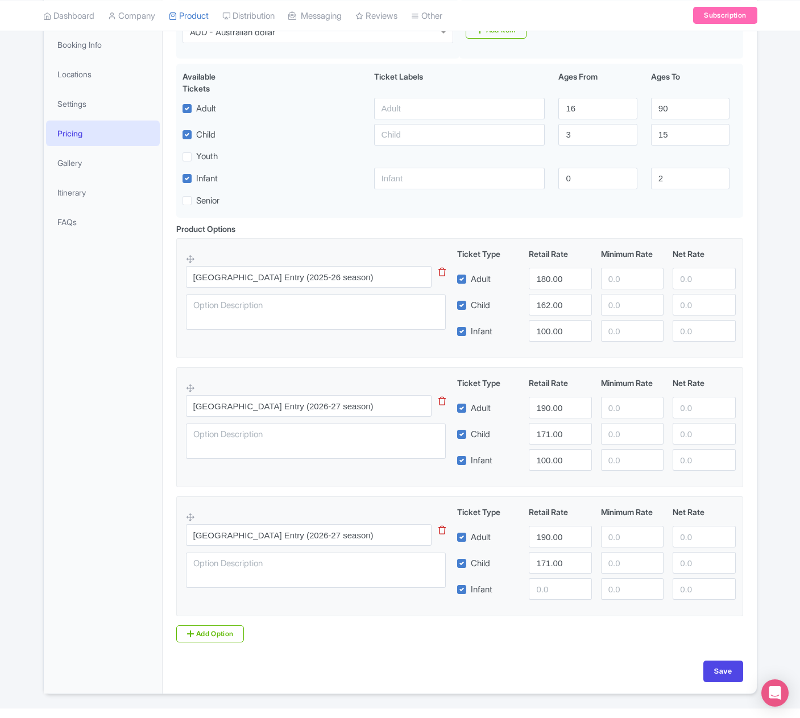
click at [443, 528] on icon at bounding box center [441, 530] width 7 height 9
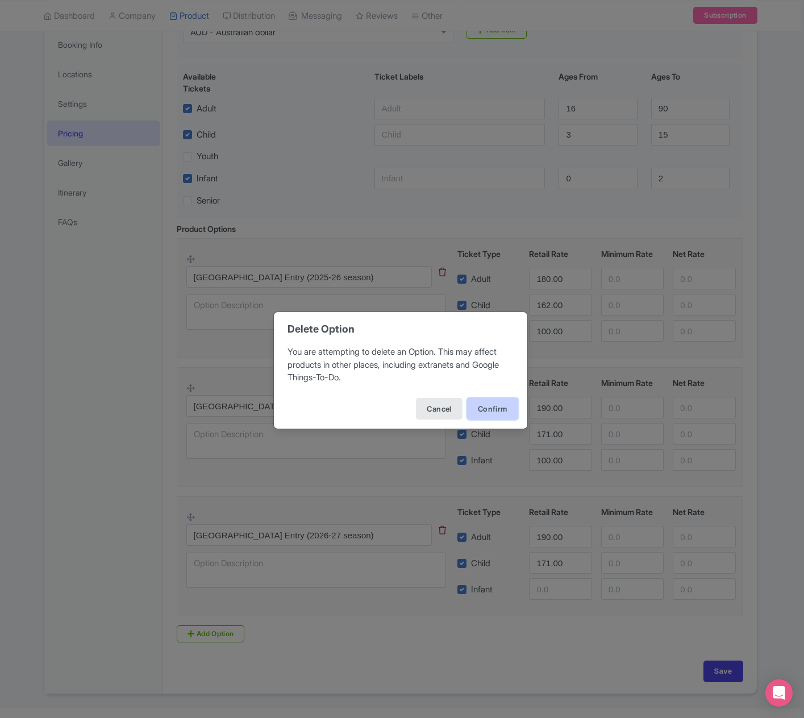
click at [482, 407] on button "Confirm" at bounding box center [492, 409] width 51 height 22
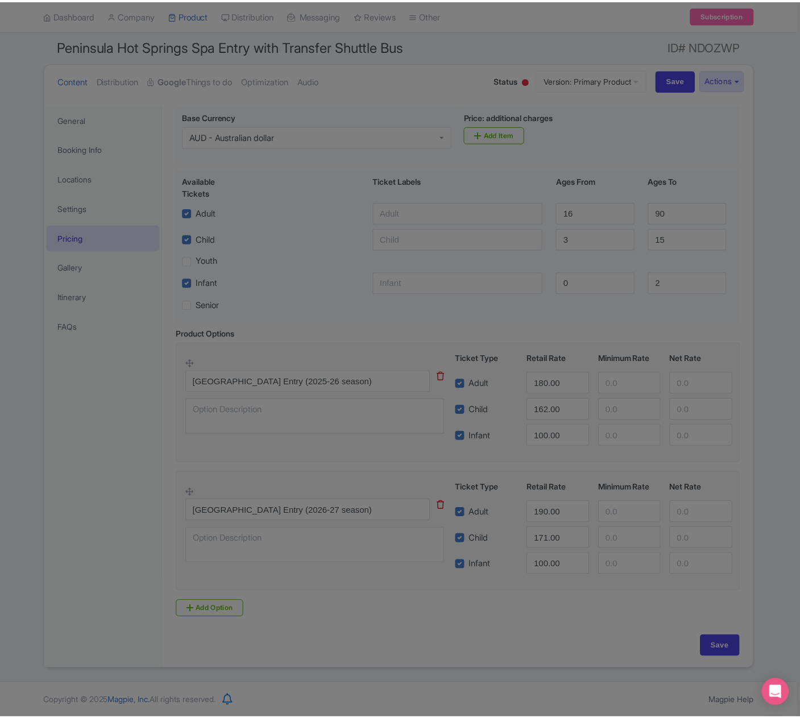
scroll to position [94, 0]
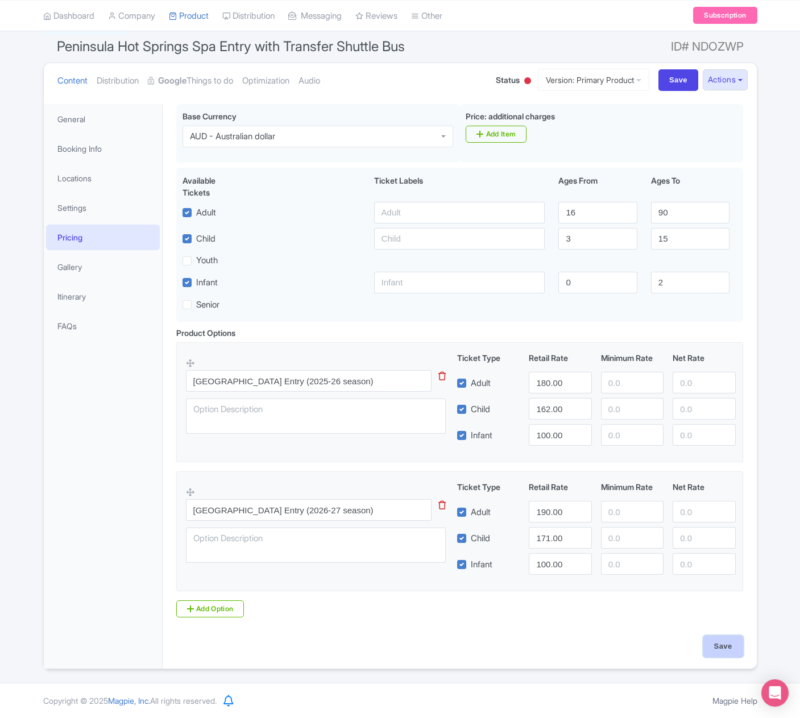
click at [719, 649] on input "Save" at bounding box center [723, 646] width 40 height 22
type input "Saving..."
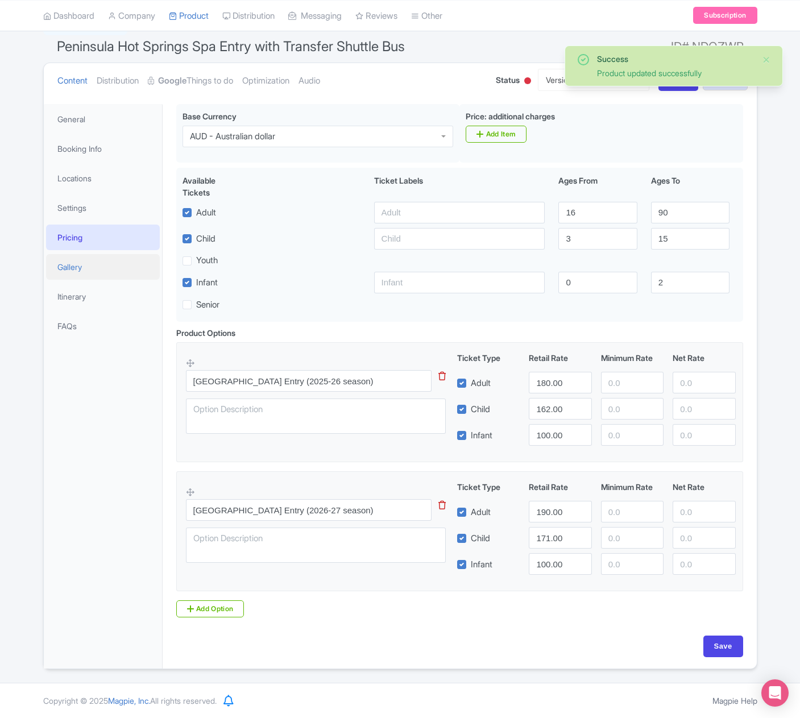
scroll to position [94, 0]
click at [79, 268] on link "Gallery" at bounding box center [103, 267] width 114 height 26
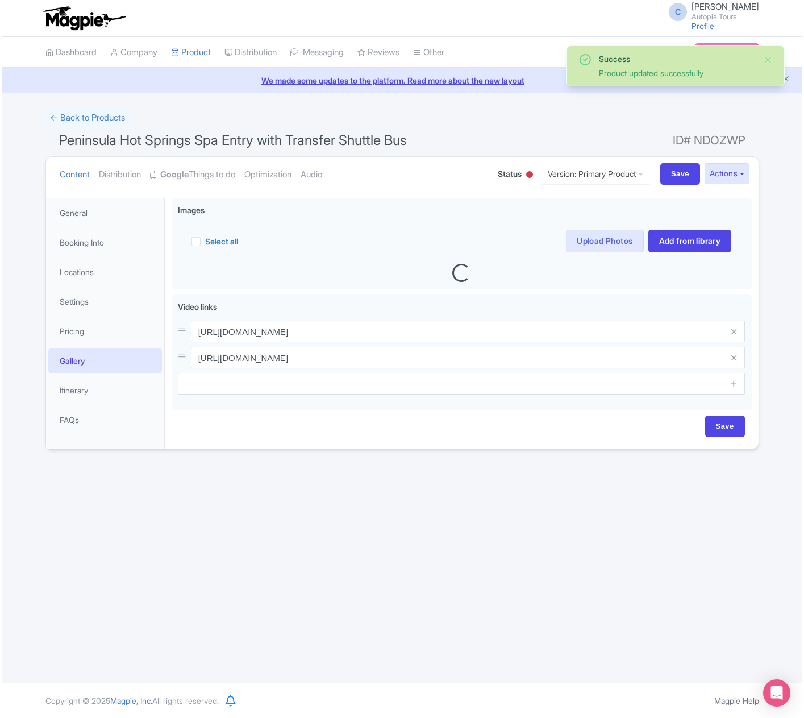
scroll to position [0, 0]
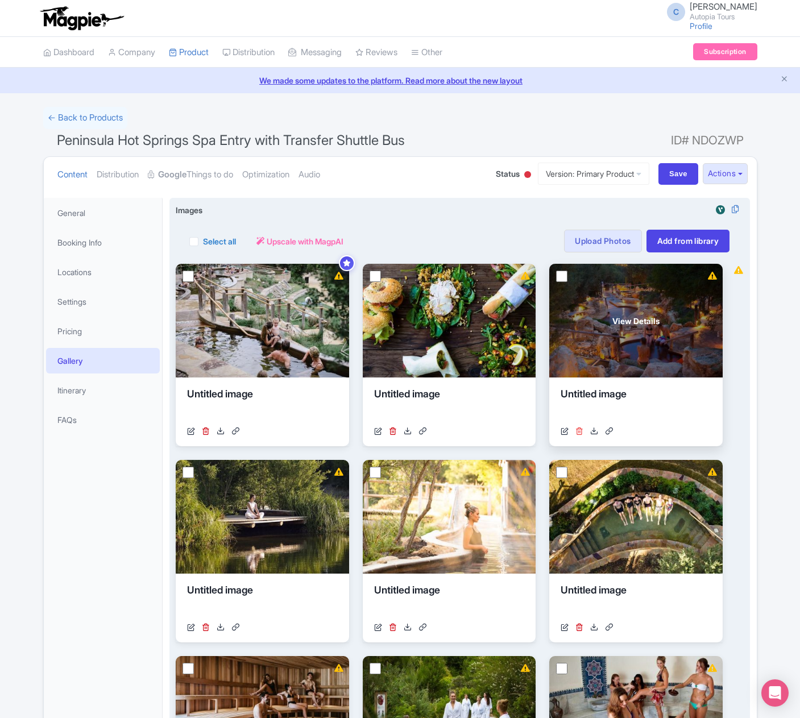
click at [578, 428] on icon at bounding box center [579, 431] width 8 height 8
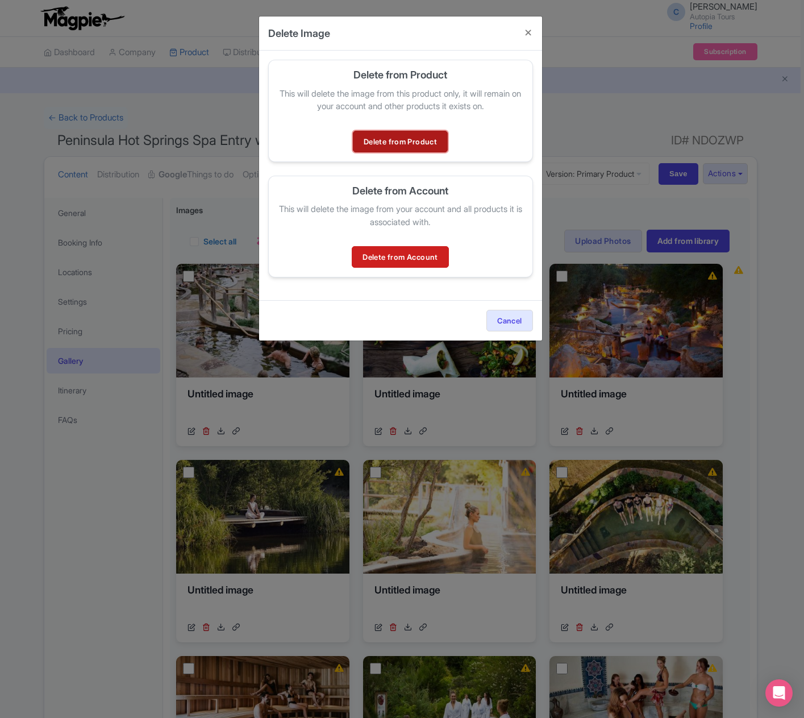
click at [391, 146] on link "Delete from Product" at bounding box center [400, 142] width 95 height 22
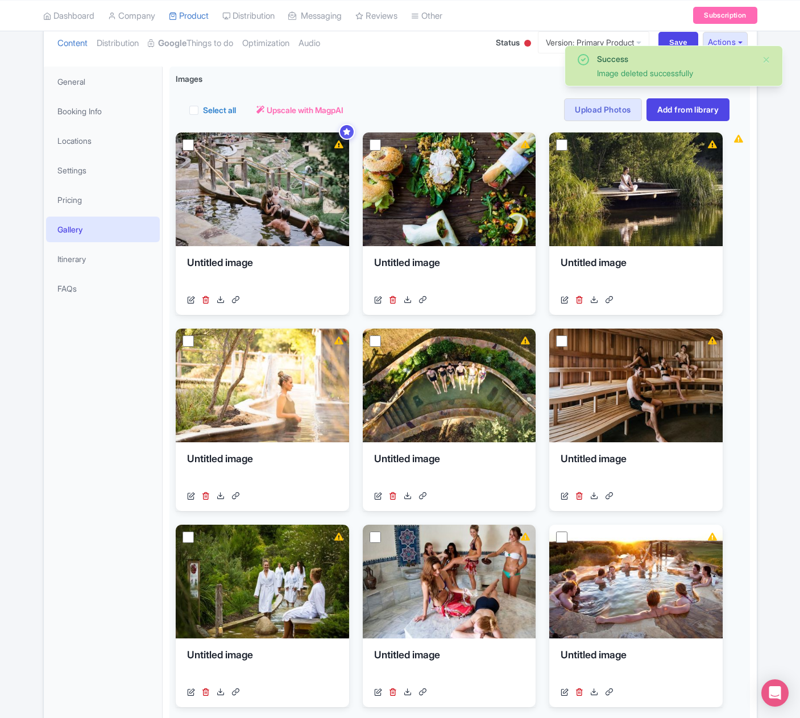
scroll to position [114, 0]
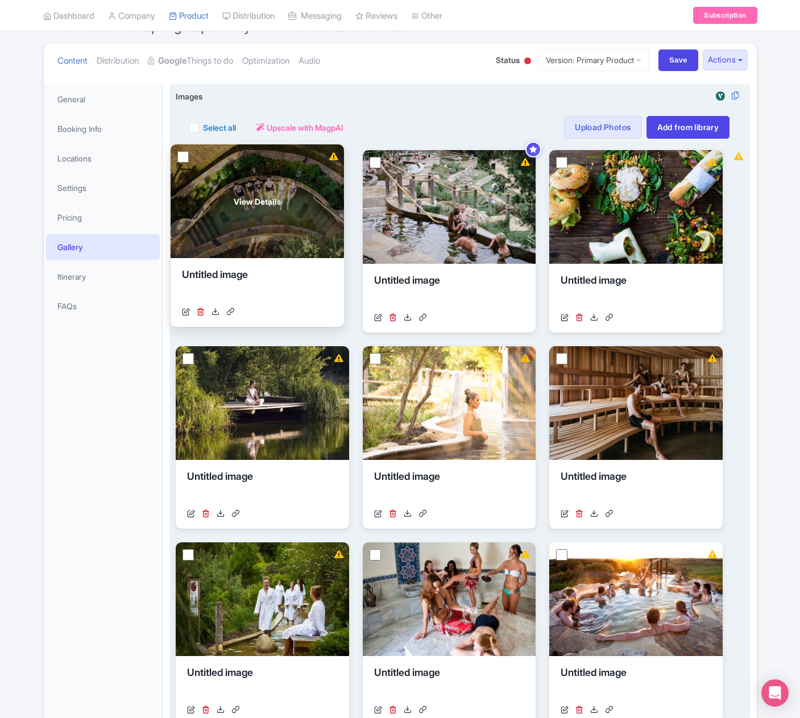
drag, startPoint x: 459, startPoint y: 401, endPoint x: 267, endPoint y: 199, distance: 278.5
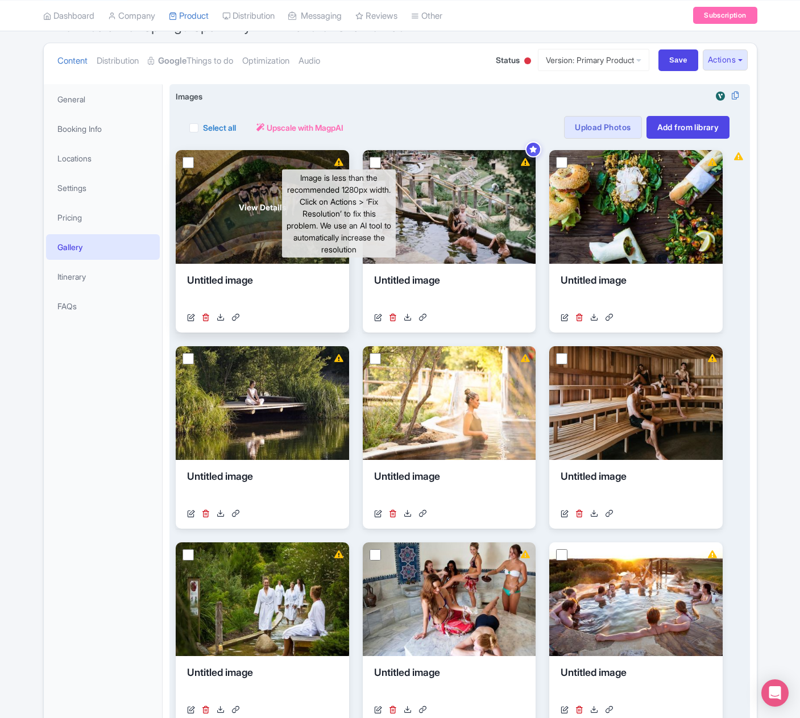
click at [336, 160] on icon at bounding box center [338, 162] width 9 height 8
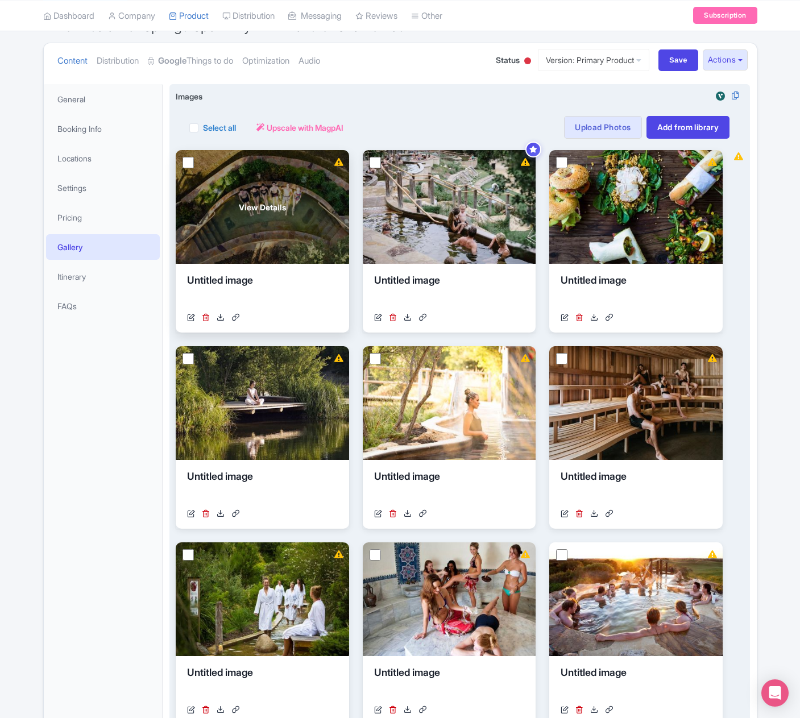
click at [187, 159] on input "checkbox" at bounding box center [187, 162] width 11 height 11
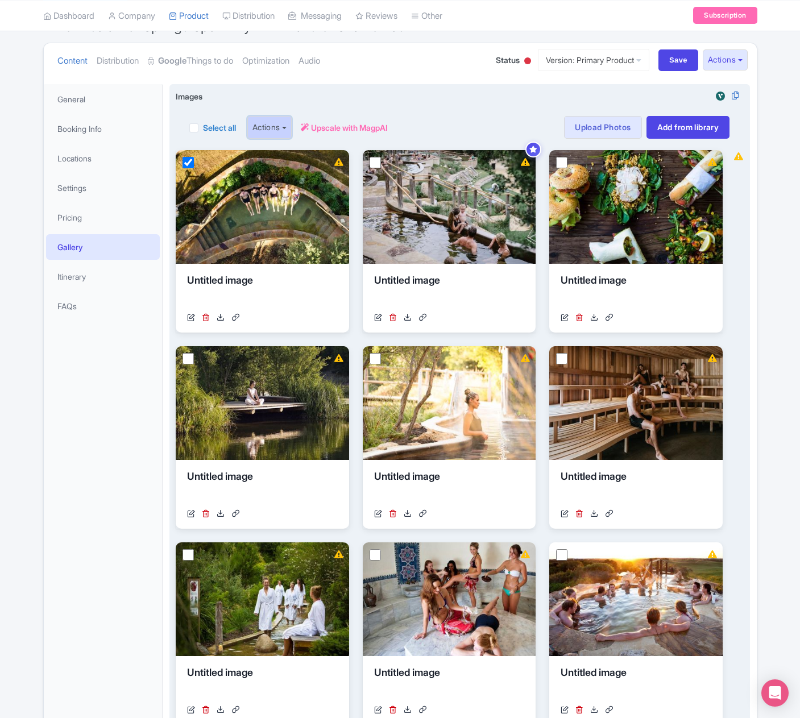
click at [278, 129] on button "Actions" at bounding box center [269, 127] width 45 height 23
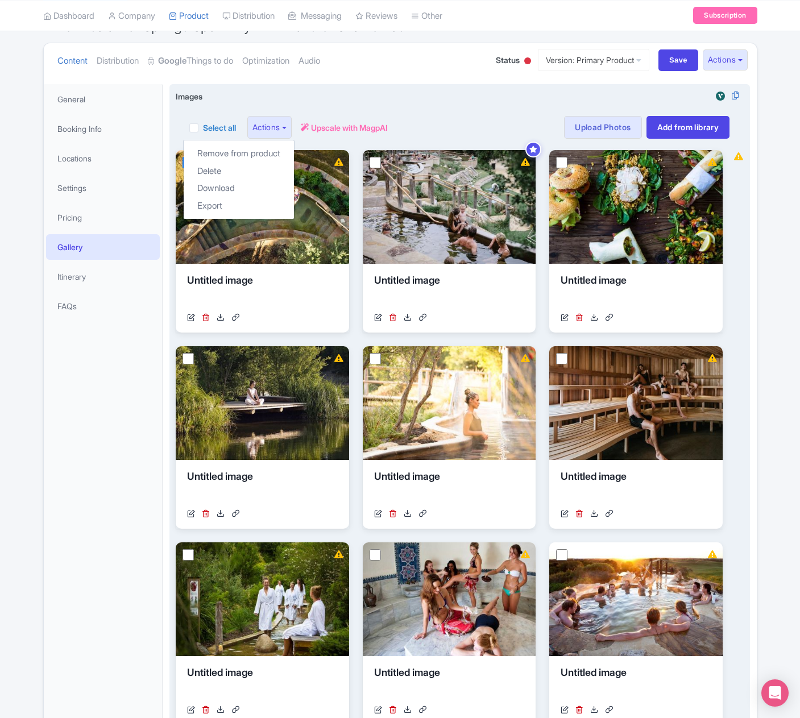
click at [442, 128] on div "Select all Actions Remove from product Delete Download Export Upscale with Magp…" at bounding box center [459, 127] width 540 height 23
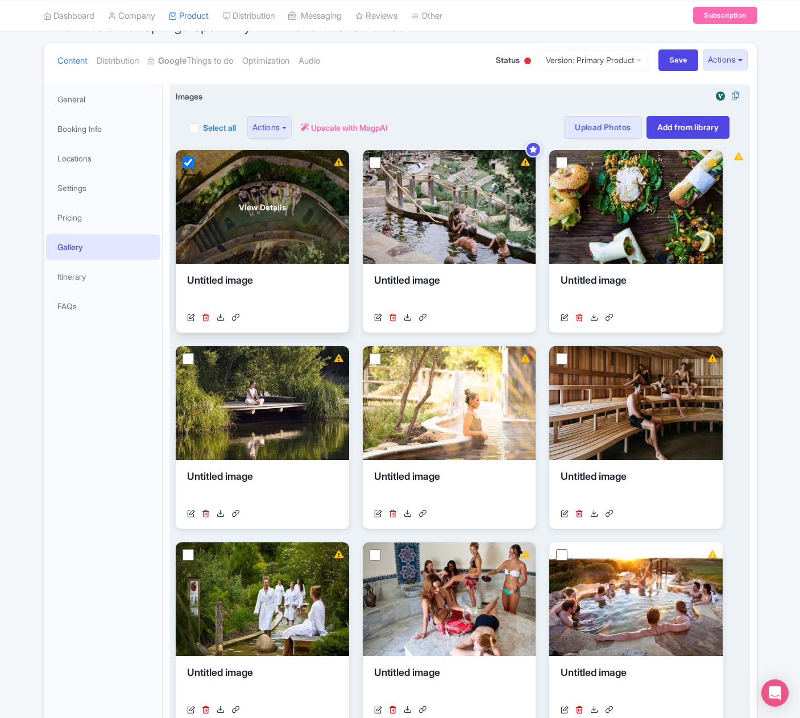
click at [182, 164] on input "checkbox" at bounding box center [187, 162] width 11 height 11
checkbox input "false"
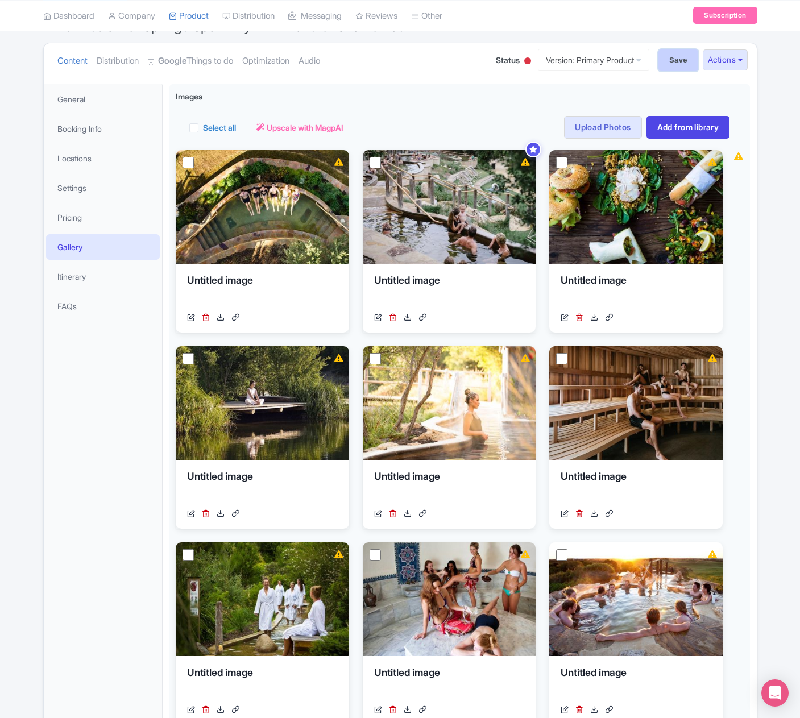
click at [663, 64] on input "Save" at bounding box center [678, 60] width 40 height 22
type input "Saving..."
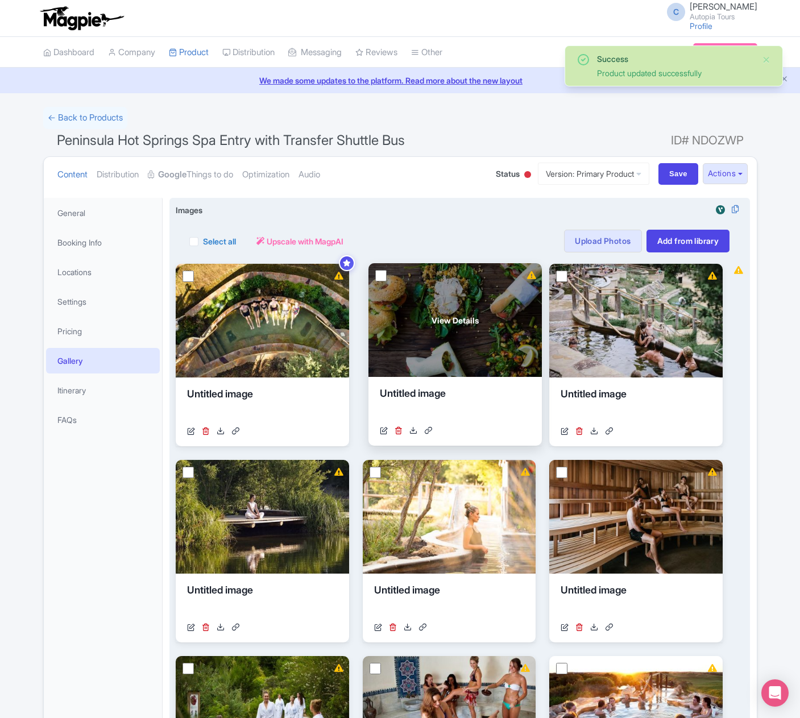
drag, startPoint x: 615, startPoint y: 349, endPoint x: 434, endPoint y: 348, distance: 181.3
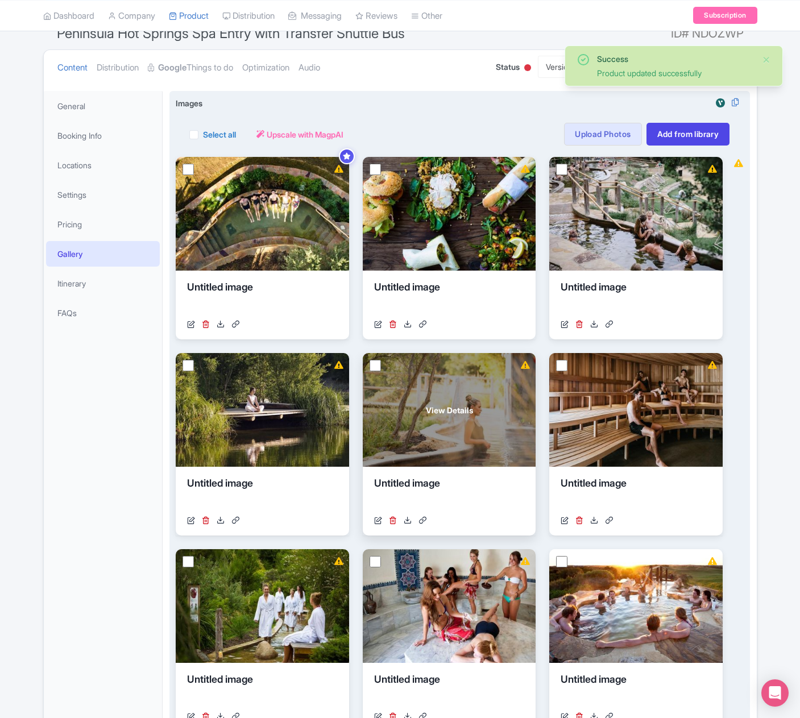
scroll to position [114, 0]
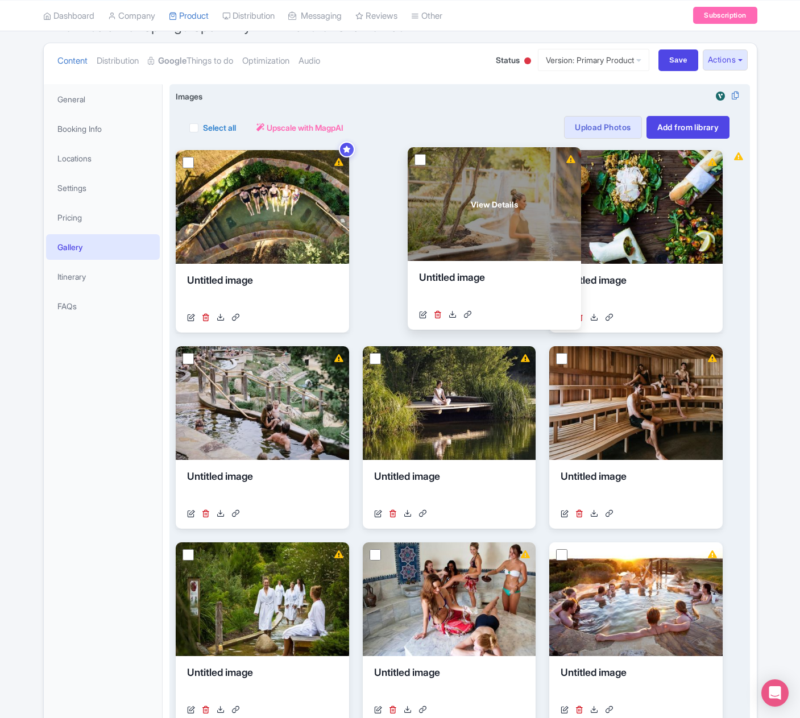
drag, startPoint x: 457, startPoint y: 419, endPoint x: 502, endPoint y: 220, distance: 203.9
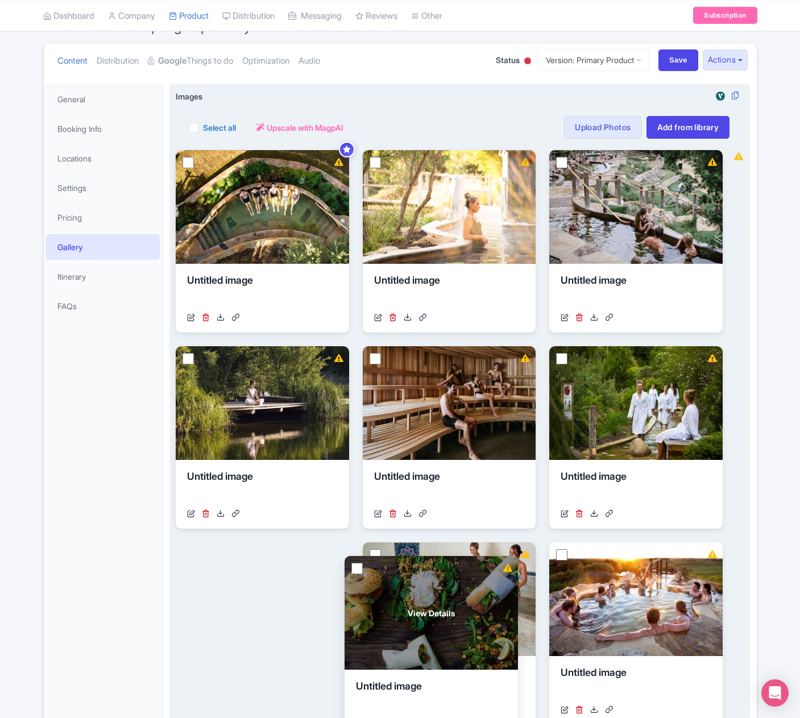
drag, startPoint x: 626, startPoint y: 215, endPoint x: 421, endPoint y: 621, distance: 454.6
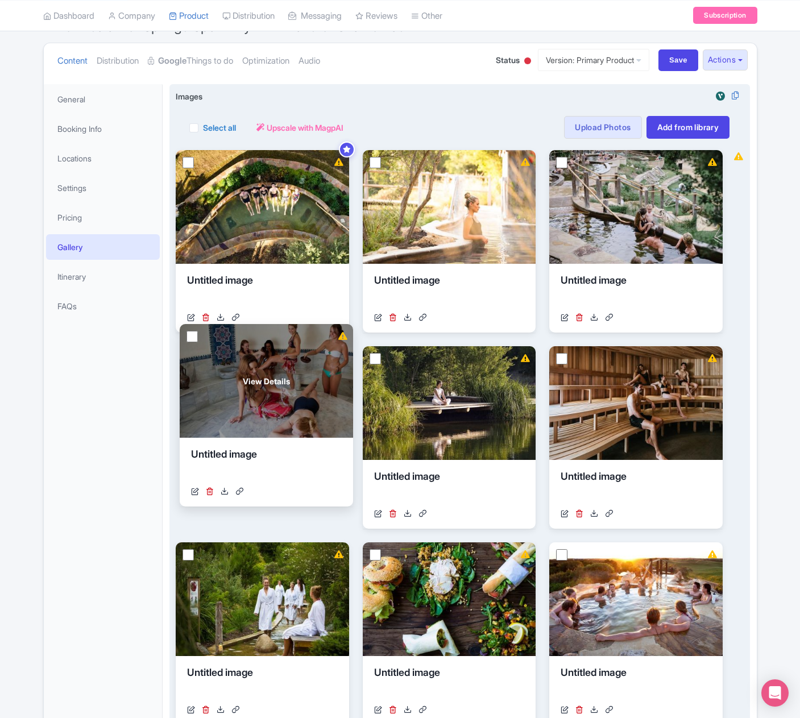
drag, startPoint x: 455, startPoint y: 612, endPoint x: 272, endPoint y: 394, distance: 284.8
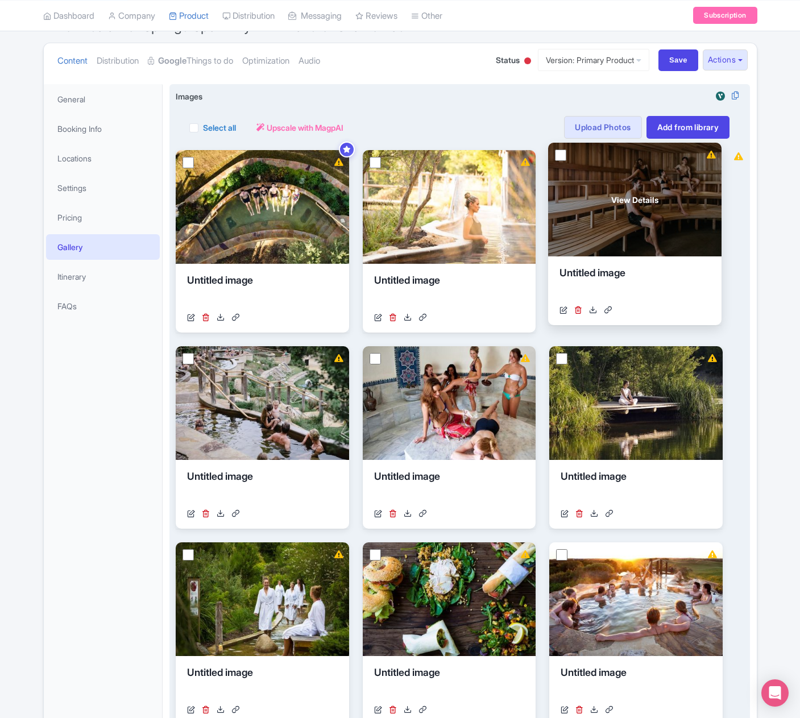
drag, startPoint x: 671, startPoint y: 409, endPoint x: 669, endPoint y: 205, distance: 203.4
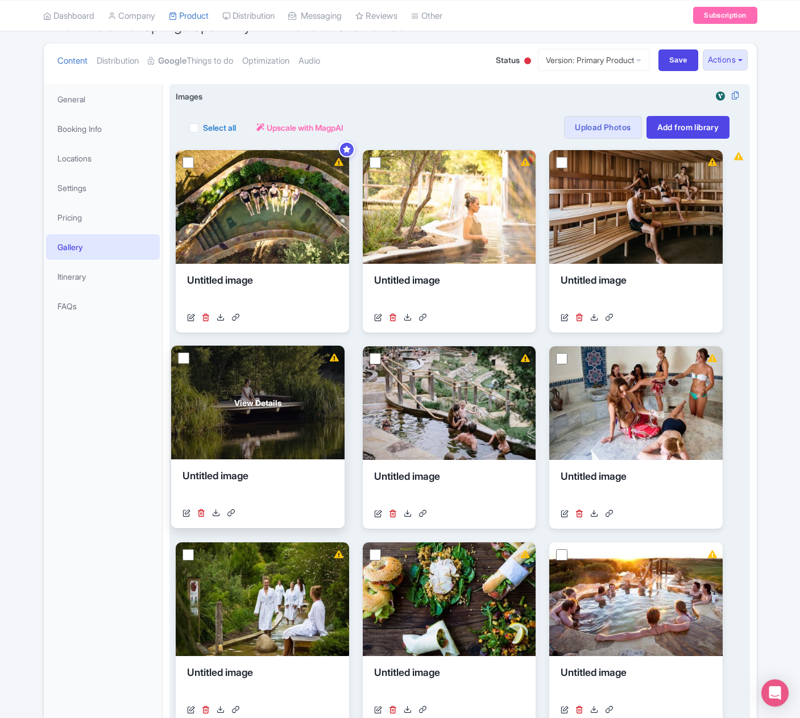
drag, startPoint x: 639, startPoint y: 414, endPoint x: 260, endPoint y: 414, distance: 378.4
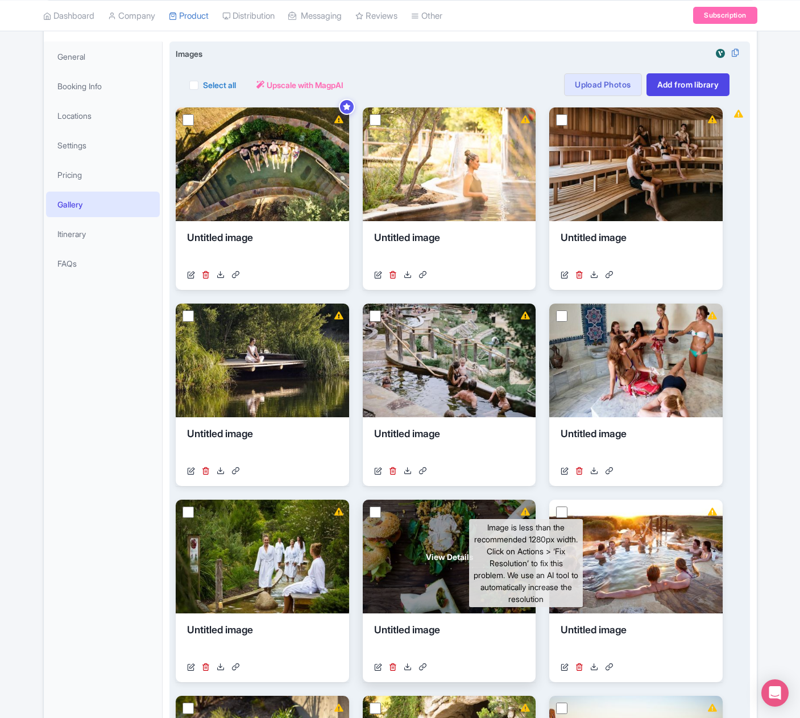
scroll to position [341, 0]
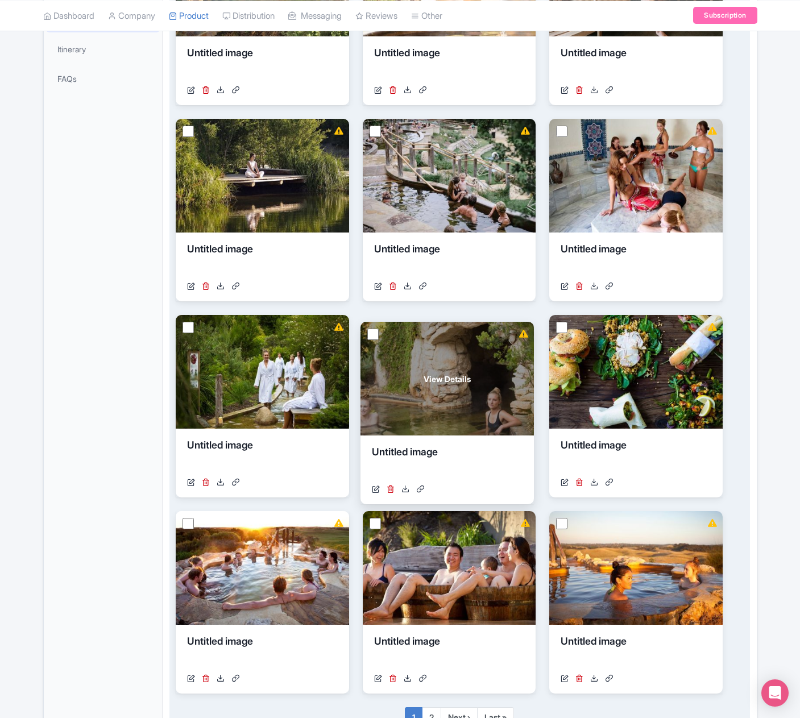
drag, startPoint x: 465, startPoint y: 576, endPoint x: 463, endPoint y: 386, distance: 189.2
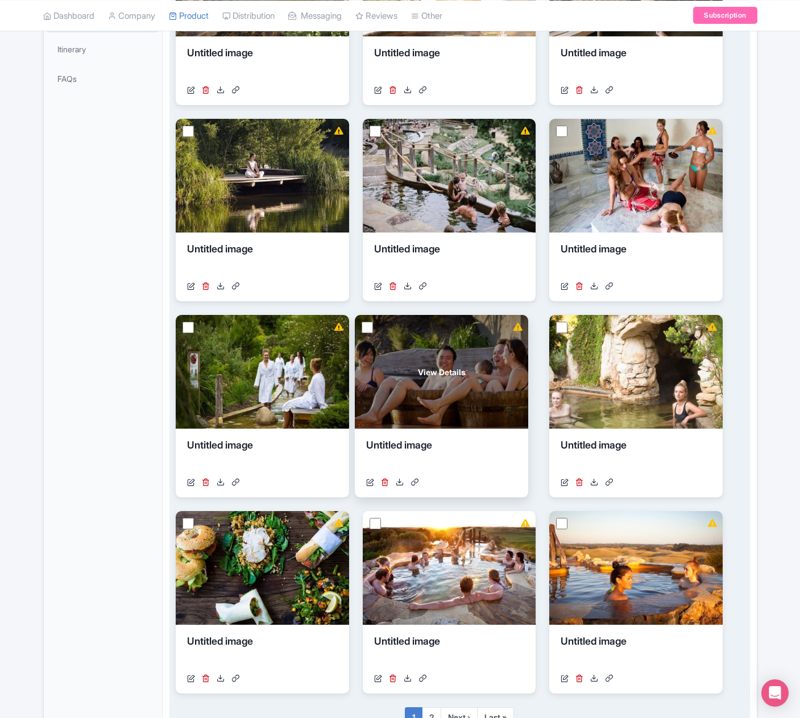
drag, startPoint x: 444, startPoint y: 573, endPoint x: 436, endPoint y: 378, distance: 194.5
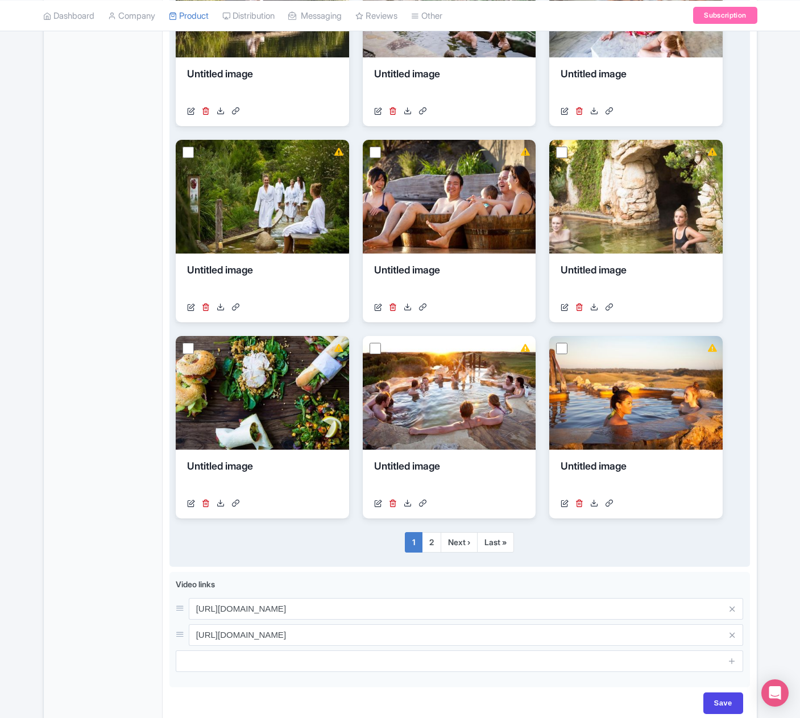
scroll to position [568, 0]
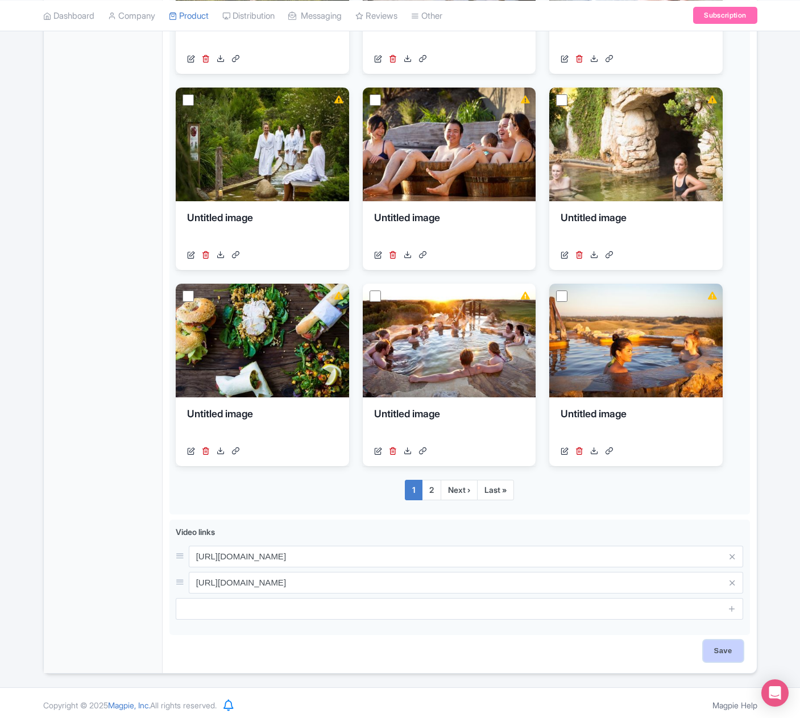
click at [719, 654] on input "Save" at bounding box center [723, 651] width 40 height 22
type input "Saving..."
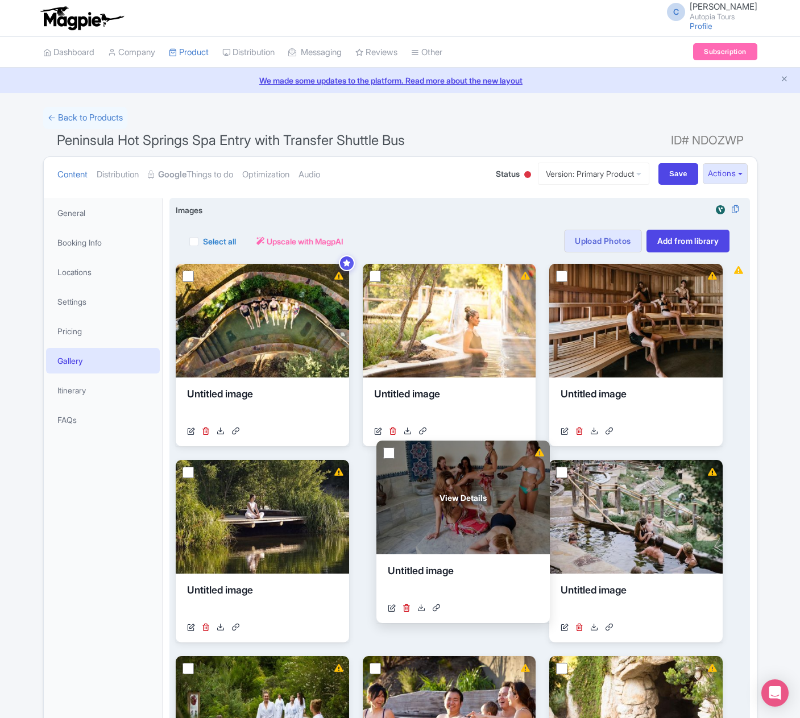
drag, startPoint x: 577, startPoint y: 509, endPoint x: 403, endPoint y: 489, distance: 174.4
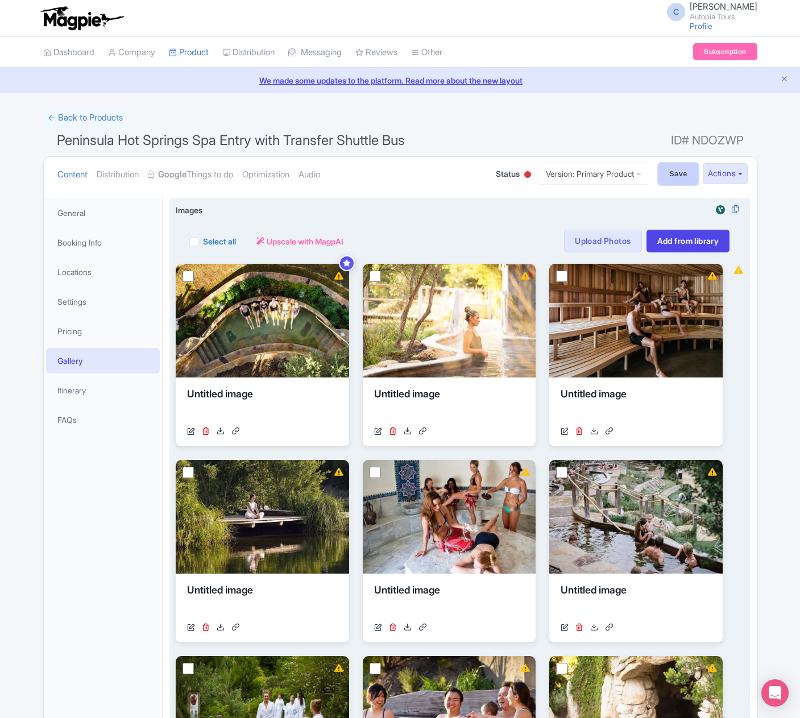
click at [669, 175] on input "Save" at bounding box center [678, 174] width 40 height 22
type input "Saving..."
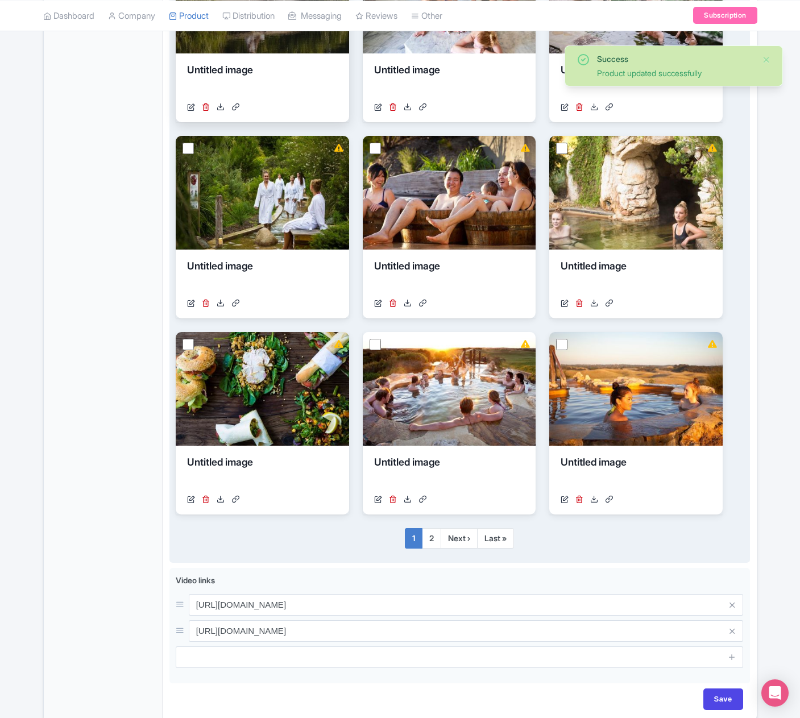
scroll to position [539, 0]
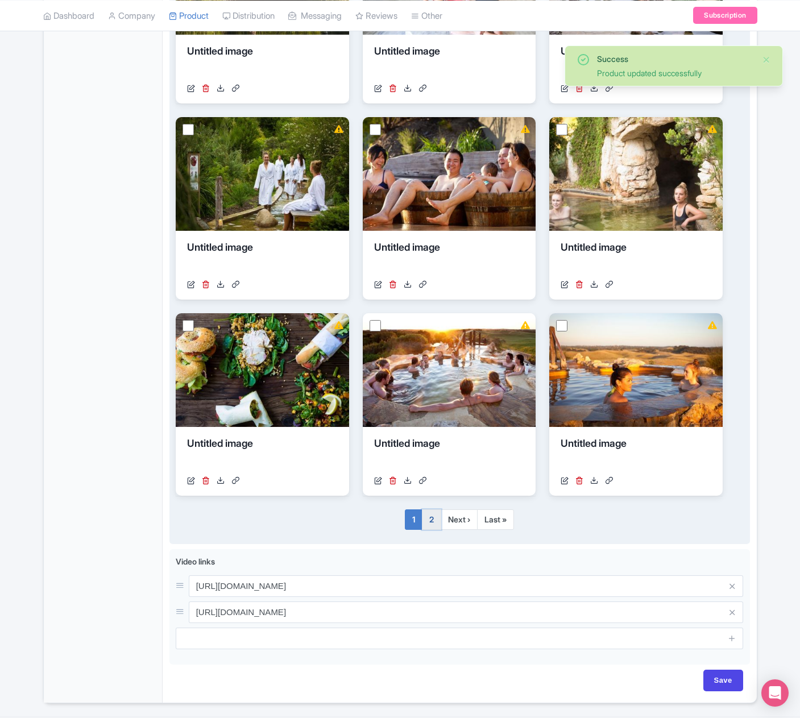
click at [427, 518] on link "2" at bounding box center [431, 519] width 19 height 20
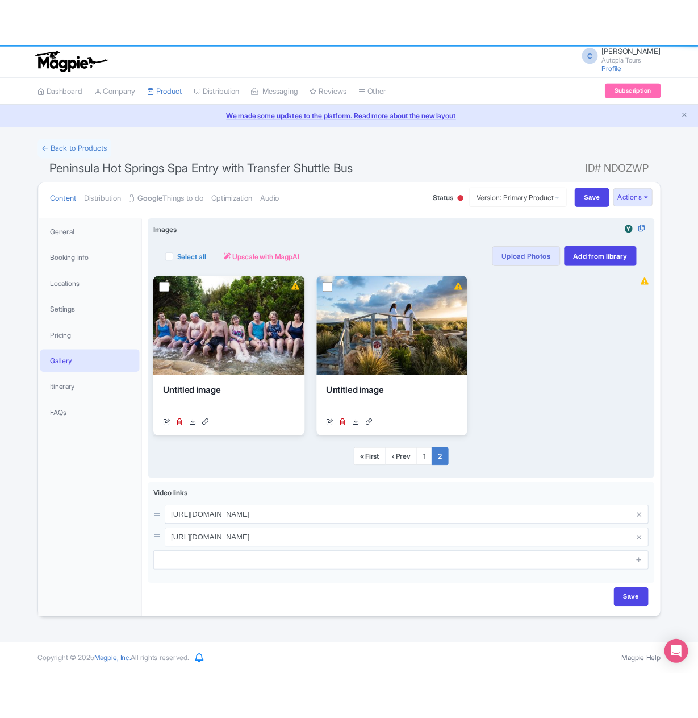
scroll to position [0, 0]
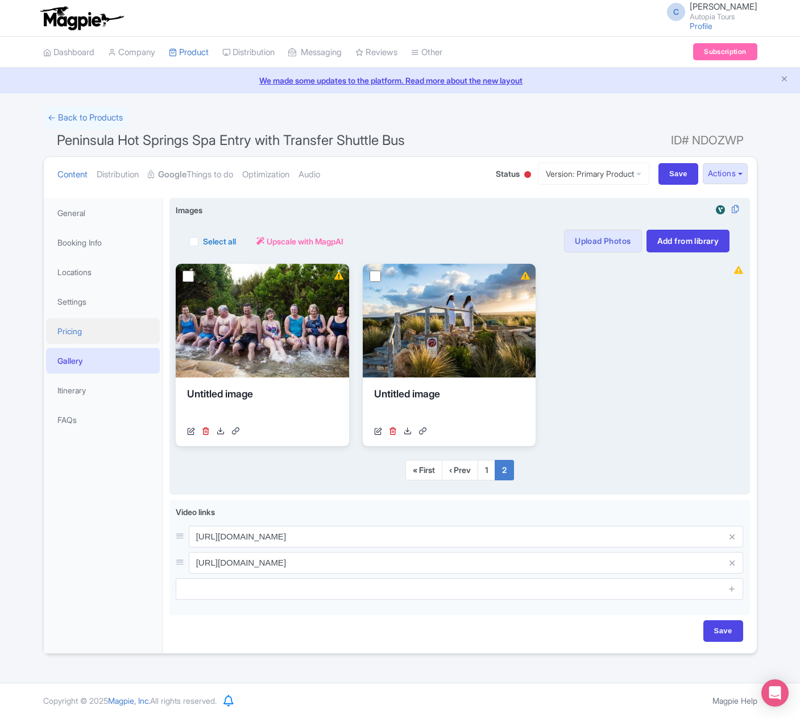
click at [80, 330] on link "Pricing" at bounding box center [103, 331] width 114 height 26
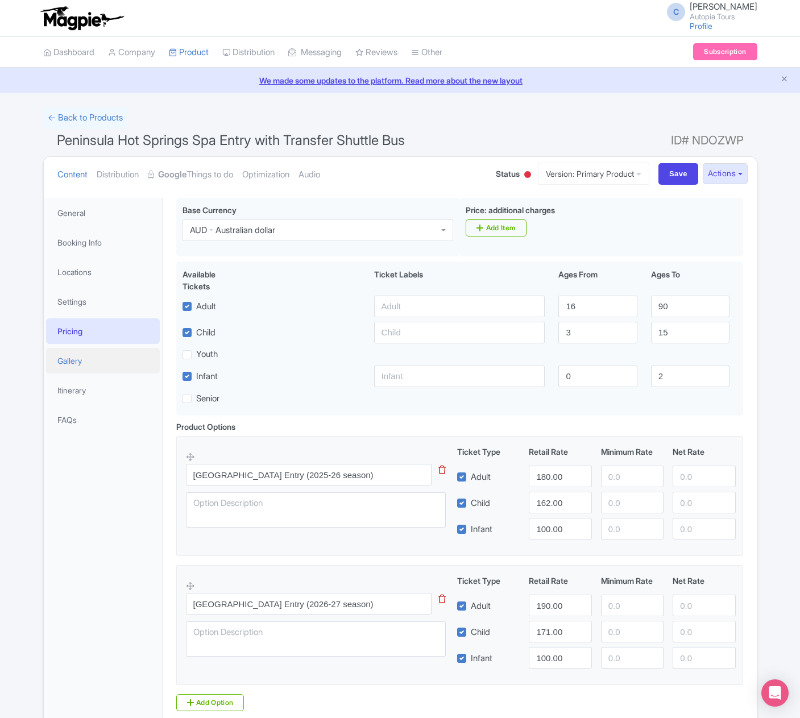
click at [76, 361] on link "Gallery" at bounding box center [103, 361] width 114 height 26
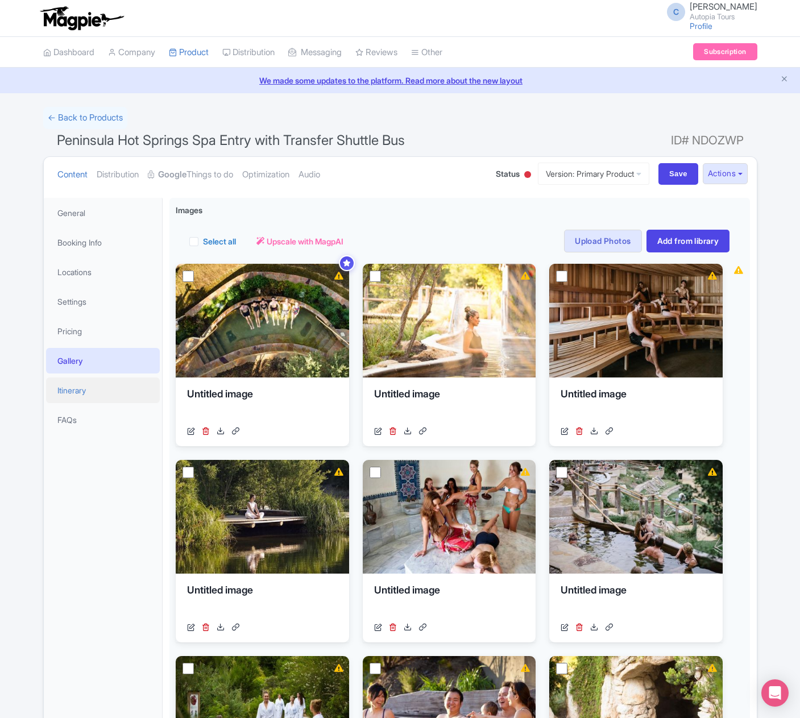
click at [77, 390] on link "Itinerary" at bounding box center [103, 390] width 114 height 26
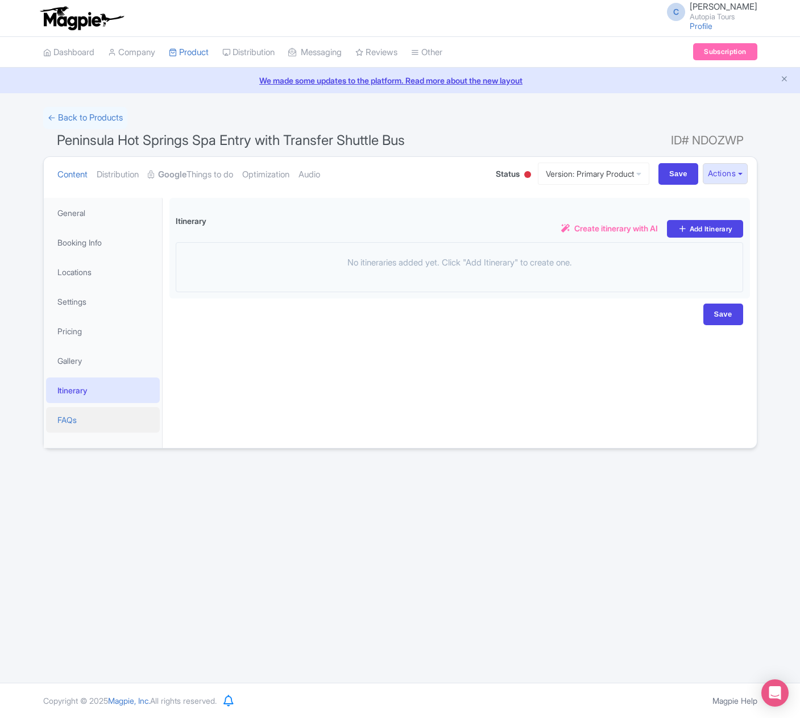
click at [70, 422] on link "FAQs" at bounding box center [103, 420] width 114 height 26
